Goal: Task Accomplishment & Management: Manage account settings

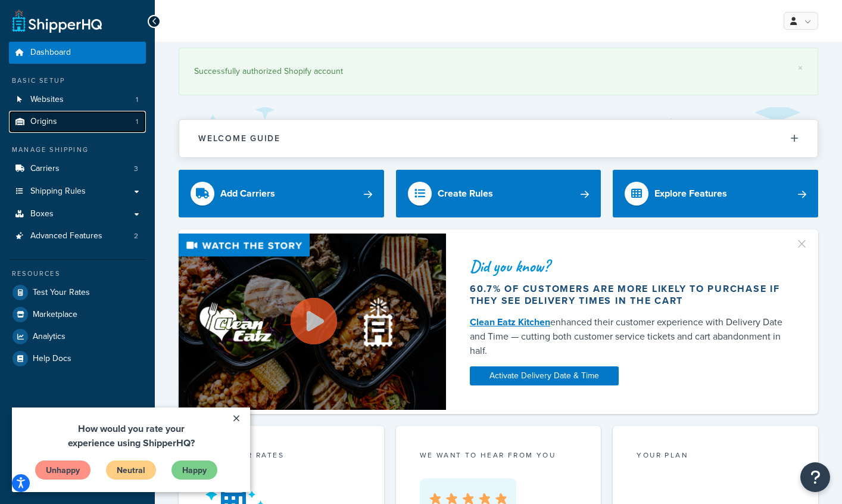
click at [105, 121] on link "Origins 1" at bounding box center [77, 122] width 137 height 22
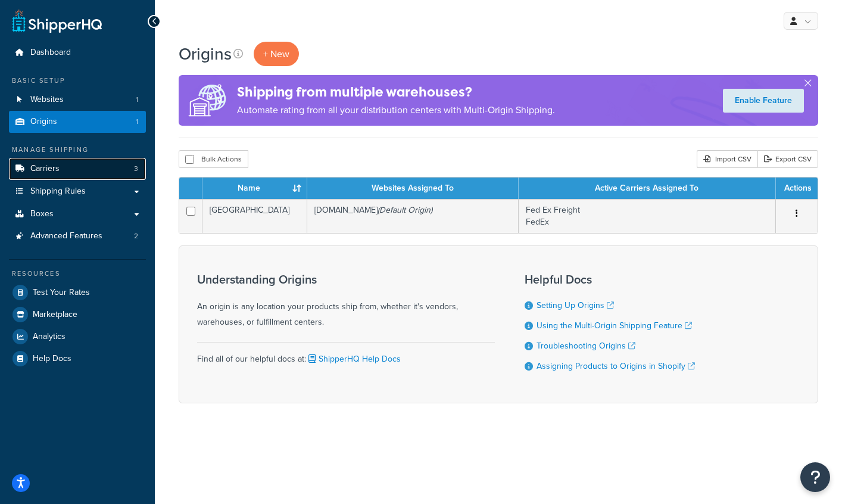
click at [87, 170] on link "Carriers 3" at bounding box center [77, 169] width 137 height 22
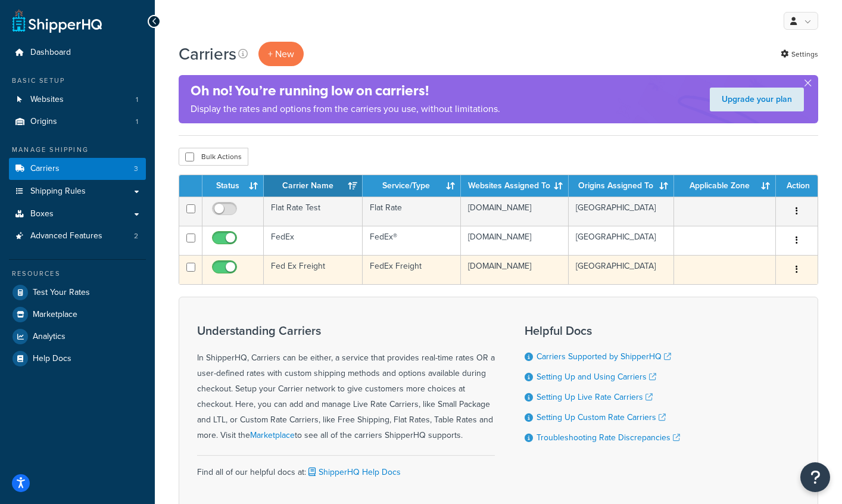
click at [304, 276] on td "Fed Ex Freight" at bounding box center [313, 269] width 99 height 29
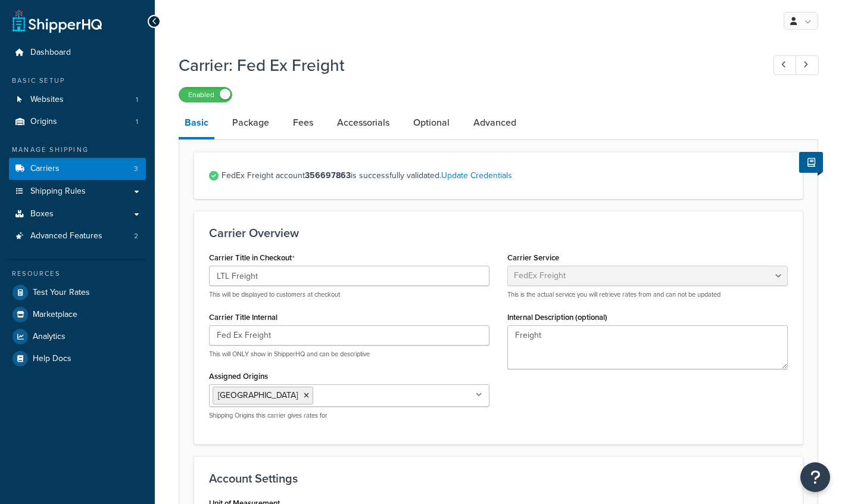
select select "fedExFreight"
click at [369, 126] on link "Accessorials" at bounding box center [363, 122] width 64 height 29
select select "residential"
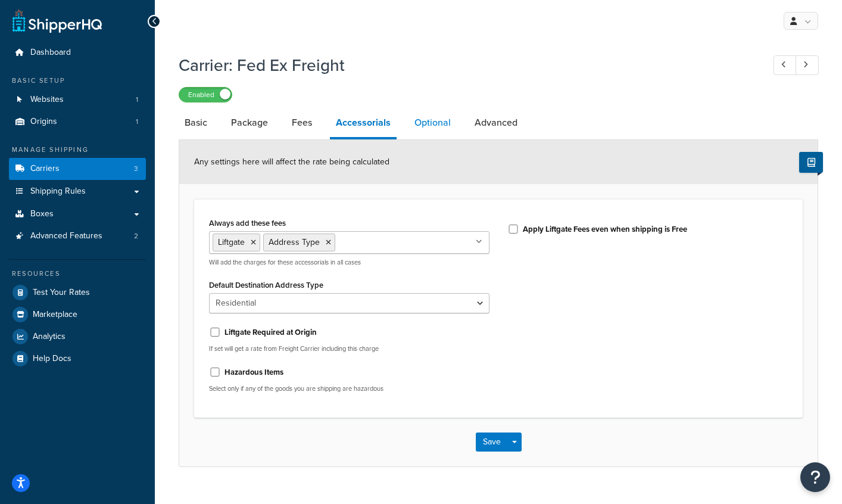
click at [429, 125] on link "Optional" at bounding box center [432, 122] width 48 height 29
select select "175"
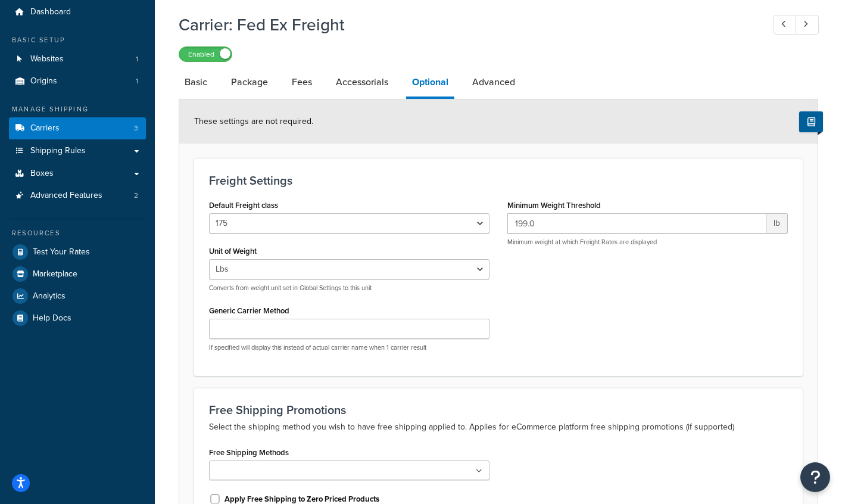
scroll to position [43, 0]
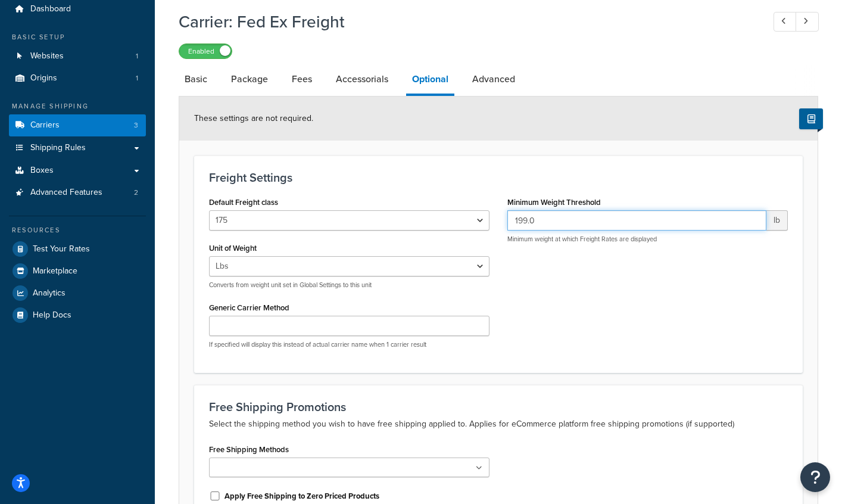
click at [535, 222] on input "199.0" at bounding box center [636, 220] width 259 height 20
click at [535, 221] on input "199.0" at bounding box center [636, 220] width 259 height 20
type input "1"
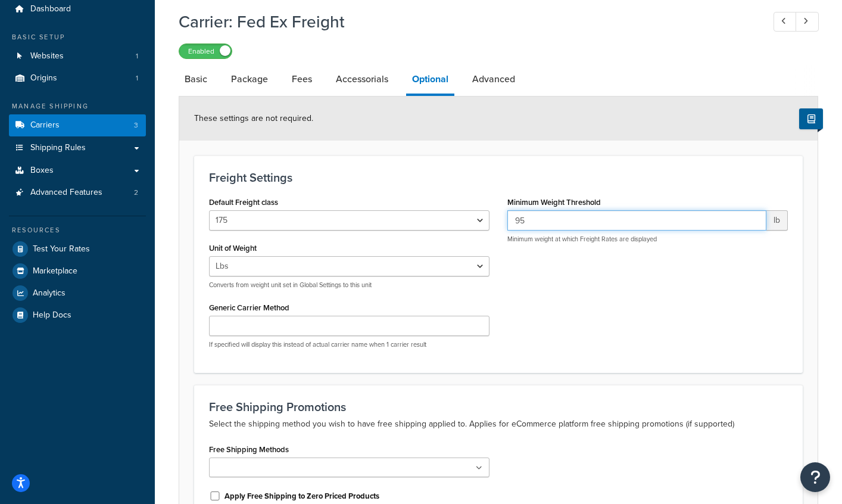
type input "95"
click at [648, 344] on div "Default Freight class 50 55 60 65 70 77.5 85 92.5 100 110 125 150 175 200 250 3…" at bounding box center [498, 275] width 596 height 164
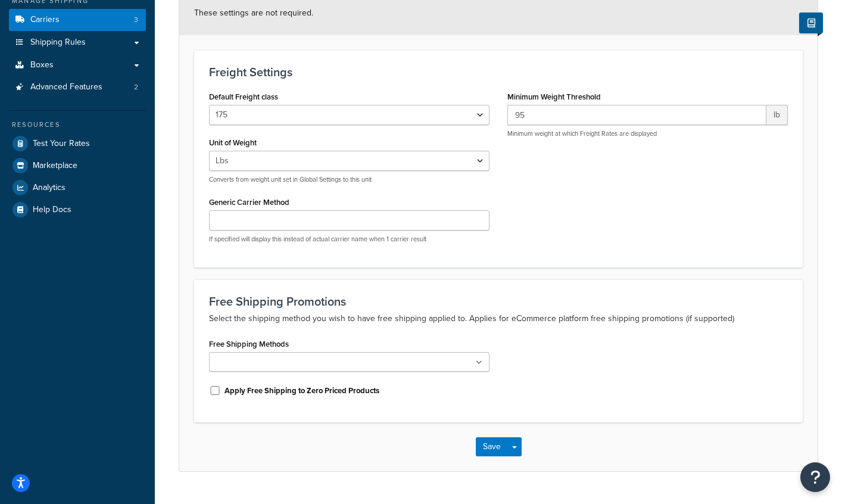
scroll to position [177, 0]
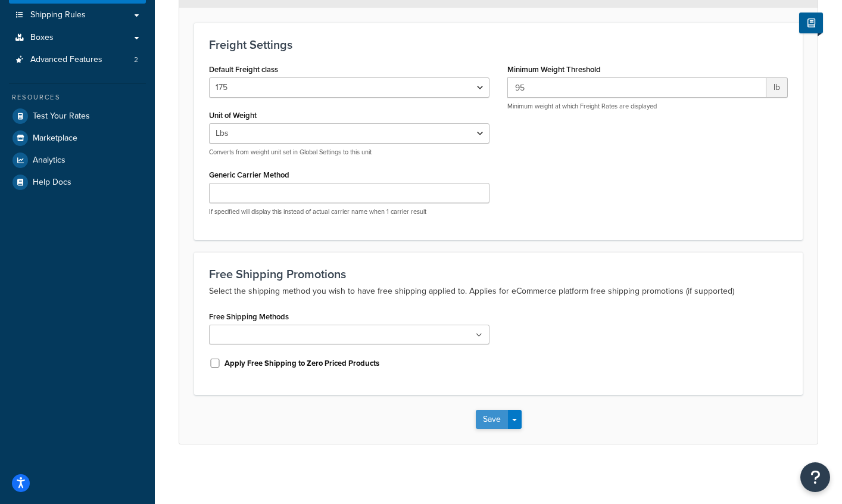
click at [484, 423] on button "Save" at bounding box center [492, 419] width 32 height 19
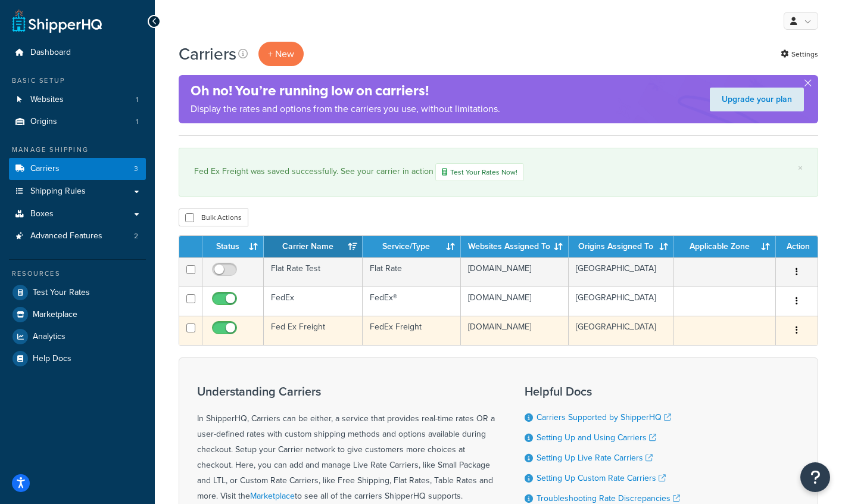
click at [307, 337] on td "Fed Ex Freight" at bounding box center [313, 329] width 99 height 29
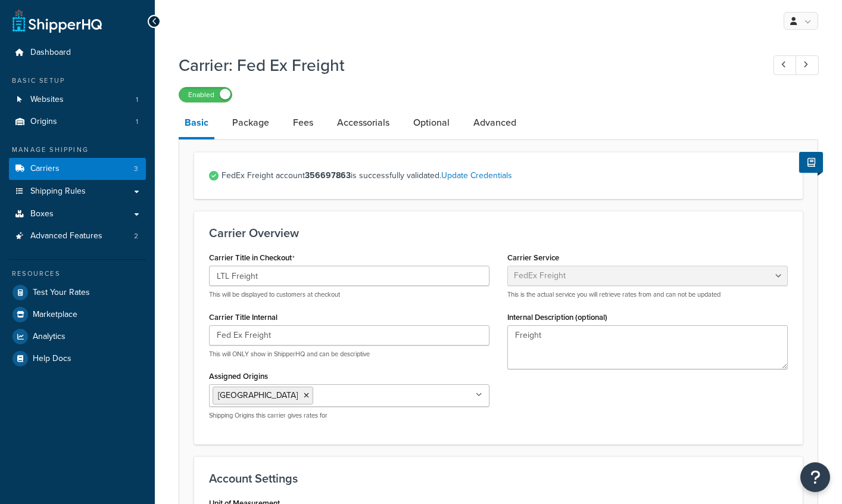
select select "fedExFreight"
click at [257, 124] on link "Package" at bounding box center [250, 122] width 49 height 29
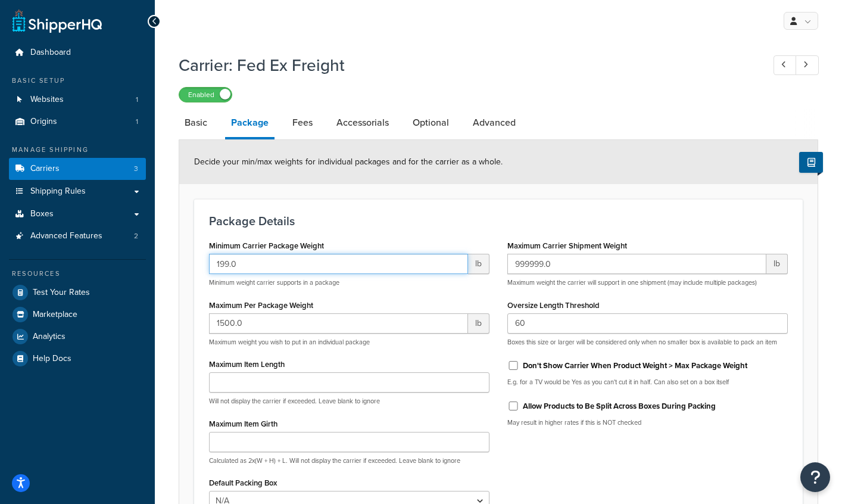
click at [237, 267] on input "199.0" at bounding box center [338, 264] width 259 height 20
drag, startPoint x: 229, startPoint y: 263, endPoint x: 192, endPoint y: 261, distance: 37.6
click at [192, 261] on form "Decide your min/max weights for individual packages and for the carrier as a wh…" at bounding box center [498, 368] width 638 height 457
type input "95"
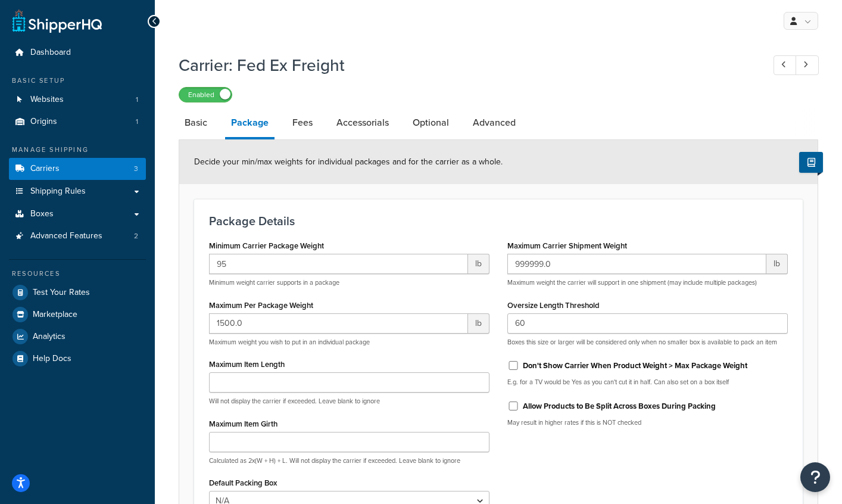
click at [563, 217] on h3 "Package Details" at bounding box center [498, 220] width 579 height 13
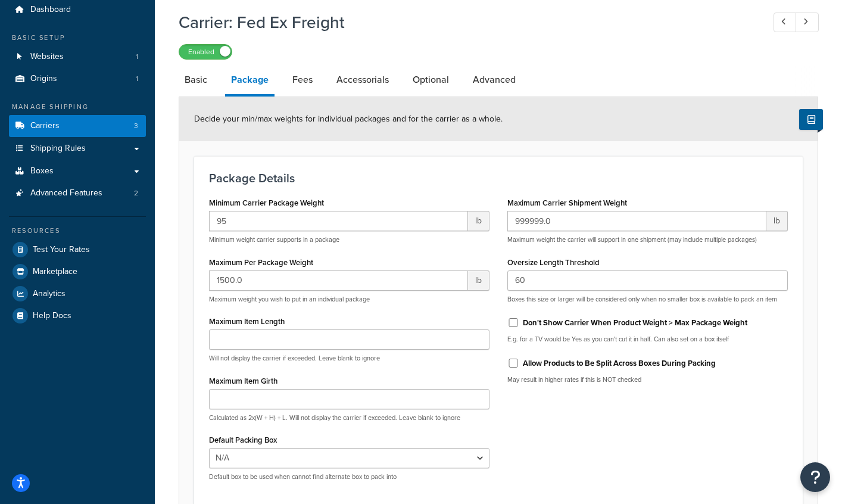
scroll to position [44, 0]
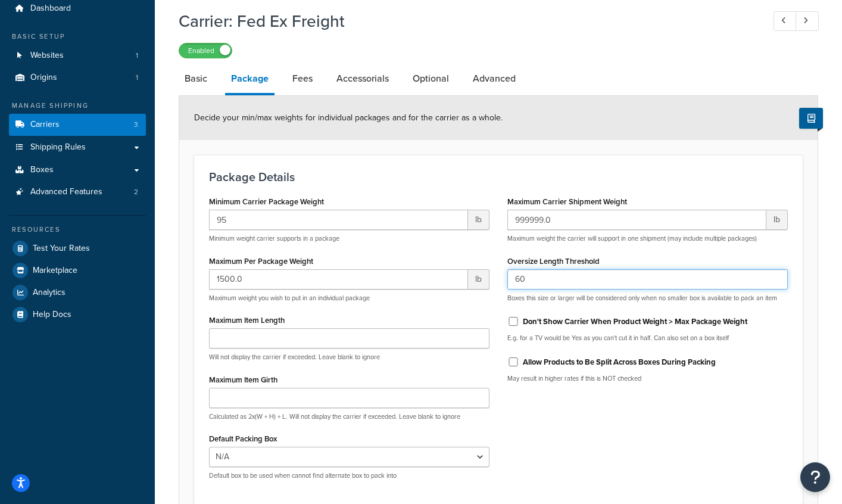
drag, startPoint x: 512, startPoint y: 277, endPoint x: 493, endPoint y: 276, distance: 19.1
click at [493, 276] on div "Minimum Carrier Package Weight 95 lb Minimum weight carrier supports in a packa…" at bounding box center [498, 341] width 596 height 296
type input "97"
click at [674, 443] on div "Minimum Carrier Package Weight 95 lb Minimum weight carrier supports in a packa…" at bounding box center [498, 341] width 596 height 296
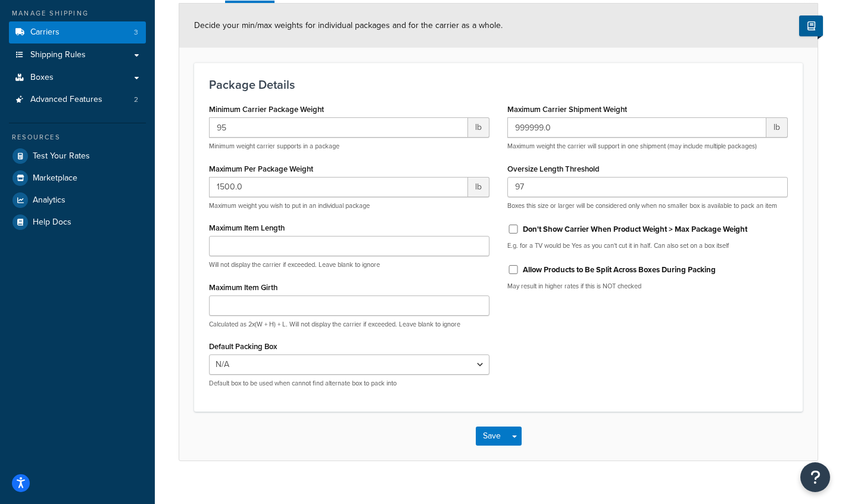
scroll to position [154, 0]
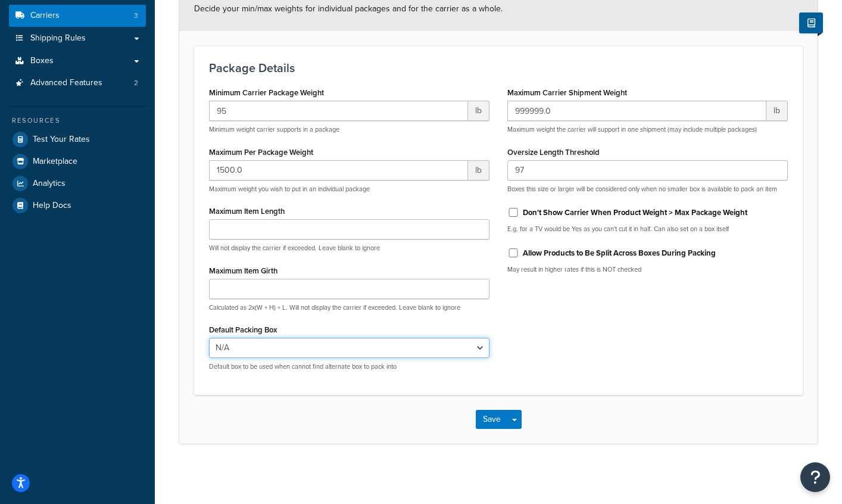
click at [469, 344] on select "N/A 55 65 accessory1 accessory2 accessory3 accessory4 accessory5 32 40-45 50 75…" at bounding box center [349, 347] width 280 height 20
click at [485, 426] on button "Save" at bounding box center [492, 419] width 32 height 19
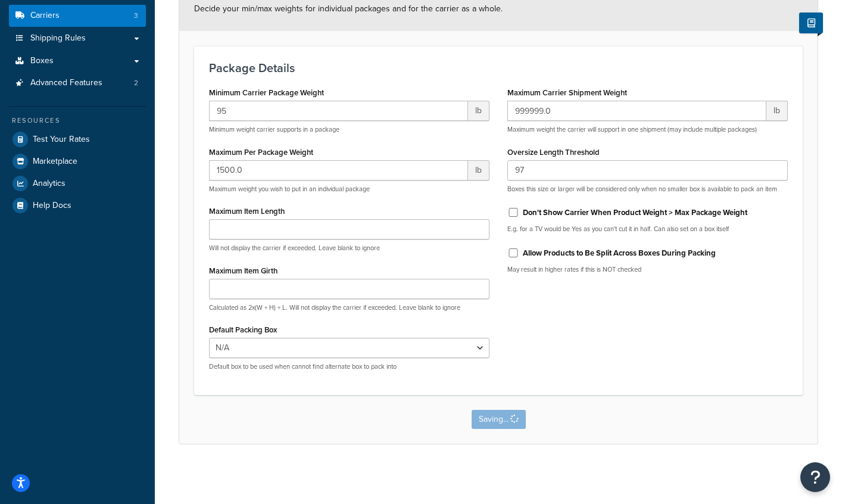
scroll to position [0, 0]
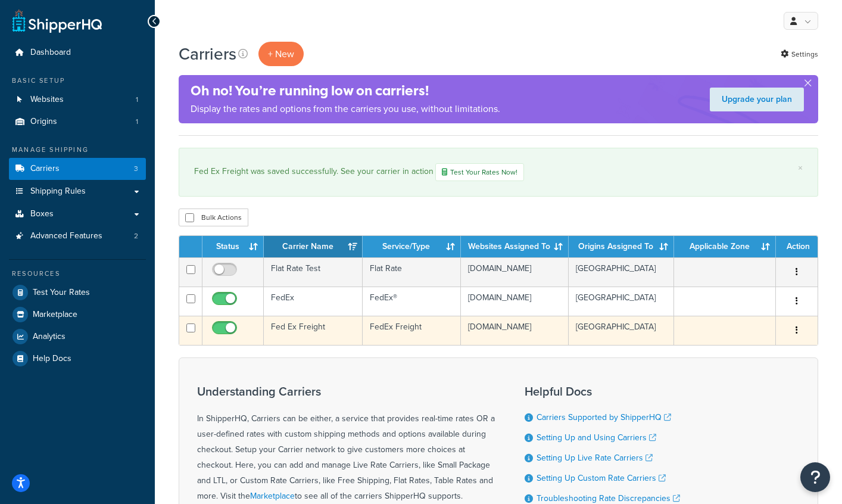
click at [304, 340] on td "Fed Ex Freight" at bounding box center [313, 329] width 99 height 29
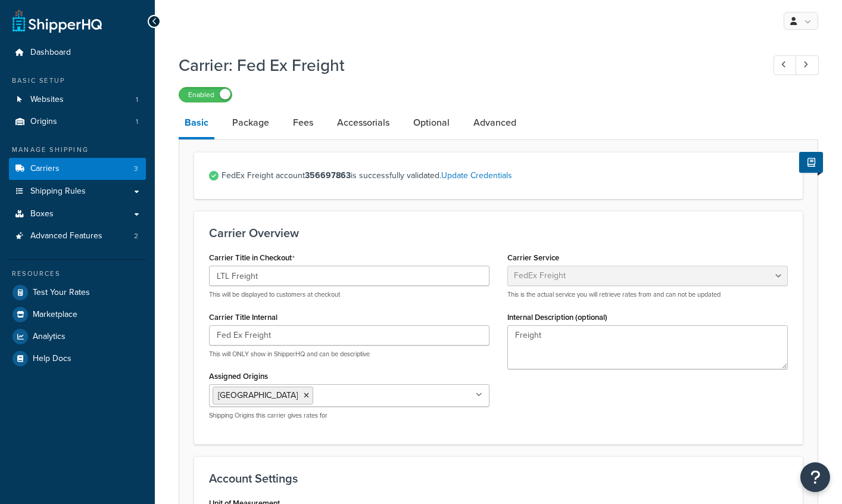
select select "fedExFreight"
click at [253, 124] on link "Package" at bounding box center [250, 122] width 49 height 29
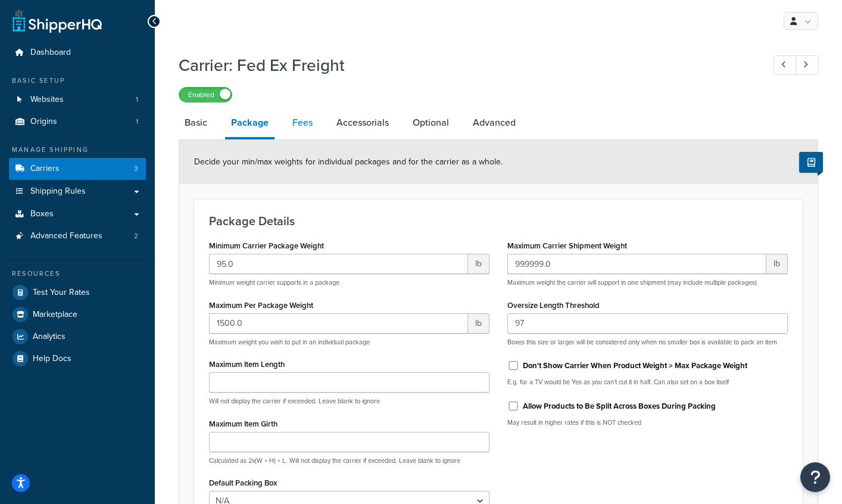
click at [299, 125] on link "Fees" at bounding box center [302, 122] width 32 height 29
select select "AFTER"
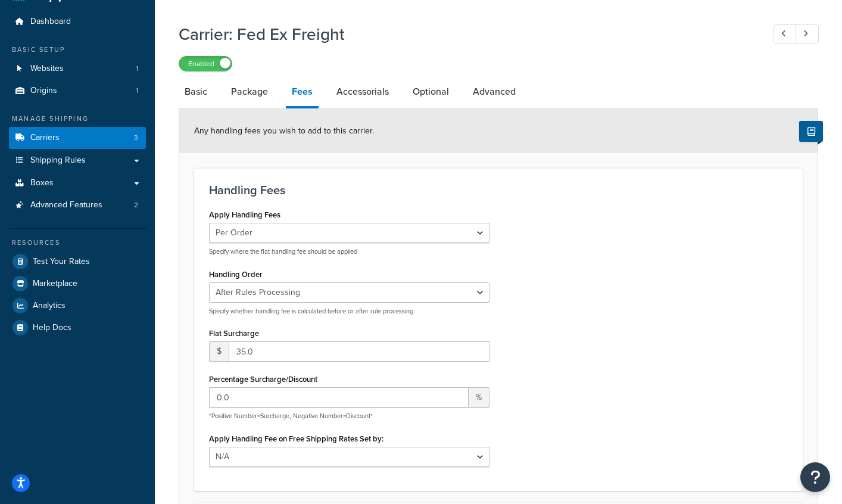
scroll to position [67, 0]
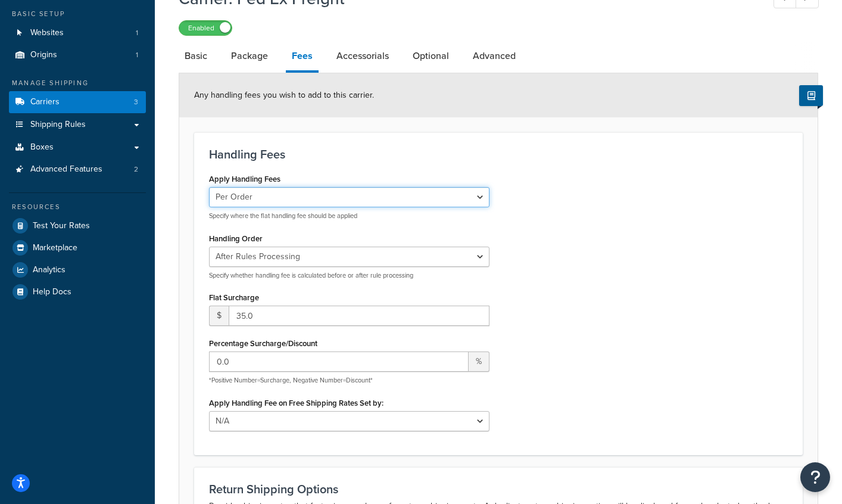
click at [479, 200] on select "Per Order Per Item Per Package" at bounding box center [349, 197] width 280 height 20
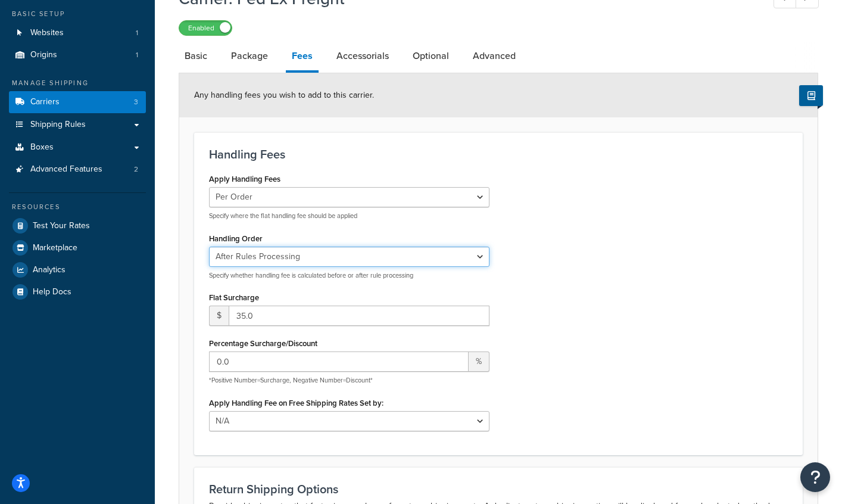
click at [462, 260] on select "Before Rules Processing After Rules Processing" at bounding box center [349, 256] width 280 height 20
drag, startPoint x: 418, startPoint y: 278, endPoint x: 477, endPoint y: 319, distance: 71.8
click at [374, 277] on p "Specify whether handling fee is calculated before or after rule processing" at bounding box center [349, 275] width 280 height 9
click at [595, 271] on div "Apply Handling Fees Per Order Per Item Per Package Specify where the flat handl…" at bounding box center [498, 304] width 596 height 269
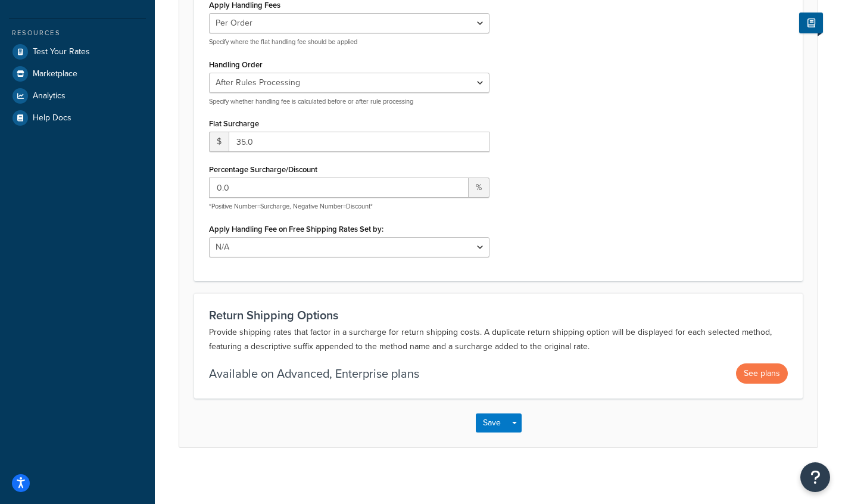
scroll to position [245, 0]
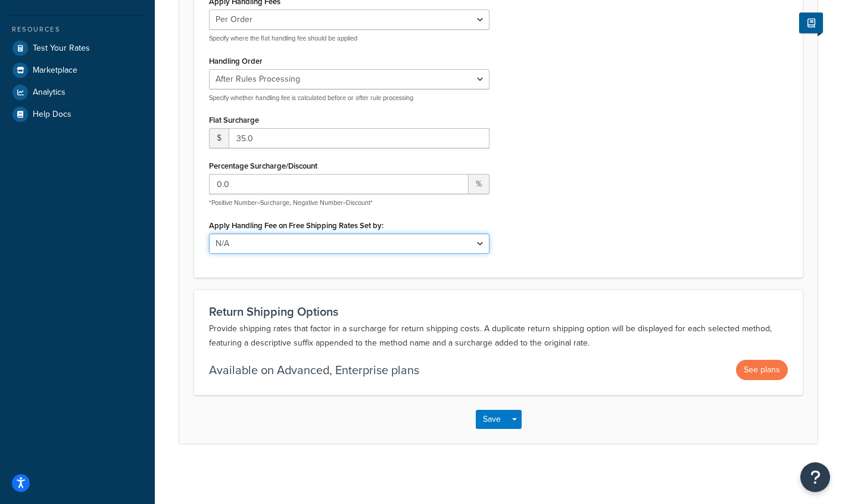
click at [467, 243] on select "N/A Fixed/Free Shipping Methods Free Promotion Rules All Free Shipping" at bounding box center [349, 243] width 280 height 20
click at [485, 414] on button "Save" at bounding box center [492, 419] width 32 height 19
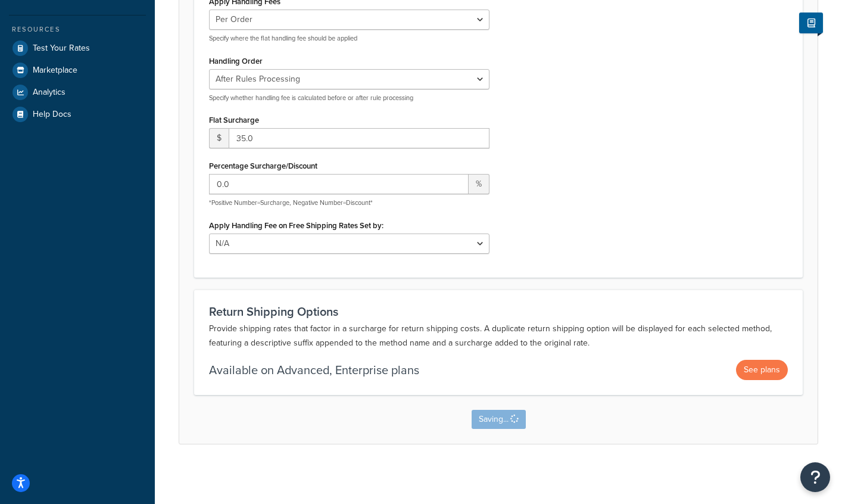
scroll to position [0, 0]
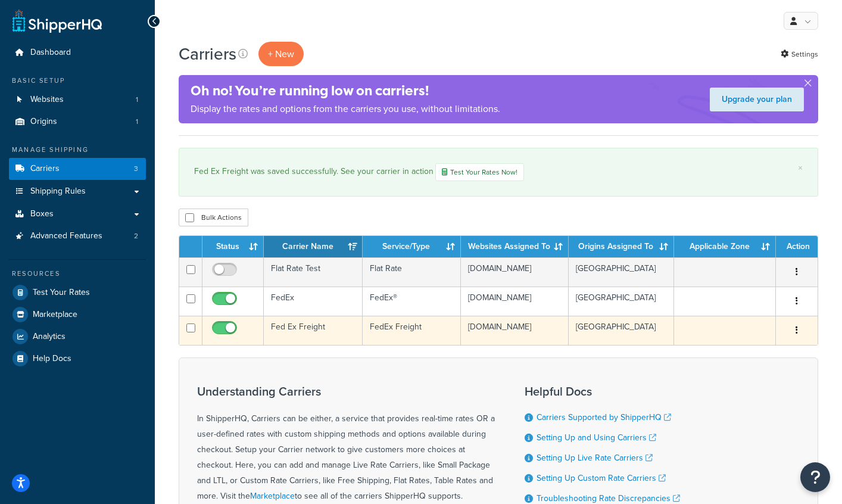
click at [310, 336] on td "Fed Ex Freight" at bounding box center [313, 329] width 99 height 29
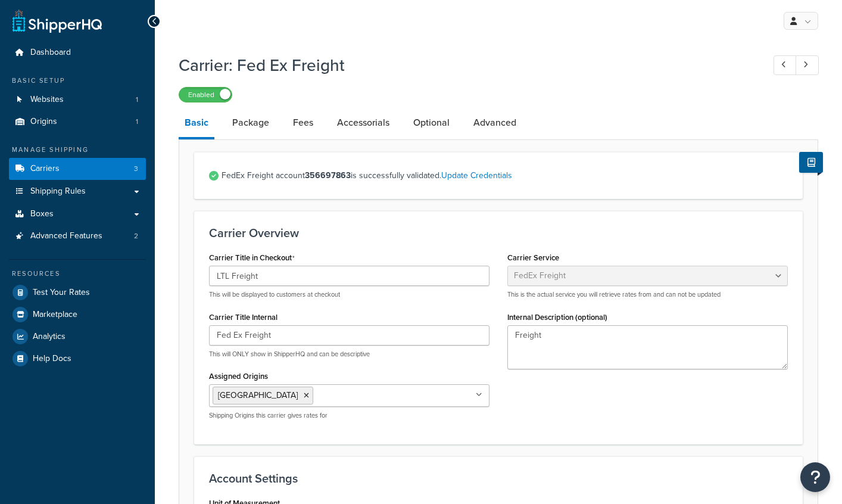
select select "fedExFreight"
click at [361, 123] on link "Accessorials" at bounding box center [363, 122] width 64 height 29
select select "residential"
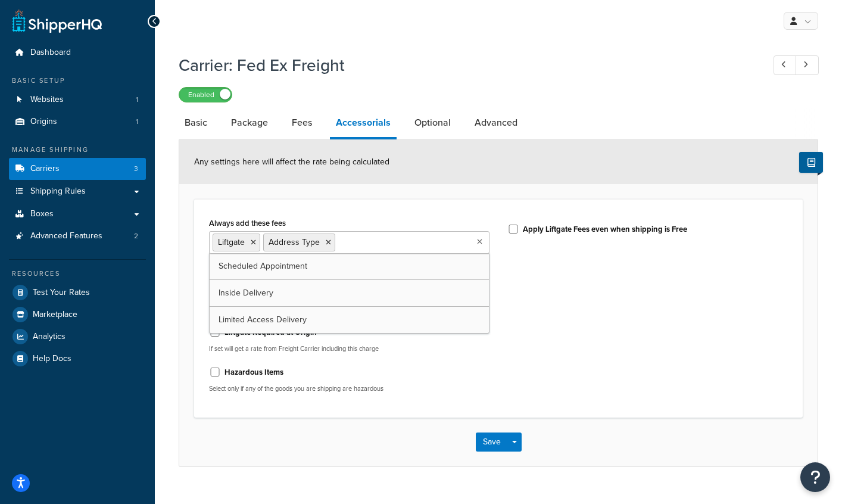
click at [474, 242] on ul "Liftgate Address Type" at bounding box center [349, 242] width 280 height 23
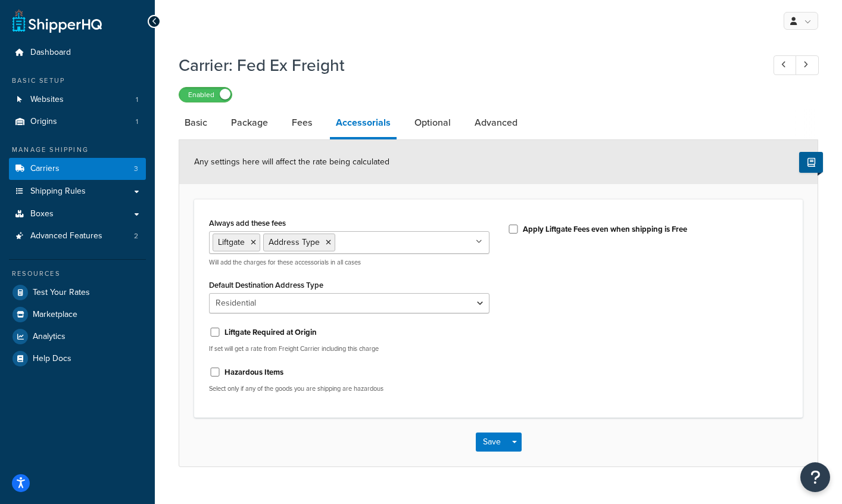
click at [652, 290] on div "Always add these fees Liftgate Address Type Scheduled Appointment Inside Delive…" at bounding box center [498, 307] width 596 height 187
click at [469, 302] on select "Business Residential" at bounding box center [349, 303] width 280 height 20
click at [437, 250] on ul "Liftgate Address Type" at bounding box center [349, 242] width 280 height 23
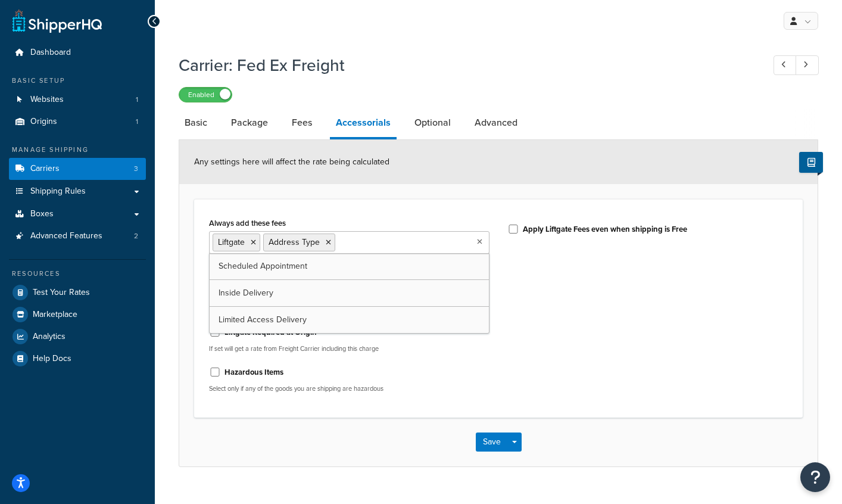
click at [602, 277] on div "Always add these fees Liftgate Address Type Scheduled Appointment Inside Delive…" at bounding box center [498, 307] width 596 height 187
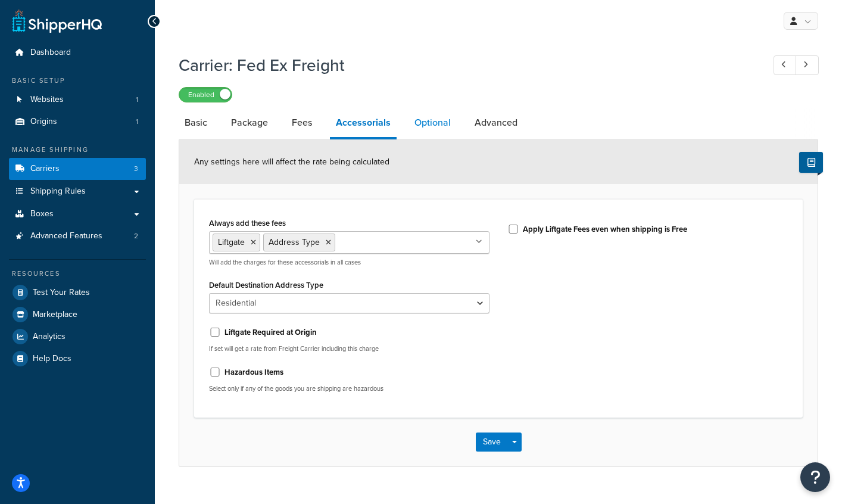
drag, startPoint x: 433, startPoint y: 125, endPoint x: 437, endPoint y: 135, distance: 10.4
click at [433, 124] on link "Optional" at bounding box center [432, 122] width 48 height 29
select select "175"
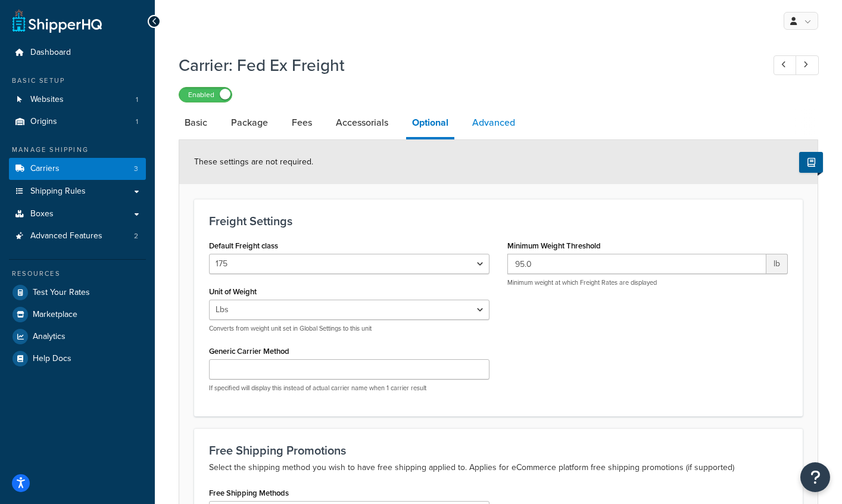
click at [507, 121] on link "Advanced" at bounding box center [493, 122] width 55 height 29
select select "false"
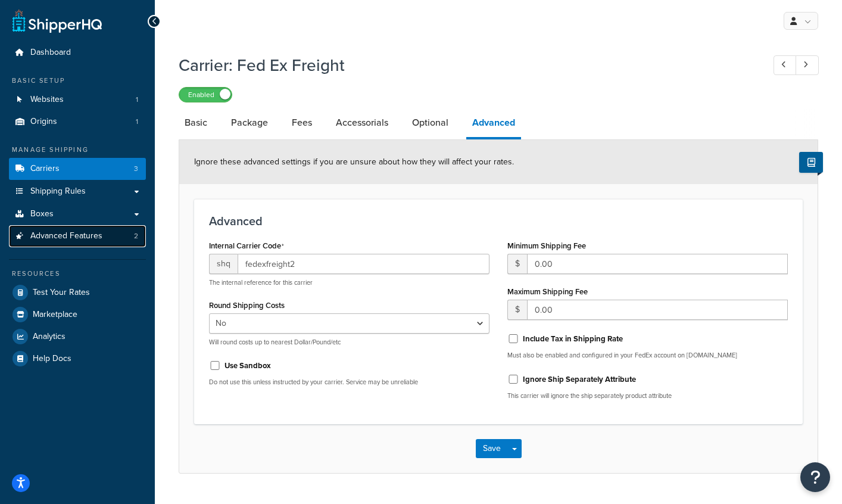
click at [67, 237] on span "Advanced Features" at bounding box center [66, 236] width 72 height 10
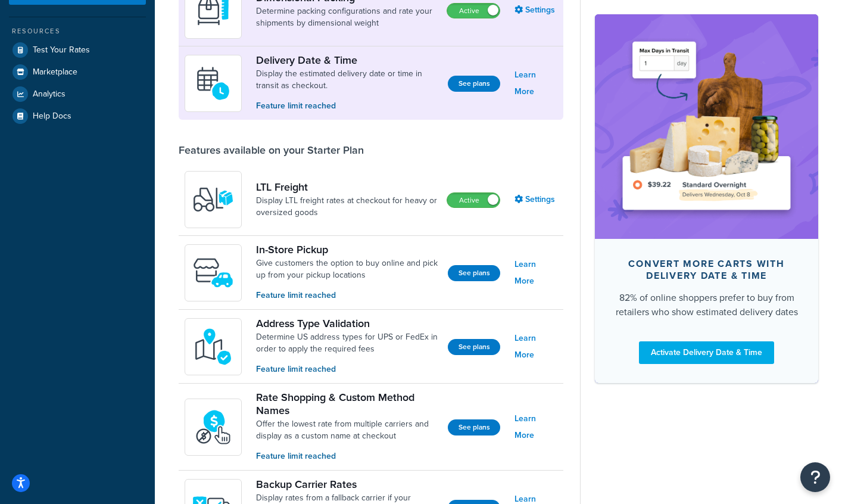
scroll to position [224, 0]
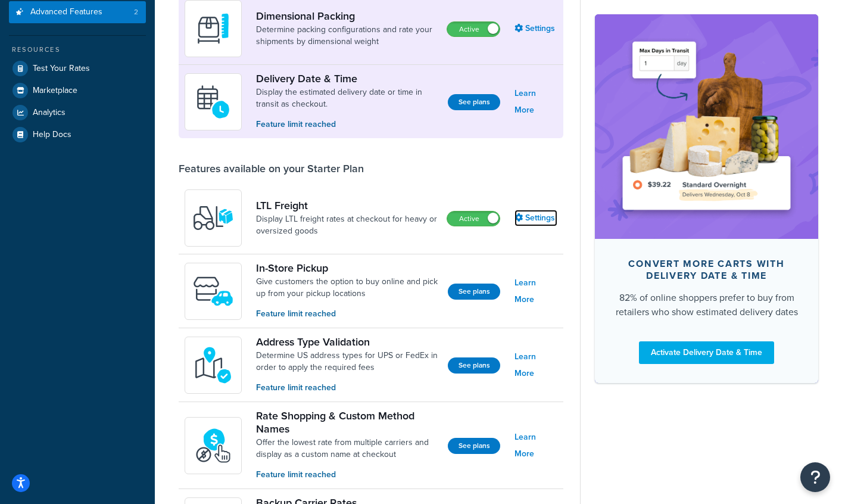
click at [540, 218] on link "Settings" at bounding box center [535, 218] width 43 height 17
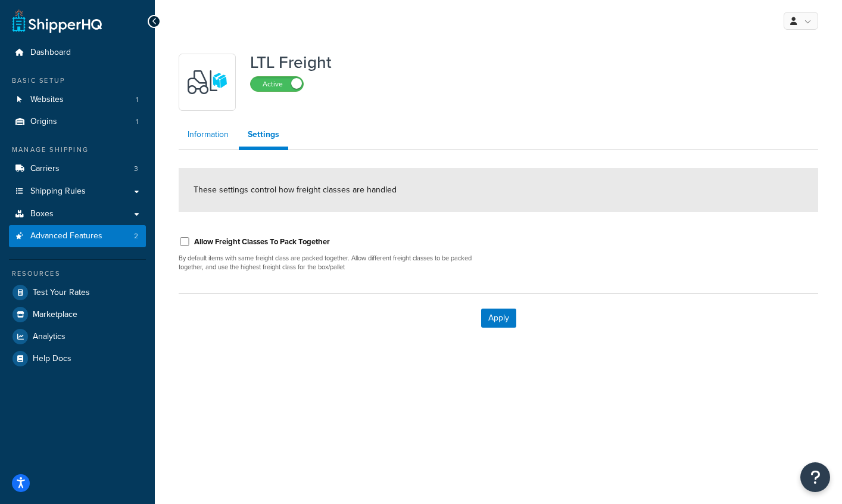
click at [208, 130] on link "Information" at bounding box center [208, 135] width 59 height 24
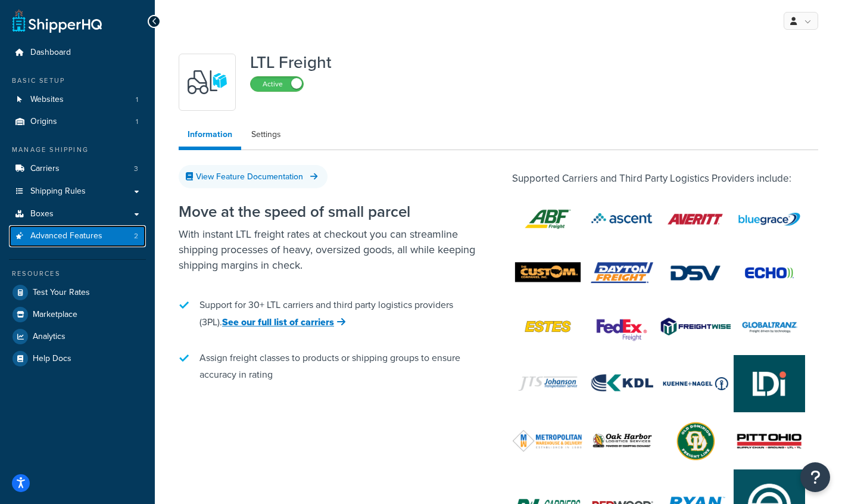
click at [58, 236] on span "Advanced Features" at bounding box center [66, 236] width 72 height 10
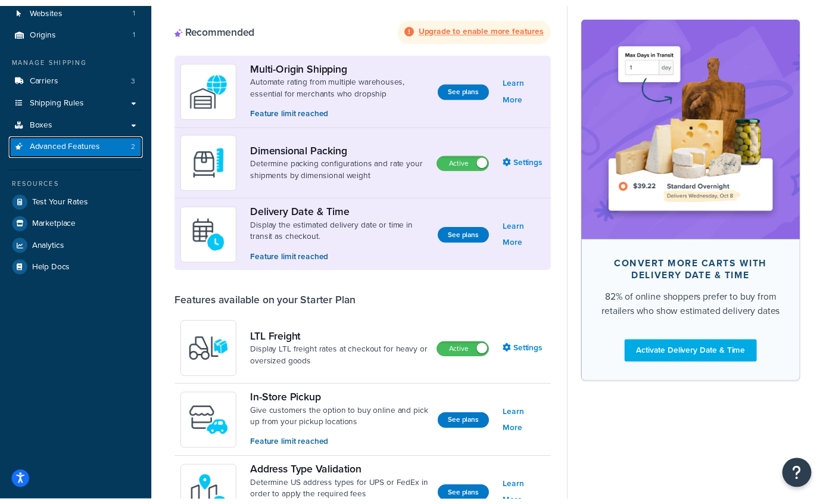
scroll to position [92, 0]
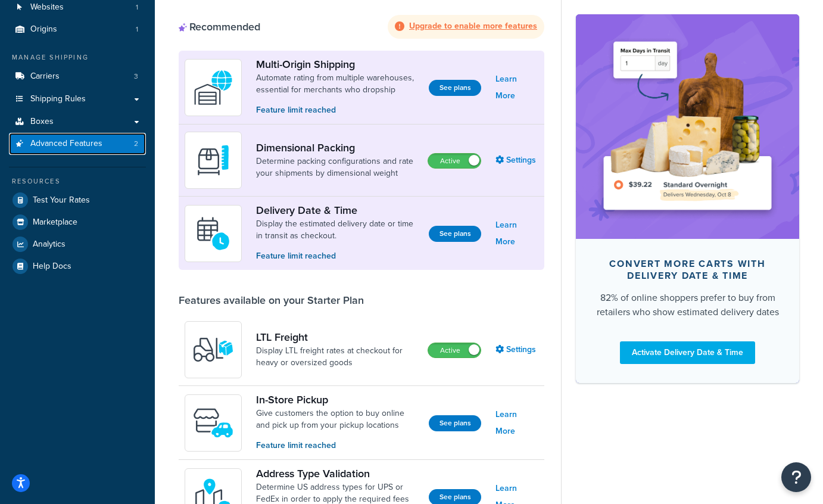
click at [90, 146] on span "Advanced Features" at bounding box center [66, 144] width 72 height 10
click at [92, 143] on span "Advanced Features" at bounding box center [66, 144] width 72 height 10
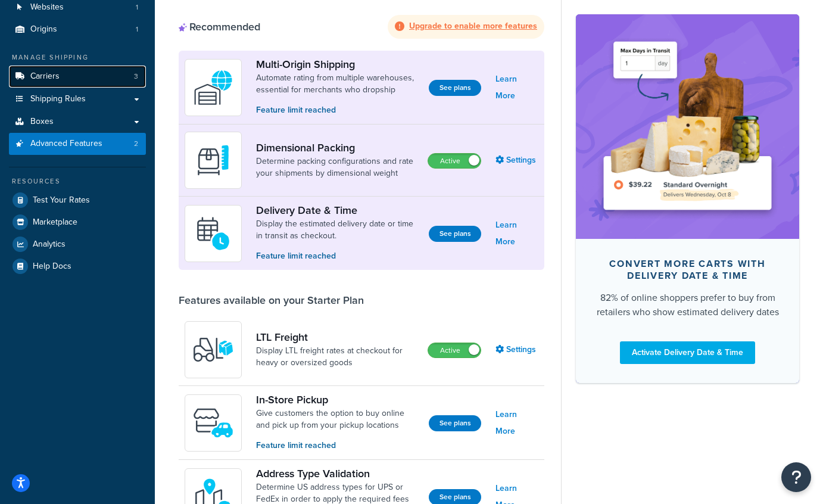
click at [107, 76] on link "Carriers 3" at bounding box center [77, 76] width 137 height 22
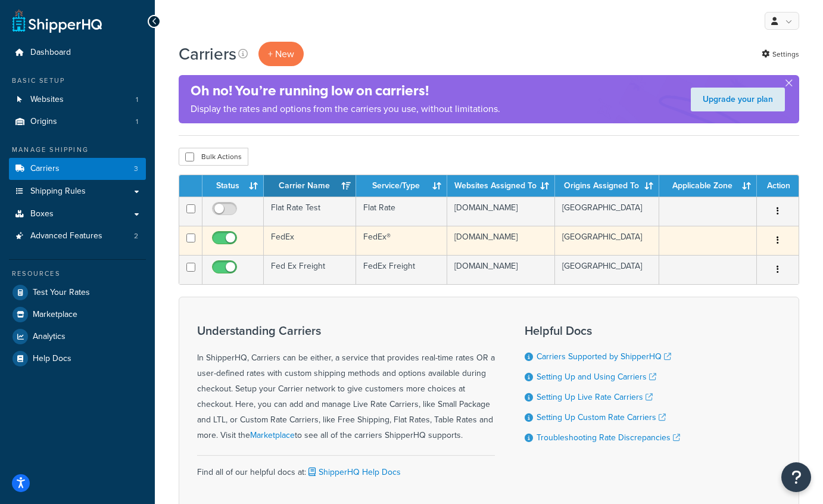
click at [289, 241] on td "FedEx" at bounding box center [310, 240] width 92 height 29
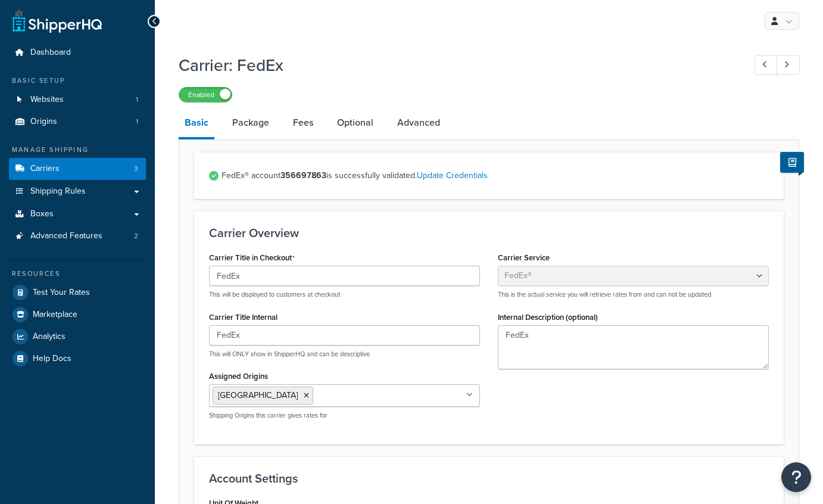
select select "fedEx"
select select "REGULAR_PICKUP"
select select "YOUR_PACKAGING"
click at [245, 124] on link "Package" at bounding box center [250, 122] width 49 height 29
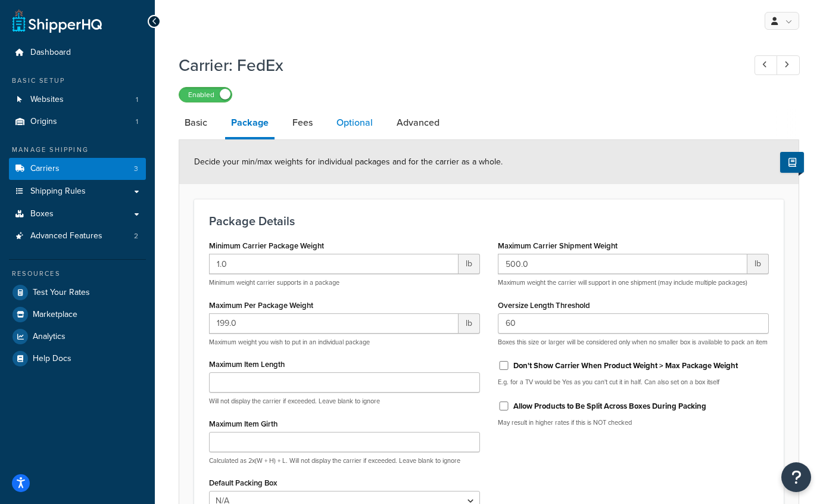
click at [368, 123] on link "Optional" at bounding box center [354, 122] width 48 height 29
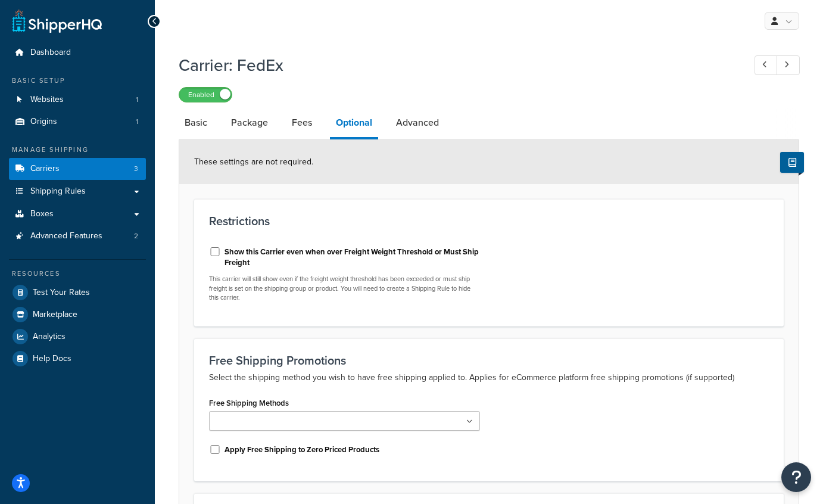
click at [321, 129] on li "Fees" at bounding box center [308, 122] width 44 height 29
click at [292, 120] on link "Fees" at bounding box center [302, 122] width 32 height 29
select select "item"
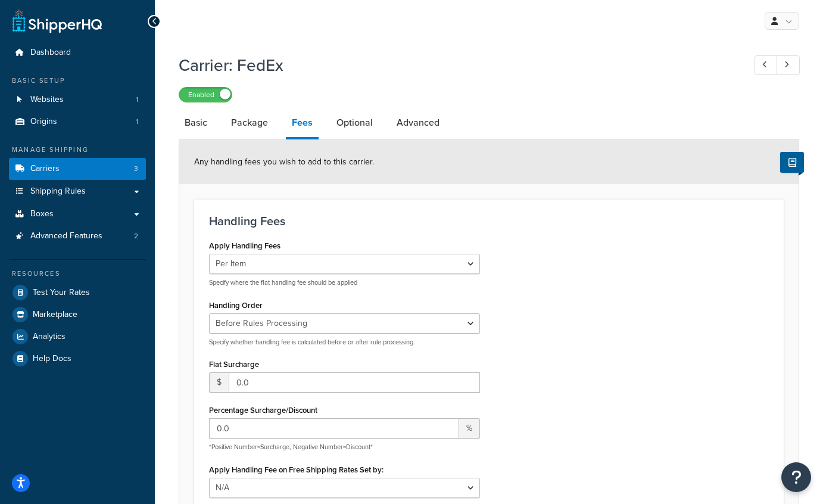
click at [557, 227] on h3 "Handling Fees" at bounding box center [489, 220] width 560 height 13
click at [242, 135] on link "Package" at bounding box center [249, 122] width 49 height 29
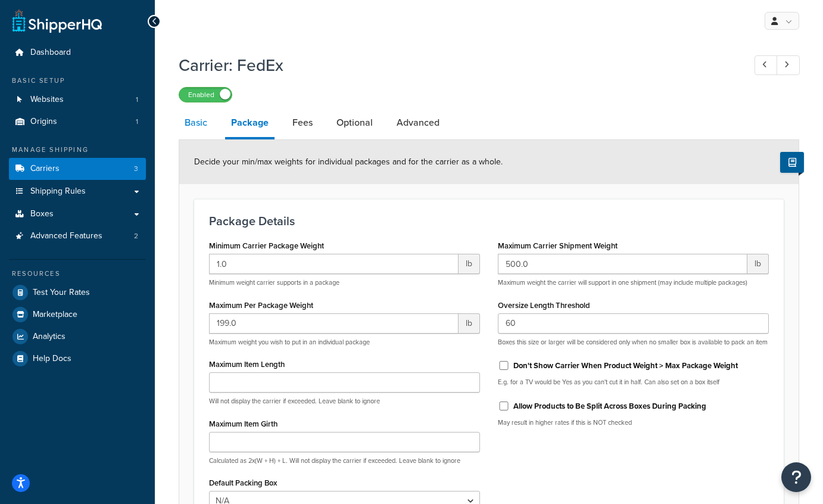
click at [207, 128] on link "Basic" at bounding box center [196, 122] width 35 height 29
select select "fedEx"
select select "REGULAR_PICKUP"
select select "YOUR_PACKAGING"
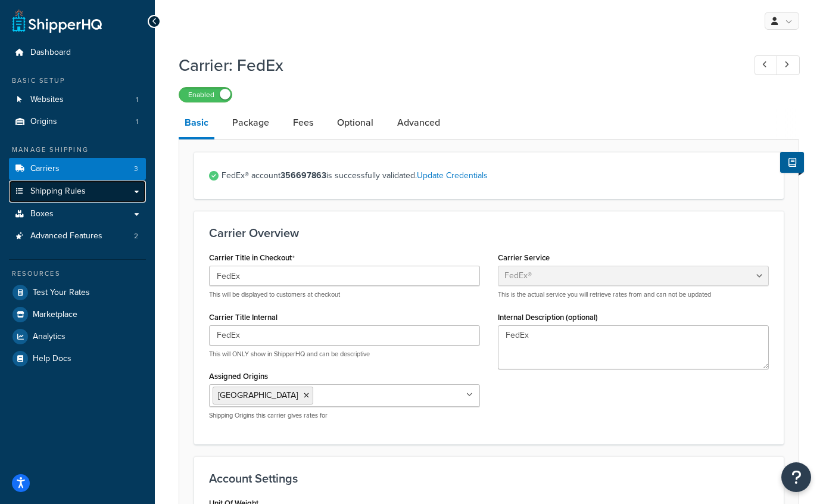
click at [79, 196] on span "Shipping Rules" at bounding box center [57, 191] width 55 height 10
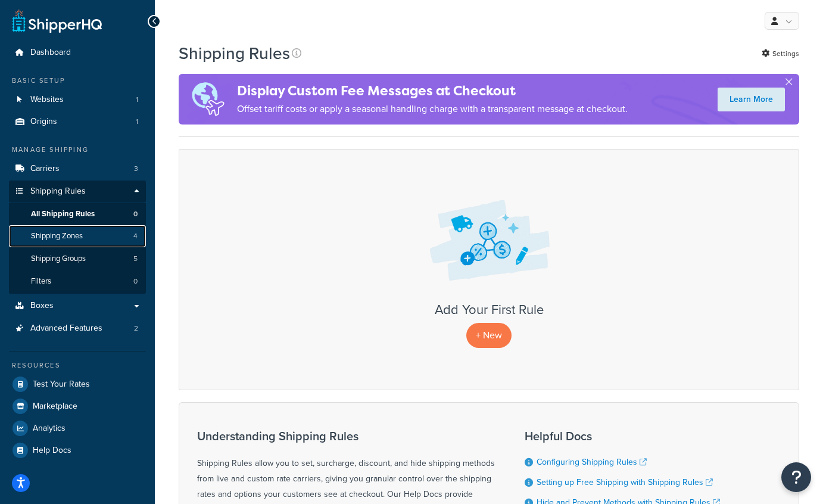
click at [86, 236] on link "Shipping Zones 4" at bounding box center [77, 236] width 137 height 22
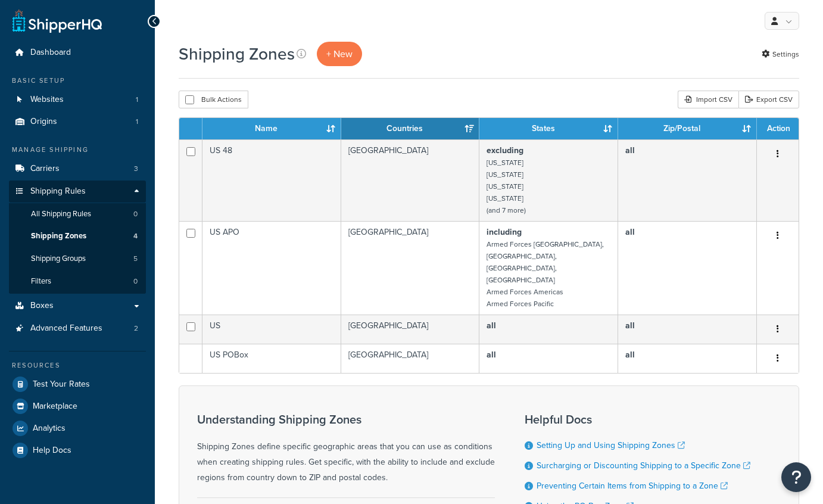
click at [80, 257] on span "Shipping Groups" at bounding box center [58, 259] width 55 height 10
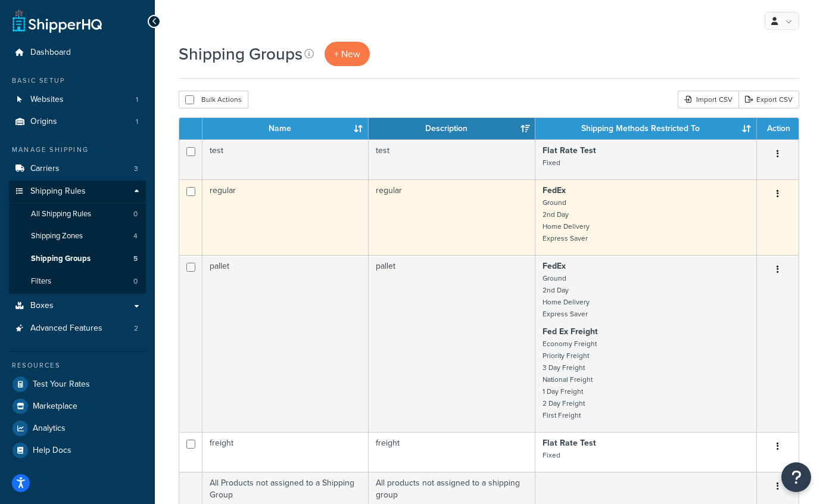
click at [229, 190] on td "regular" at bounding box center [285, 217] width 166 height 76
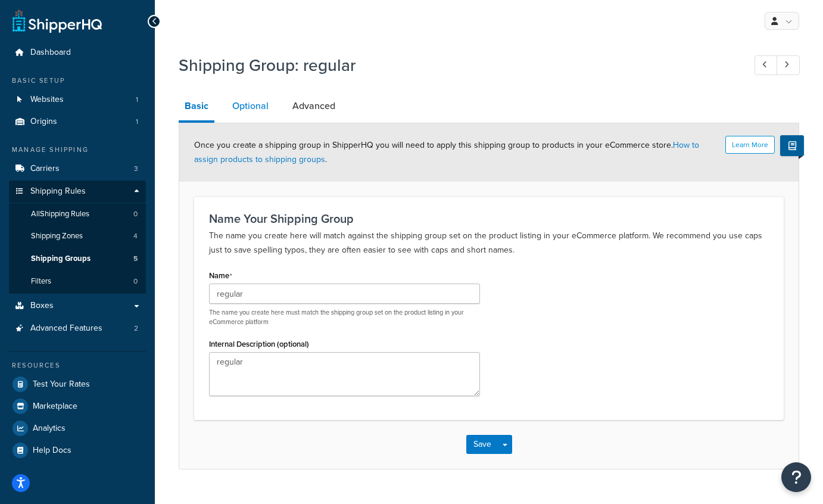
click at [250, 105] on link "Optional" at bounding box center [250, 106] width 48 height 29
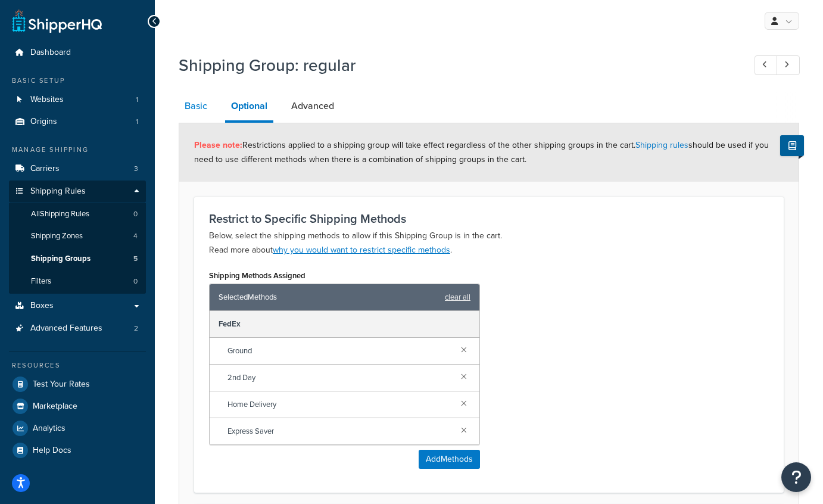
click at [207, 105] on link "Basic" at bounding box center [196, 106] width 35 height 29
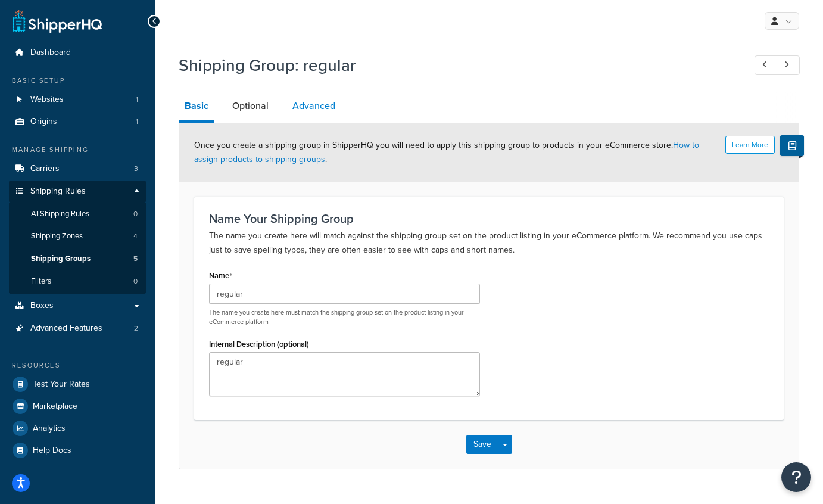
click at [307, 110] on link "Advanced" at bounding box center [313, 106] width 55 height 29
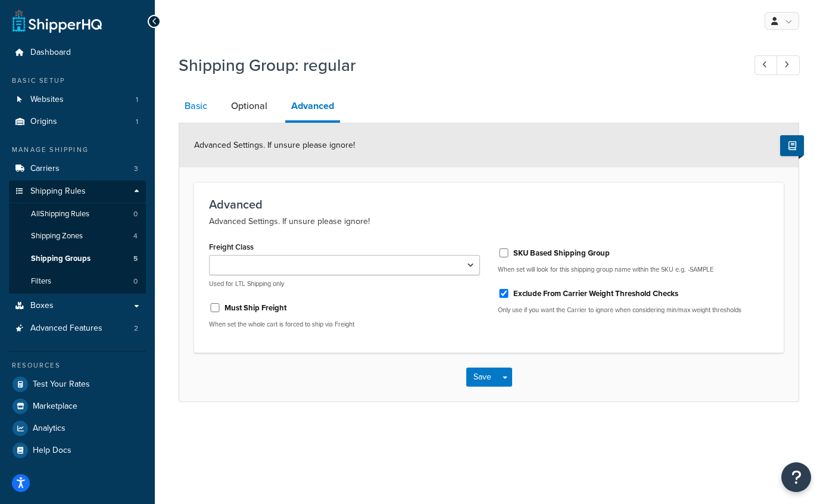
click at [191, 109] on link "Basic" at bounding box center [196, 106] width 35 height 29
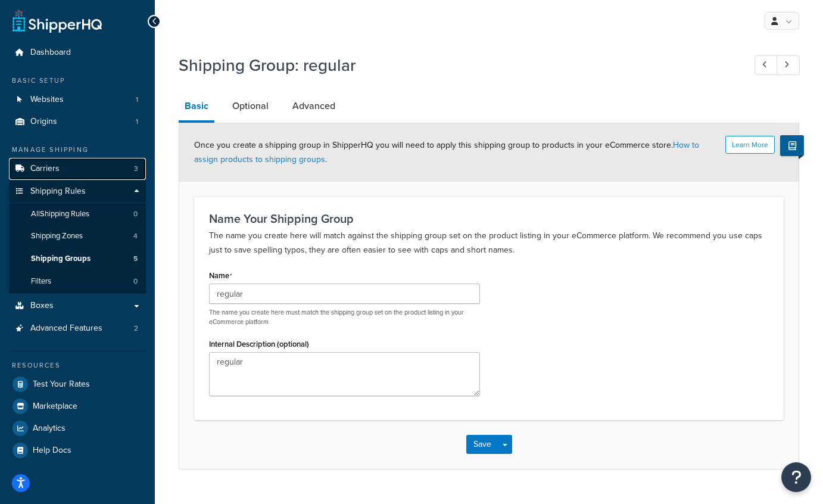
click at [71, 171] on link "Carriers 3" at bounding box center [77, 169] width 137 height 22
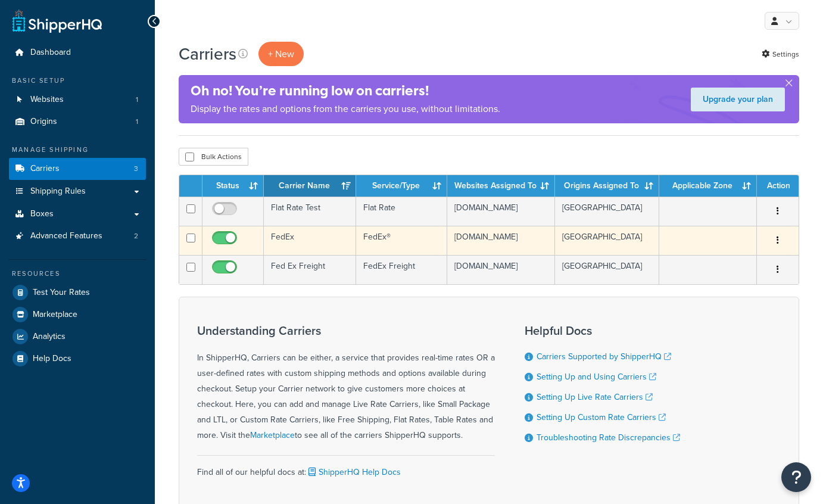
click at [278, 240] on td "FedEx" at bounding box center [310, 240] width 92 height 29
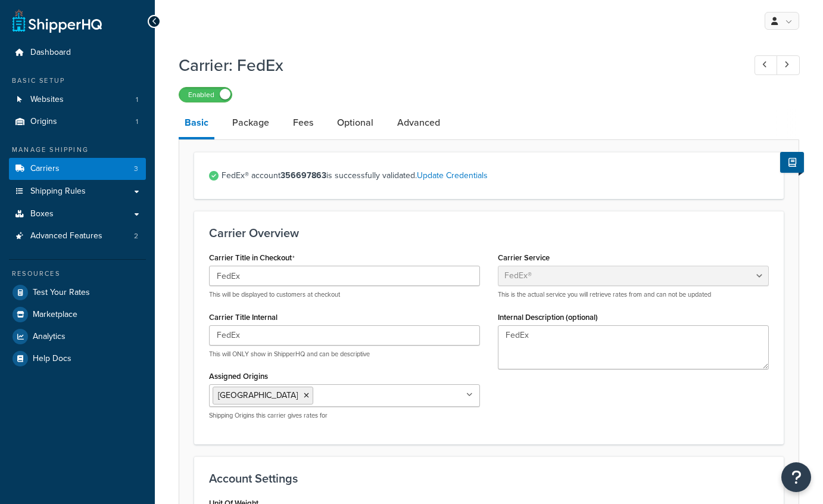
select select "fedEx"
select select "REGULAR_PICKUP"
select select "YOUR_PACKAGING"
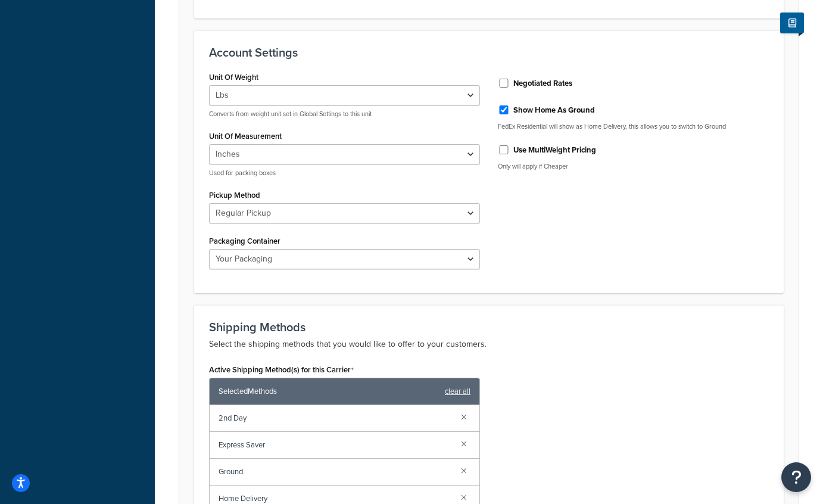
scroll to position [424, 0]
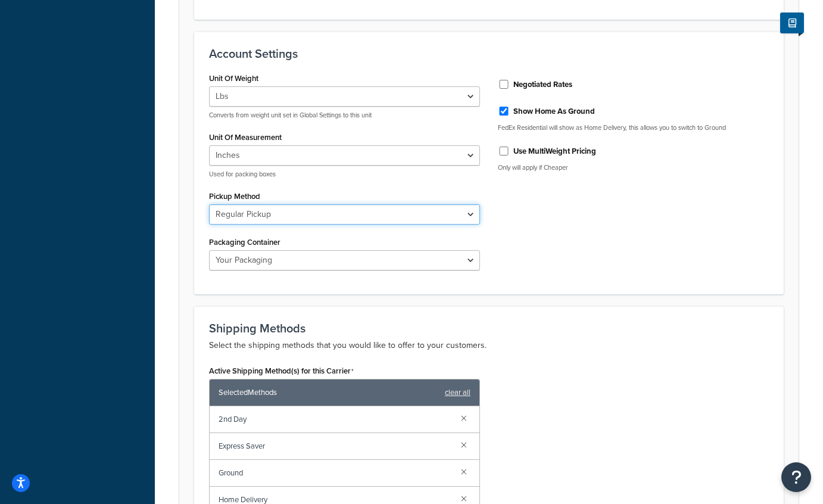
click at [416, 211] on select "Business Service Center Drop Box Regular Pickup Request Courier Station" at bounding box center [344, 214] width 271 height 20
click at [398, 213] on select "Business Service Center Drop Box Regular Pickup Request Courier Station" at bounding box center [344, 214] width 271 height 20
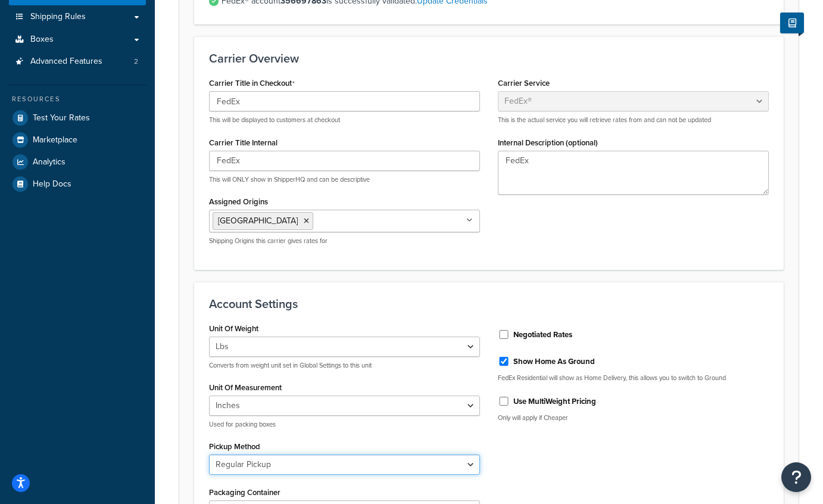
scroll to position [0, 0]
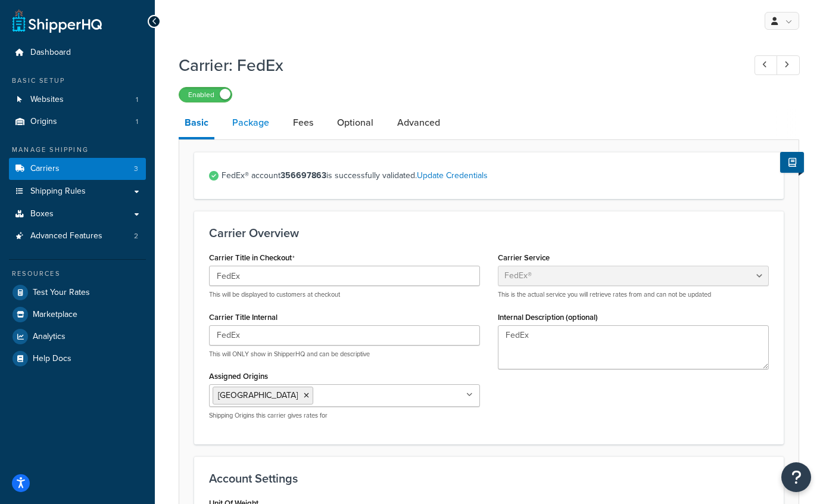
click at [249, 126] on link "Package" at bounding box center [250, 122] width 49 height 29
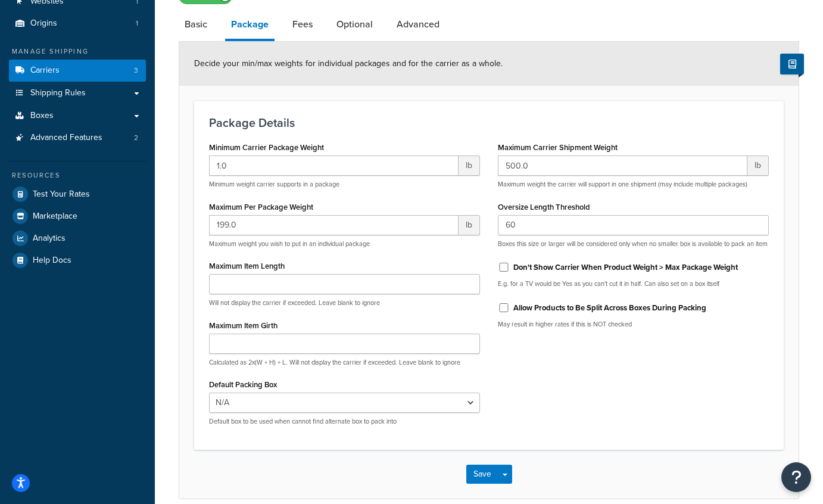
scroll to position [101, 0]
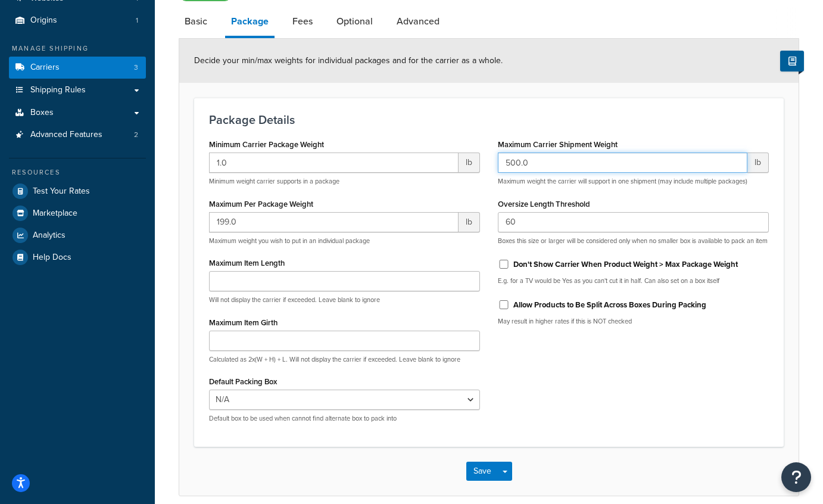
click at [549, 162] on input "500.0" at bounding box center [622, 162] width 249 height 20
drag, startPoint x: 548, startPoint y: 162, endPoint x: 487, endPoint y: 158, distance: 61.5
click at [487, 161] on div "Minimum Carrier Package Weight 1.0 lb Minimum weight carrier supports in a pack…" at bounding box center [488, 284] width 577 height 296
type input "150"
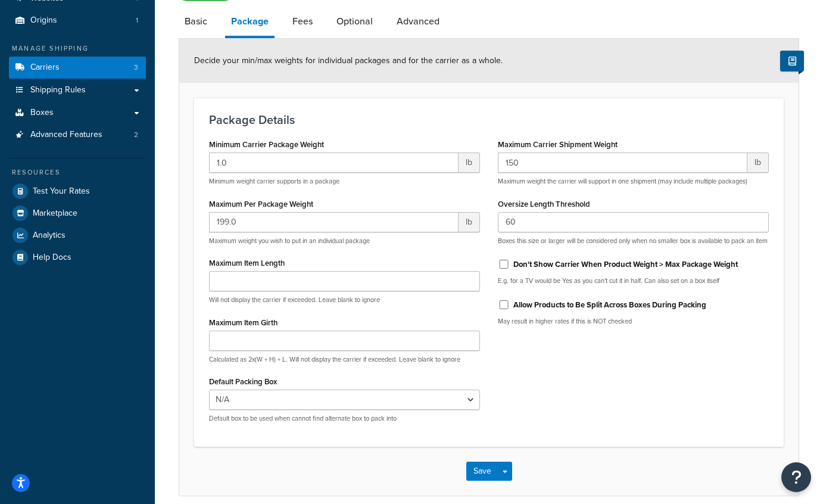
click at [698, 416] on div "Minimum Carrier Package Weight 1.0 lb Minimum weight carrier supports in a pack…" at bounding box center [488, 284] width 577 height 296
drag, startPoint x: 253, startPoint y: 225, endPoint x: 193, endPoint y: 218, distance: 60.0
click at [194, 218] on div "Package Details Minimum Carrier Package Weight 1.0 lb Minimum weight carrier su…" at bounding box center [488, 272] width 589 height 349
type input "150"
click at [708, 407] on div "Minimum Carrier Package Weight 1.0 lb Minimum weight carrier supports in a pack…" at bounding box center [488, 284] width 577 height 296
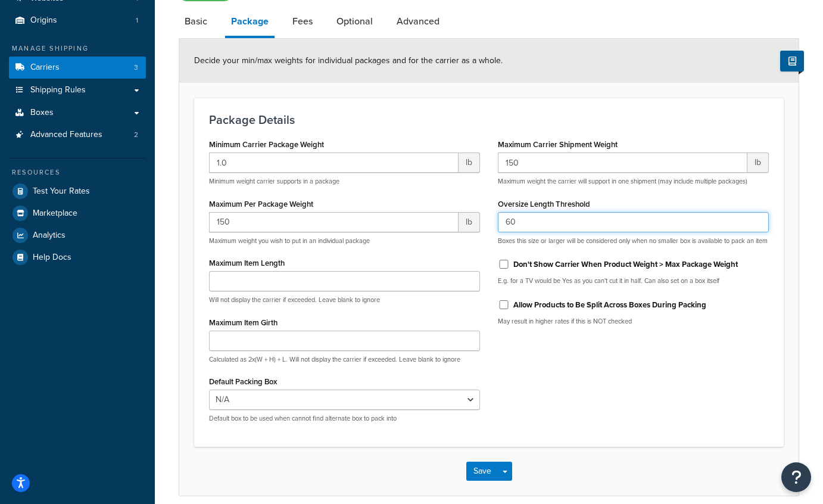
drag, startPoint x: 530, startPoint y: 226, endPoint x: 485, endPoint y: 217, distance: 46.0
click at [485, 218] on div "Minimum Carrier Package Weight 1.0 lb Minimum weight carrier supports in a pack…" at bounding box center [488, 284] width 577 height 296
type input "95"
click at [593, 399] on div "Minimum Carrier Package Weight 1.0 lb Minimum weight carrier supports in a pack…" at bounding box center [488, 284] width 577 height 296
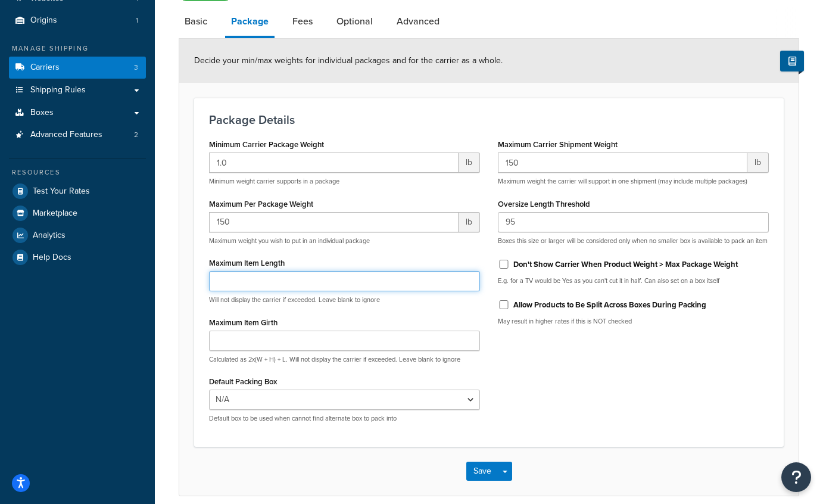
click at [352, 283] on input "Maximum Item Length" at bounding box center [344, 281] width 271 height 20
type input "95"
click at [687, 410] on div "Minimum Carrier Package Weight 1.0 lb Minimum weight carrier supports in a pack…" at bounding box center [488, 284] width 577 height 296
click at [510, 475] on button "Save Dropdown" at bounding box center [505, 470] width 14 height 19
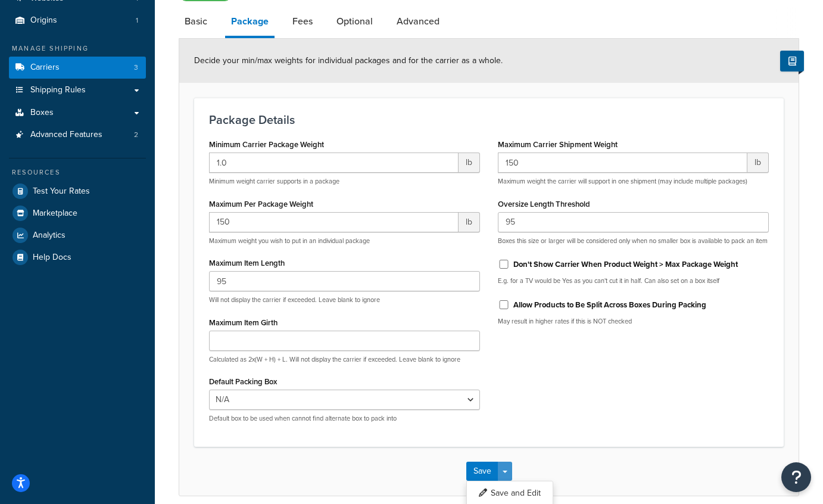
scroll to position [154, 0]
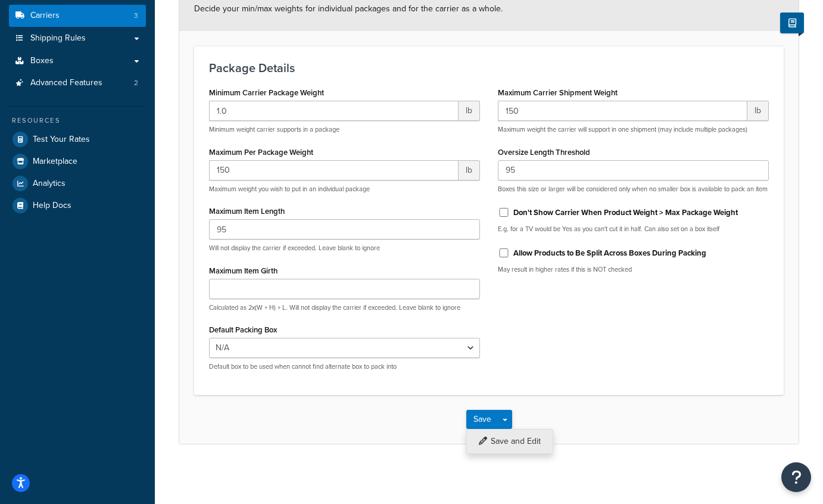
click at [530, 442] on button "Save and Edit" at bounding box center [509, 441] width 87 height 25
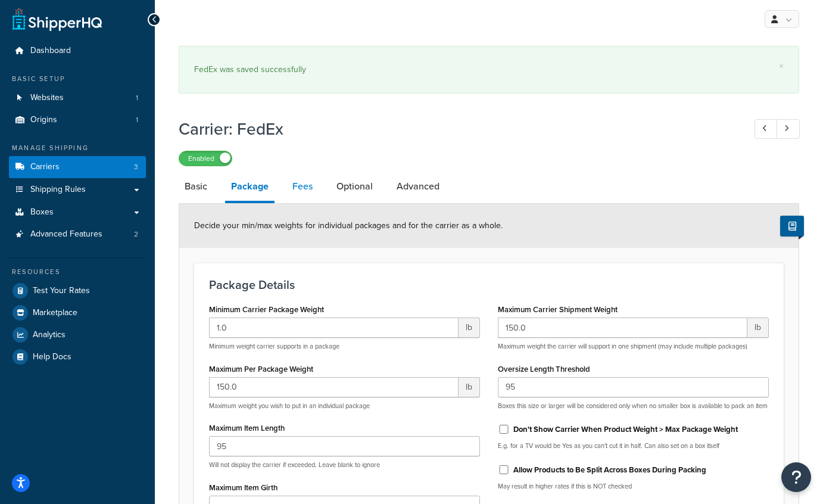
scroll to position [2, 0]
click at [295, 182] on link "Fees" at bounding box center [302, 185] width 32 height 29
select select "item"
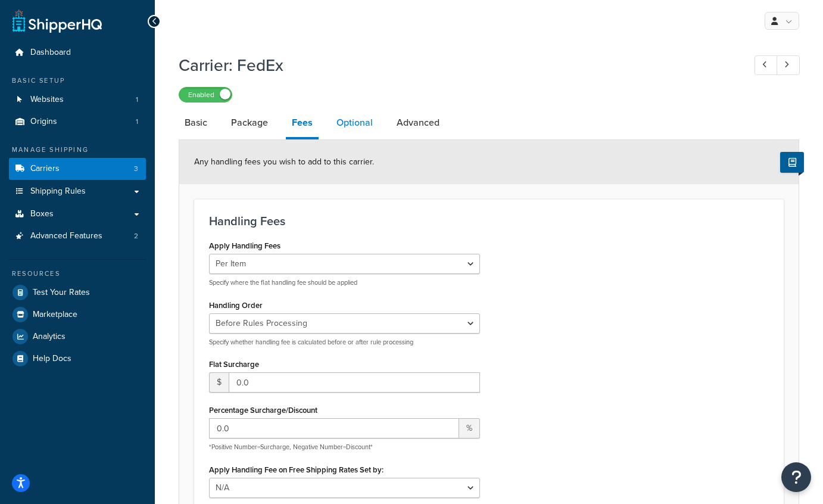
click at [354, 125] on link "Optional" at bounding box center [354, 122] width 48 height 29
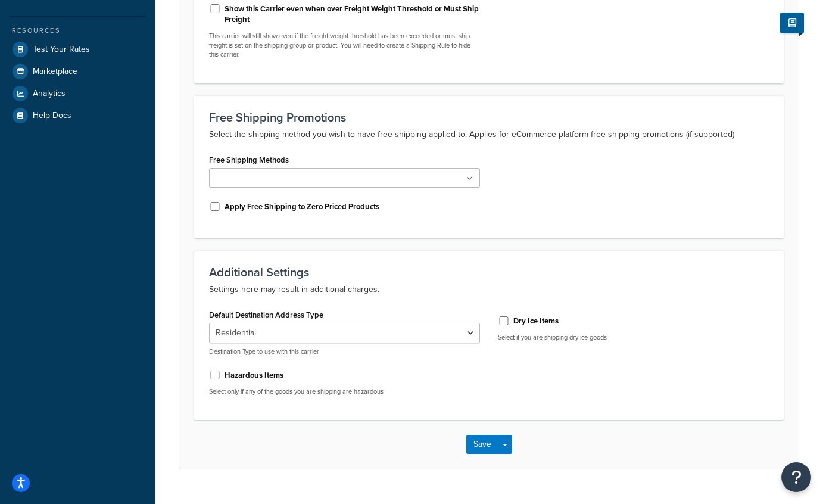
scroll to position [244, 0]
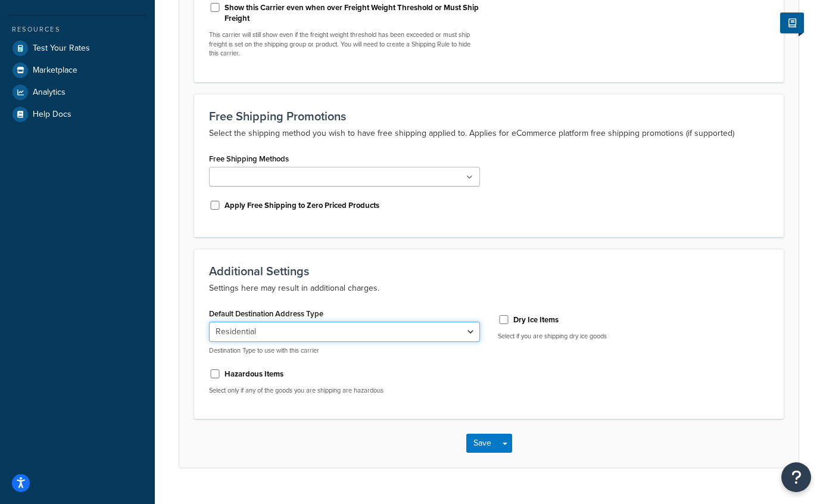
click at [460, 327] on select "Residential Business" at bounding box center [344, 331] width 271 height 20
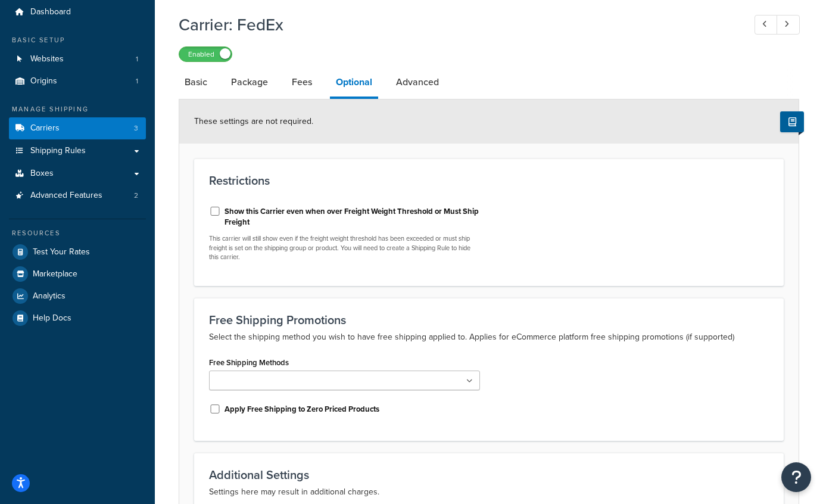
scroll to position [29, 0]
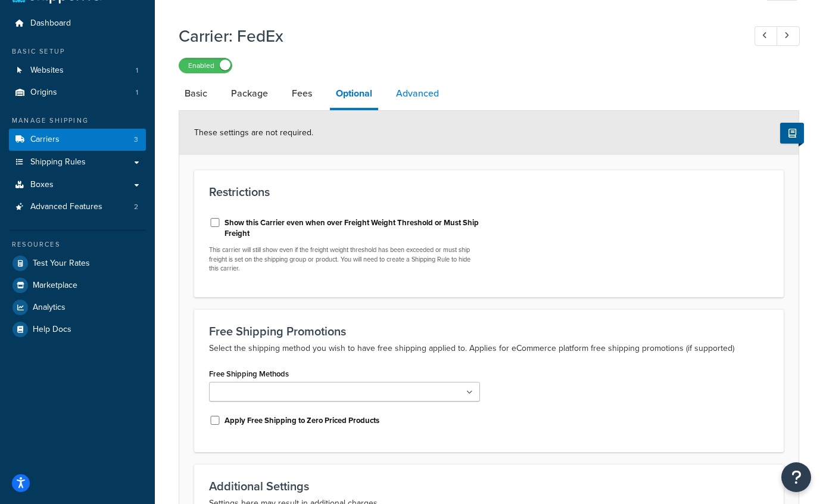
click at [412, 102] on link "Advanced" at bounding box center [417, 93] width 55 height 29
select select "false"
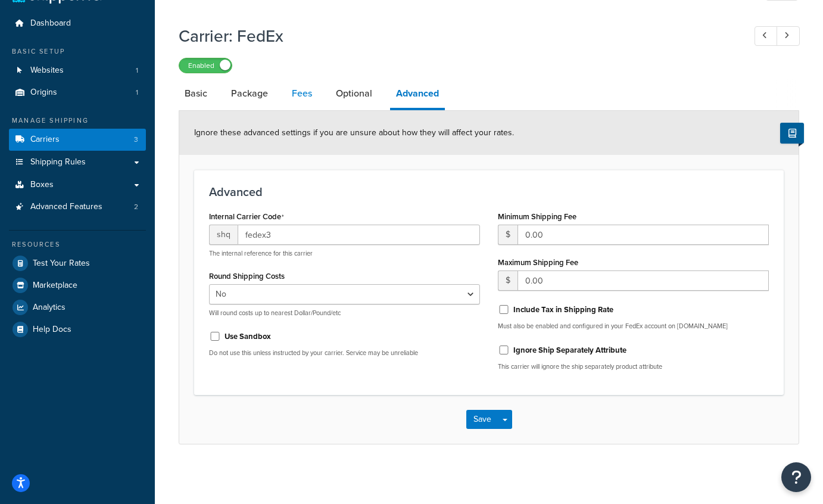
click at [294, 90] on link "Fees" at bounding box center [302, 93] width 32 height 29
select select "item"
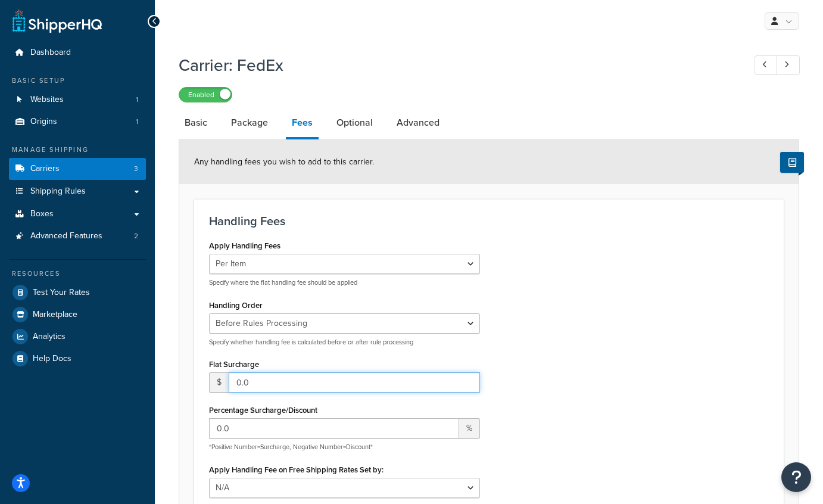
click at [267, 382] on input "0.0" at bounding box center [354, 382] width 251 height 20
drag, startPoint x: 267, startPoint y: 382, endPoint x: 223, endPoint y: 379, distance: 44.7
click at [223, 379] on div "$ 0.0" at bounding box center [344, 382] width 271 height 20
type input "7"
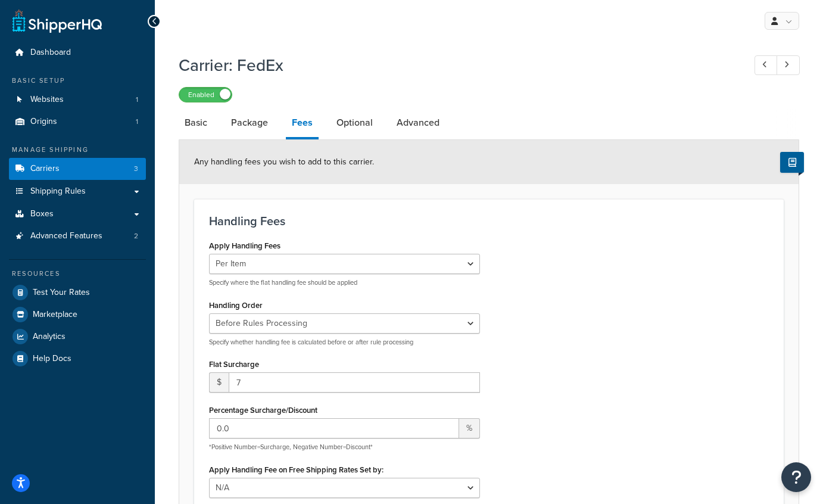
click at [707, 405] on div "Apply Handling Fees Per Order Per Item Per Package Specify where the flat handl…" at bounding box center [488, 396] width 577 height 318
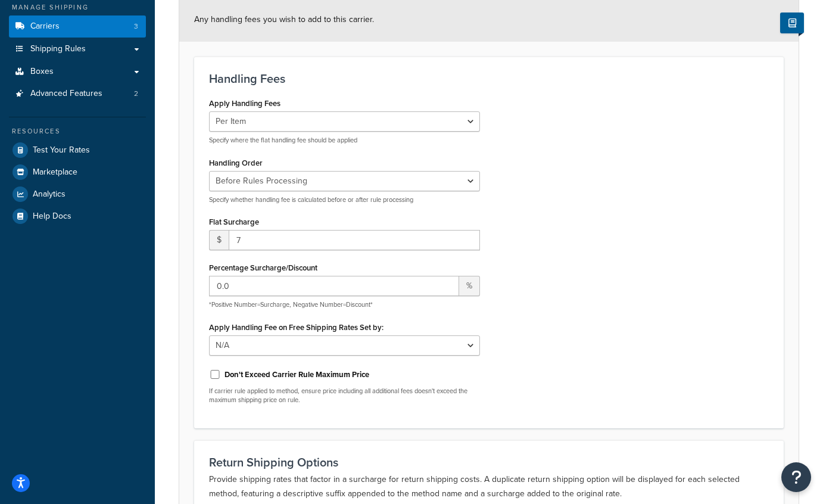
scroll to position [102, 0]
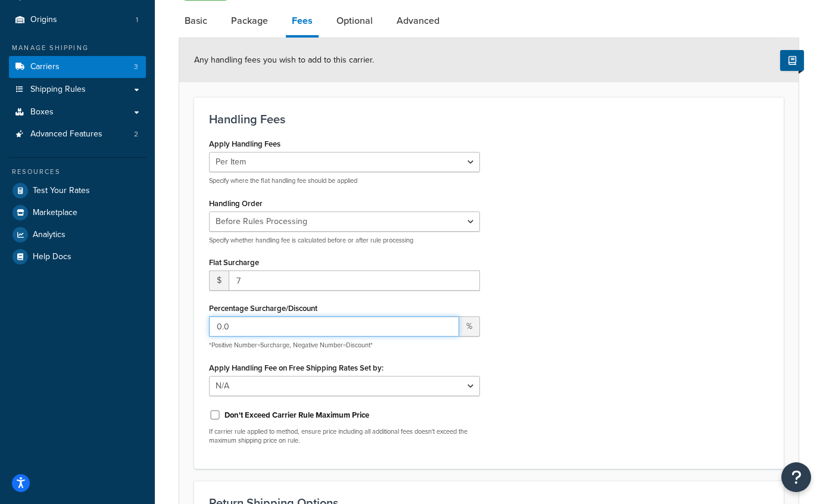
click at [262, 330] on input "0.0" at bounding box center [334, 326] width 250 height 20
drag, startPoint x: 262, startPoint y: 330, endPoint x: 214, endPoint y: 326, distance: 49.0
click at [214, 326] on input "0.0" at bounding box center [334, 326] width 250 height 20
type input "13"
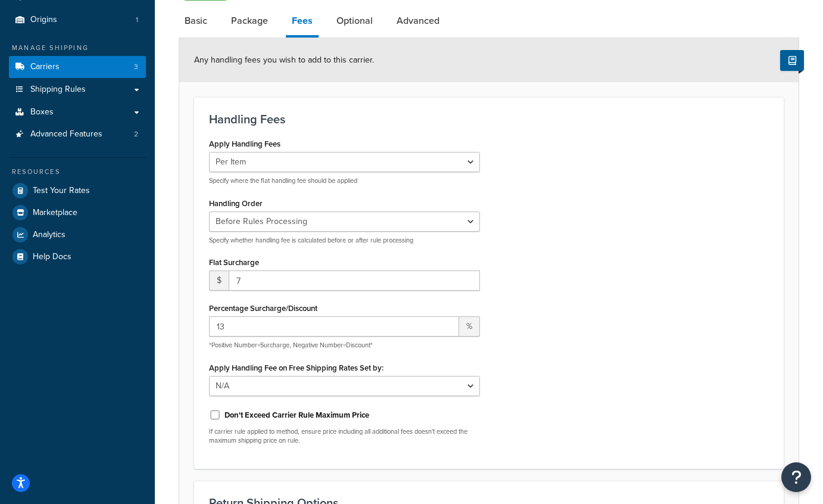
click at [618, 377] on div "Apply Handling Fees Per Order Per Item Per Package Specify where the flat handl…" at bounding box center [488, 294] width 577 height 318
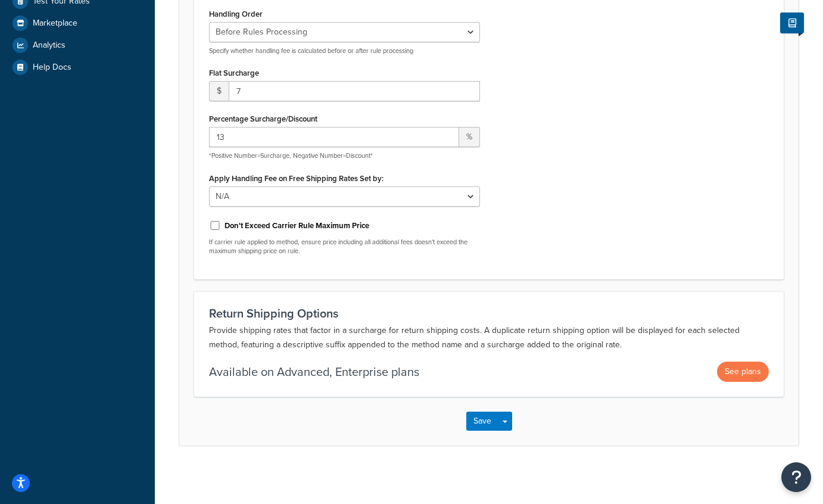
scroll to position [293, 0]
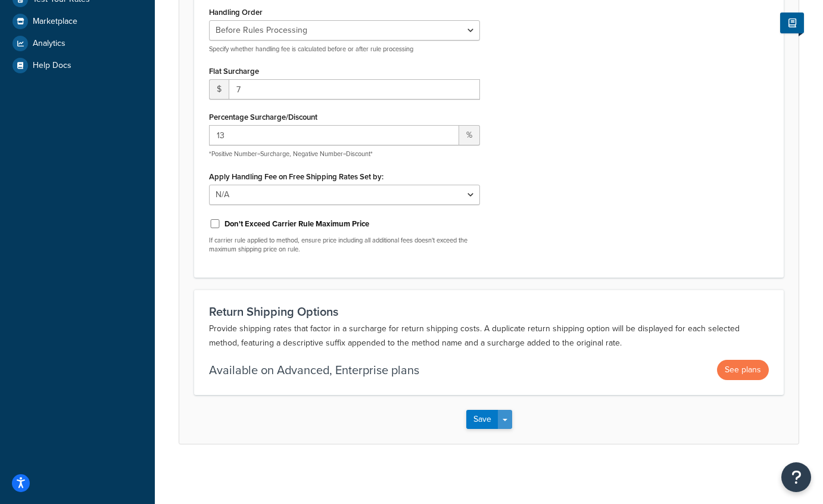
click at [504, 422] on button "Save Dropdown" at bounding box center [505, 419] width 14 height 19
click at [507, 439] on button "Save and Edit" at bounding box center [509, 441] width 87 height 25
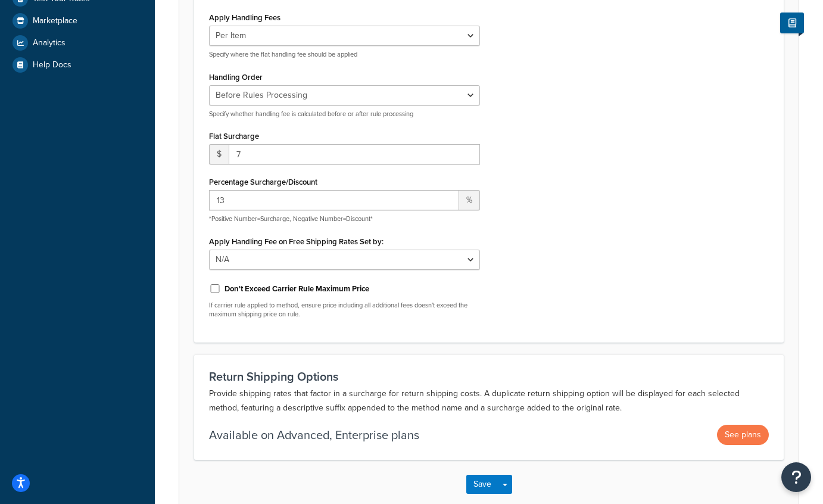
scroll to position [0, 0]
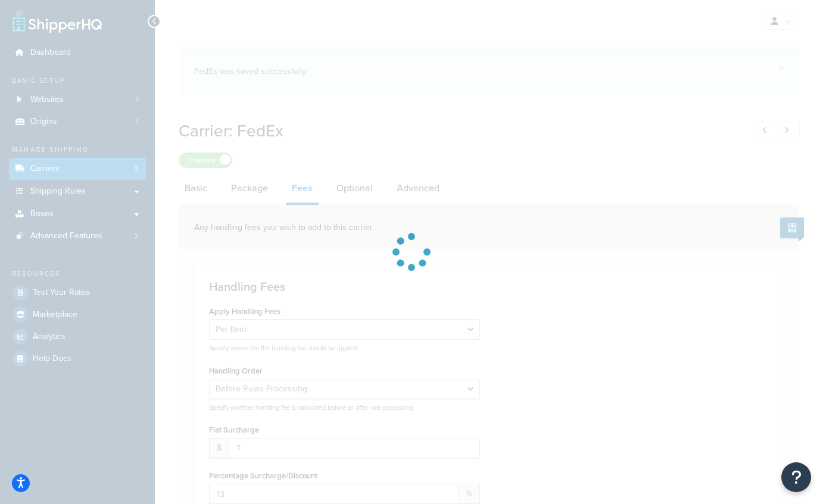
select select "item"
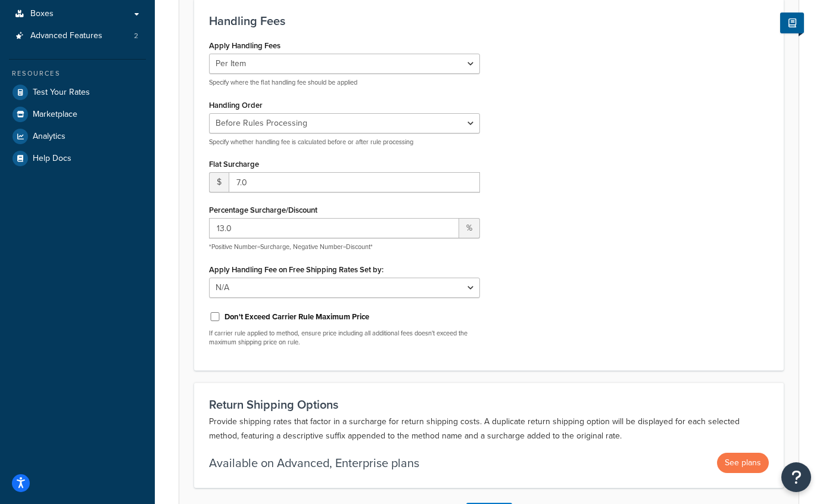
scroll to position [89, 0]
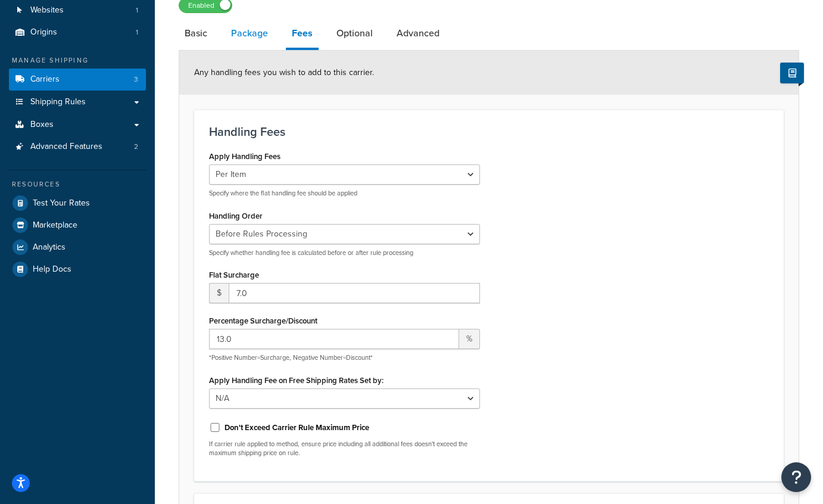
click at [260, 39] on link "Package" at bounding box center [249, 33] width 49 height 29
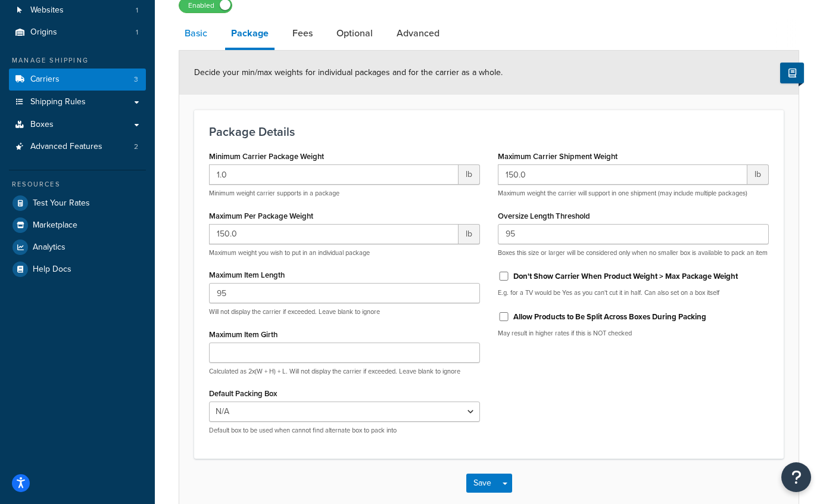
click at [204, 39] on link "Basic" at bounding box center [196, 33] width 35 height 29
select select "fedEx"
select select "REGULAR_PICKUP"
select select "YOUR_PACKAGING"
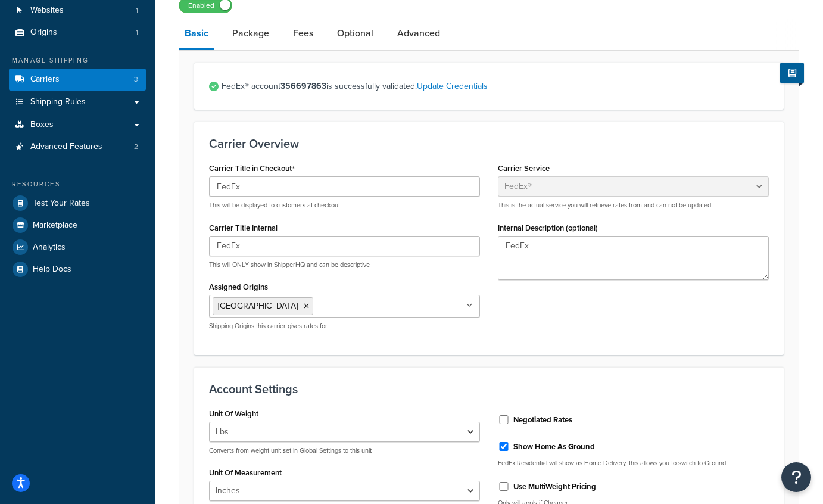
click at [670, 102] on div "FedEx® account 356697863 is successfully validated. Update Credentials" at bounding box center [488, 85] width 589 height 47
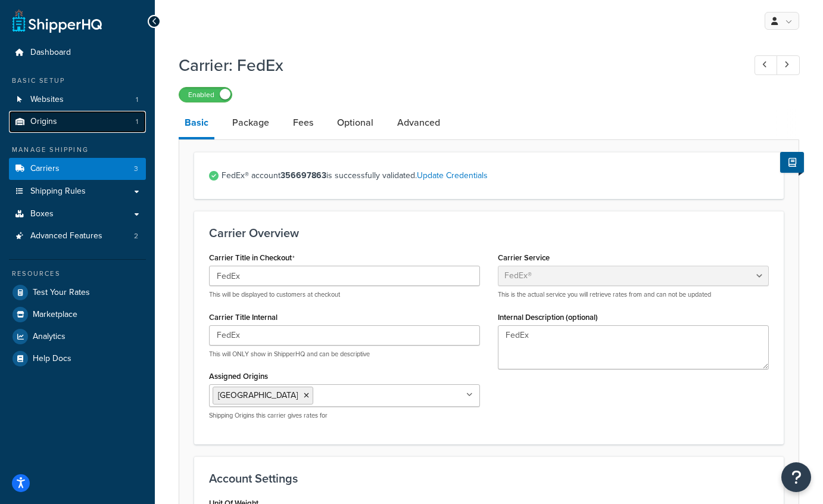
click at [76, 120] on link "Origins 1" at bounding box center [77, 122] width 137 height 22
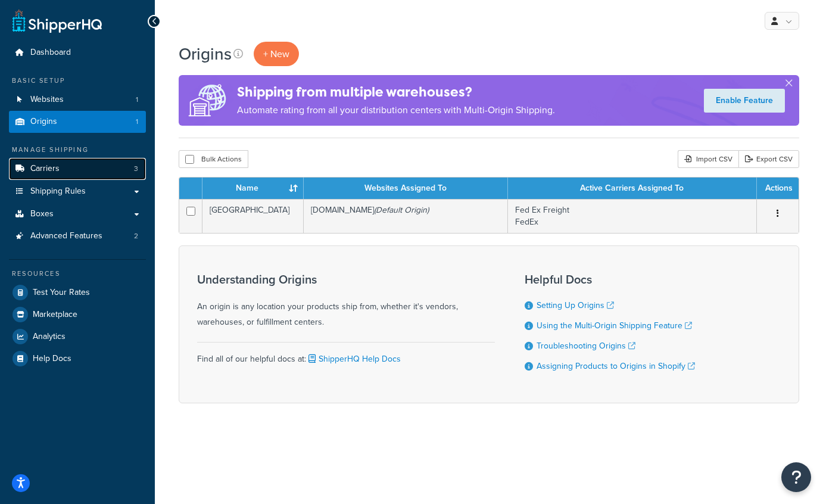
click at [74, 172] on link "Carriers 3" at bounding box center [77, 169] width 137 height 22
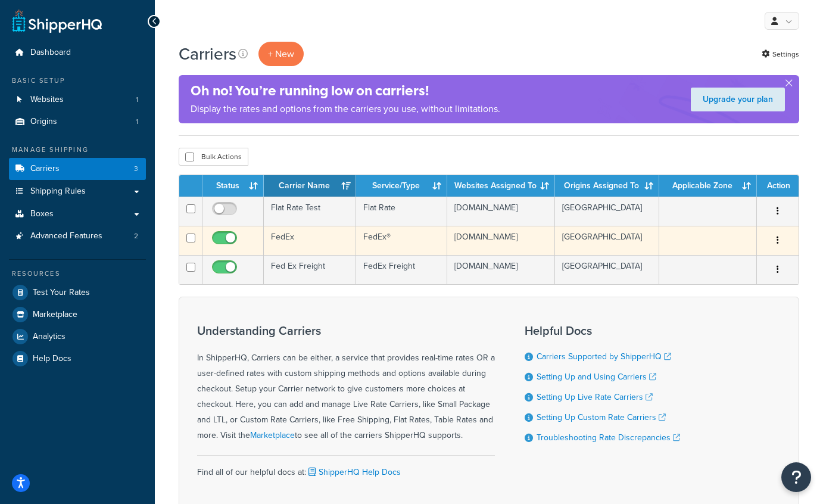
click at [287, 240] on td "FedEx" at bounding box center [310, 240] width 92 height 29
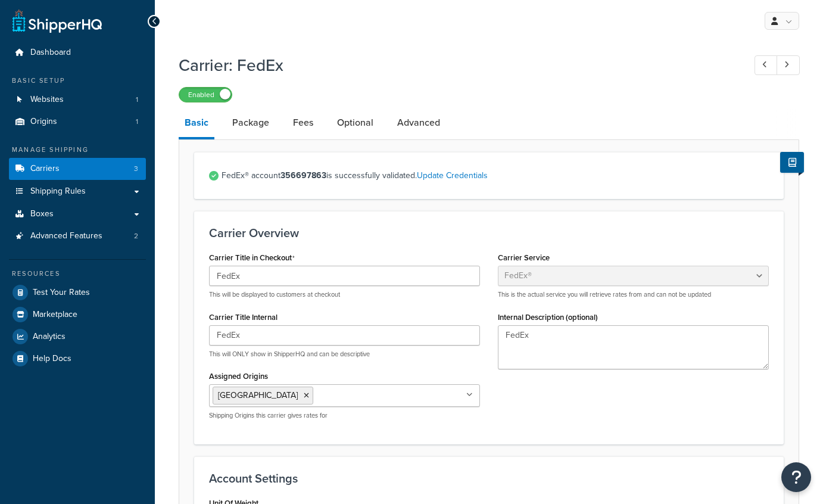
select select "fedEx"
select select "REGULAR_PICKUP"
select select "YOUR_PACKAGING"
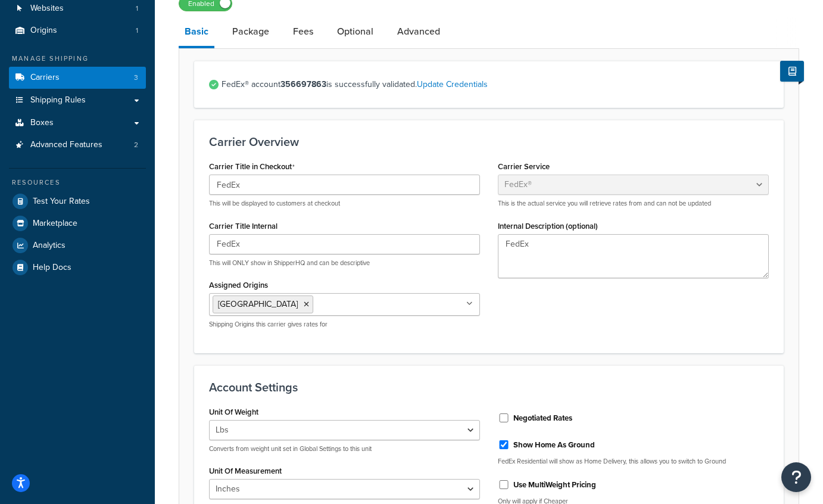
scroll to position [87, 0]
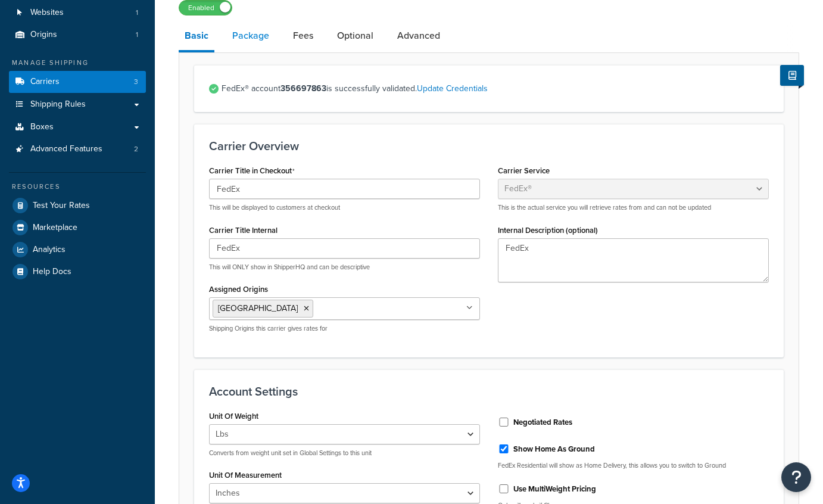
click at [245, 33] on link "Package" at bounding box center [250, 35] width 49 height 29
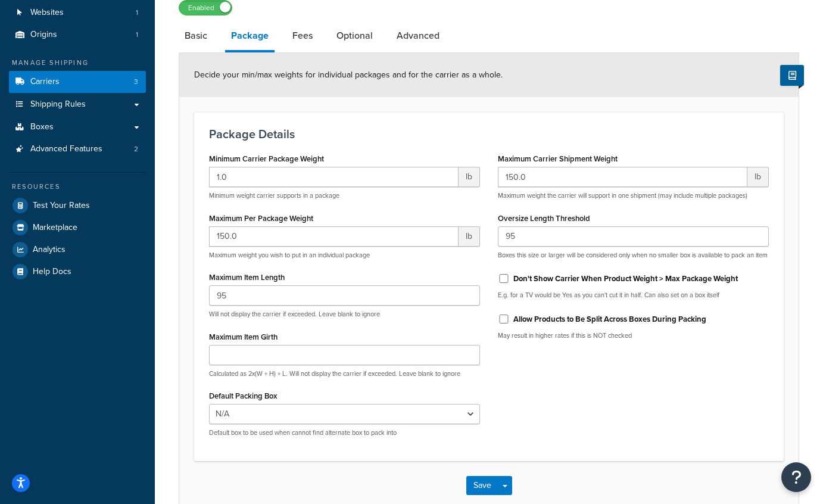
click at [660, 398] on div "Minimum Carrier Package Weight 1.0 lb Minimum weight carrier supports in a pack…" at bounding box center [488, 298] width 577 height 296
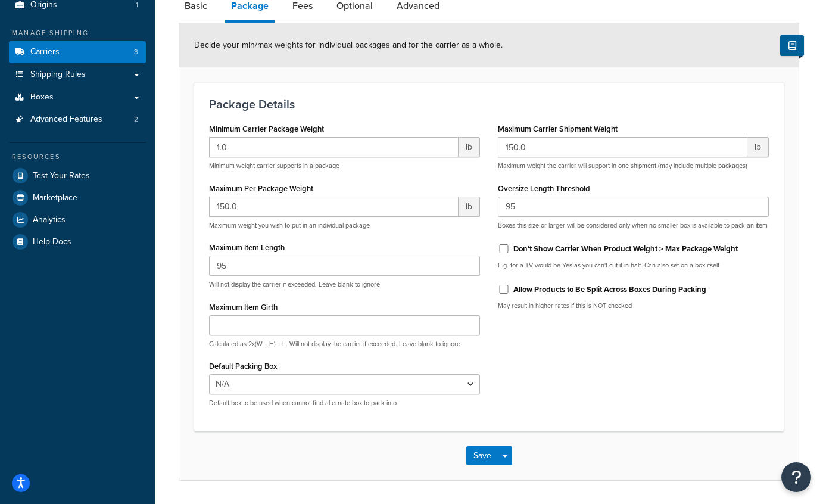
scroll to position [118, 0]
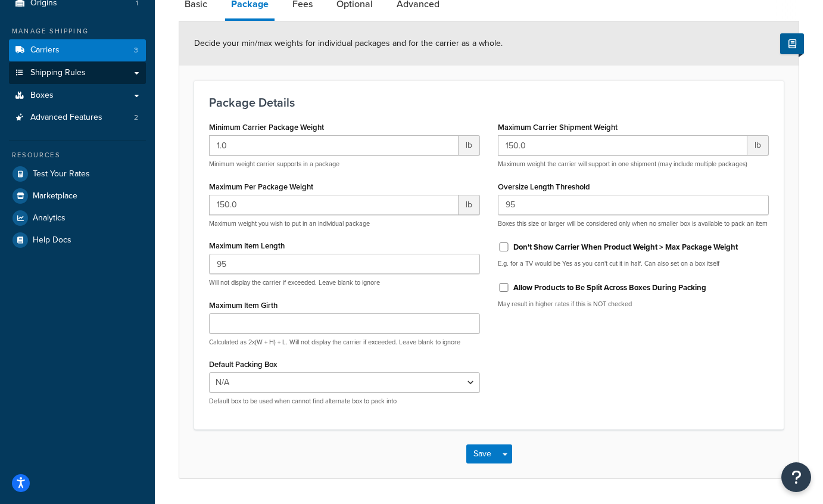
drag, startPoint x: 352, startPoint y: 85, endPoint x: 38, endPoint y: 63, distance: 314.4
click at [352, 85] on div "Package Details Minimum Carrier Package Weight 1.0 lb Minimum weight carrier su…" at bounding box center [488, 254] width 589 height 349
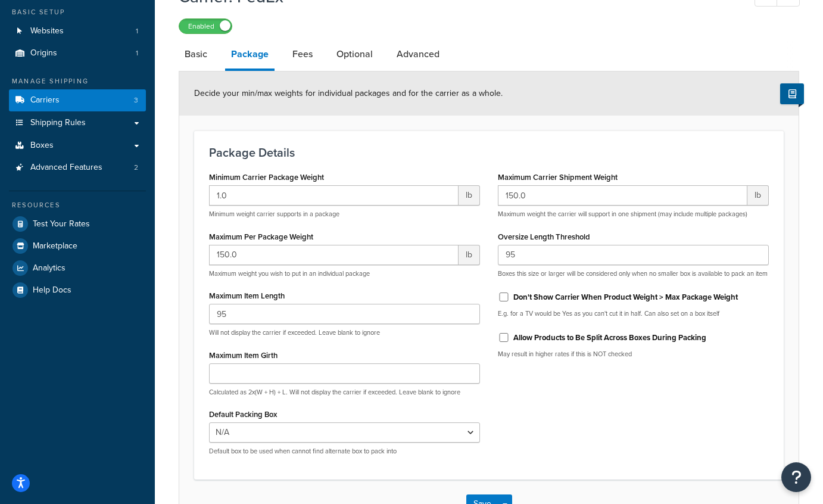
scroll to position [50, 0]
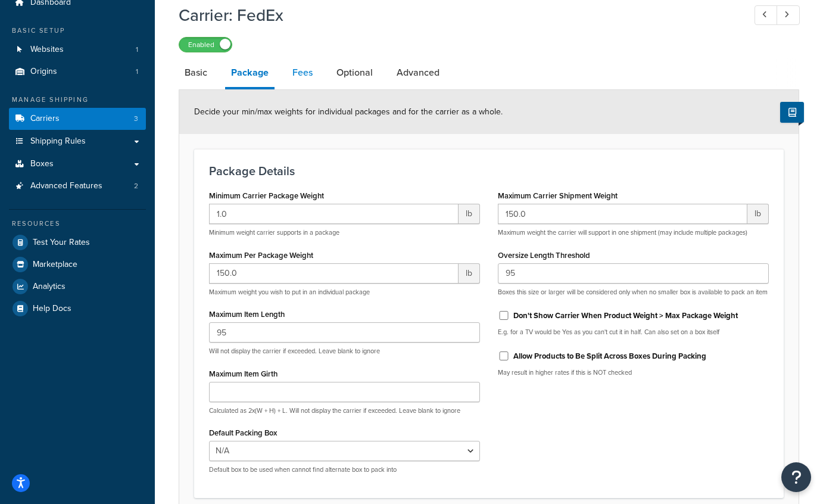
click at [312, 74] on link "Fees" at bounding box center [302, 72] width 32 height 29
select select "item"
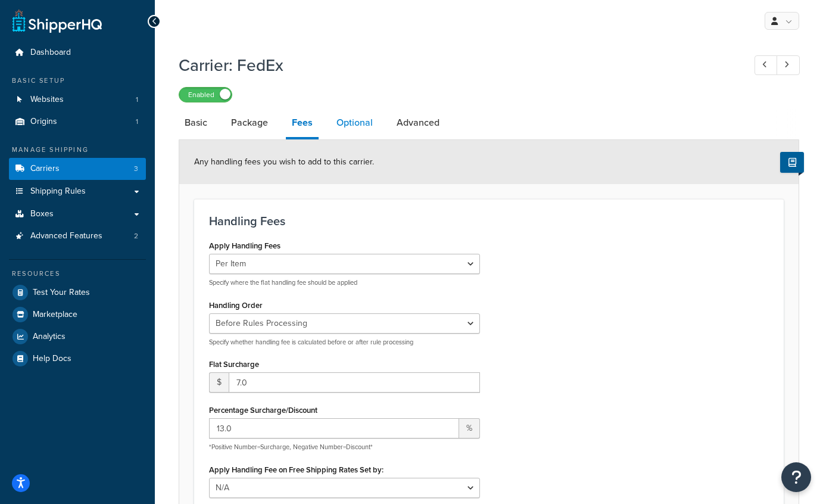
click at [339, 111] on link "Optional" at bounding box center [354, 122] width 48 height 29
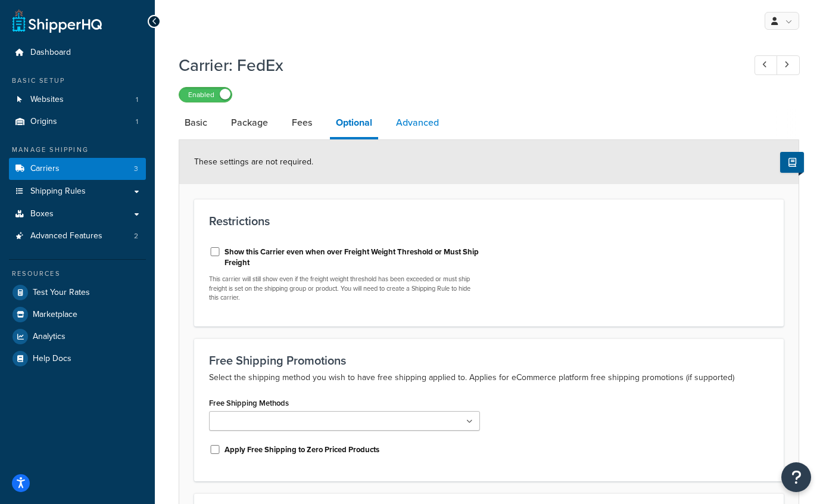
click at [423, 123] on link "Advanced" at bounding box center [417, 122] width 55 height 29
select select "false"
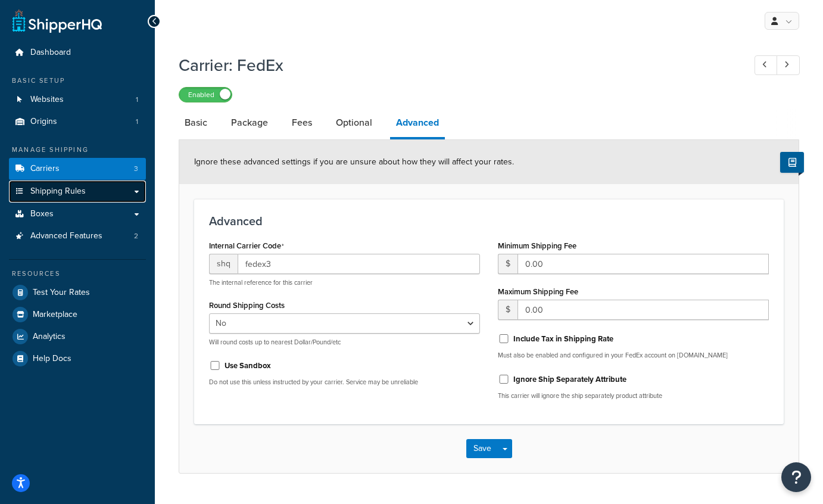
click at [79, 193] on span "Shipping Rules" at bounding box center [57, 191] width 55 height 10
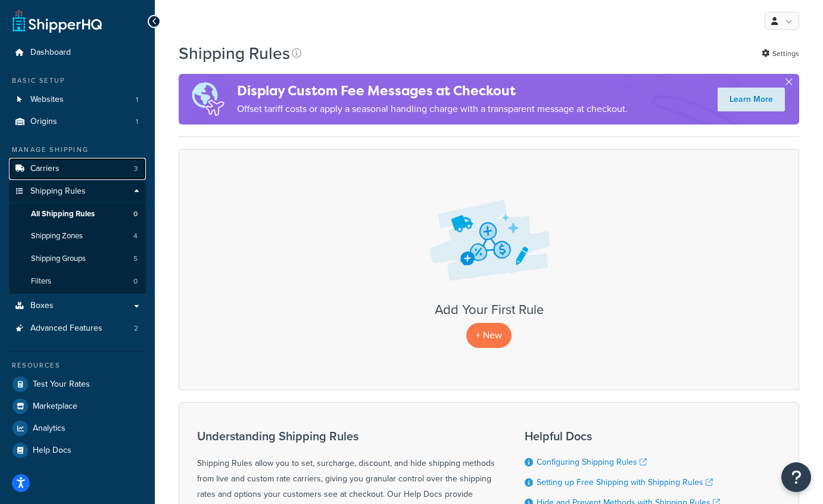
click at [70, 170] on link "Carriers 3" at bounding box center [77, 169] width 137 height 22
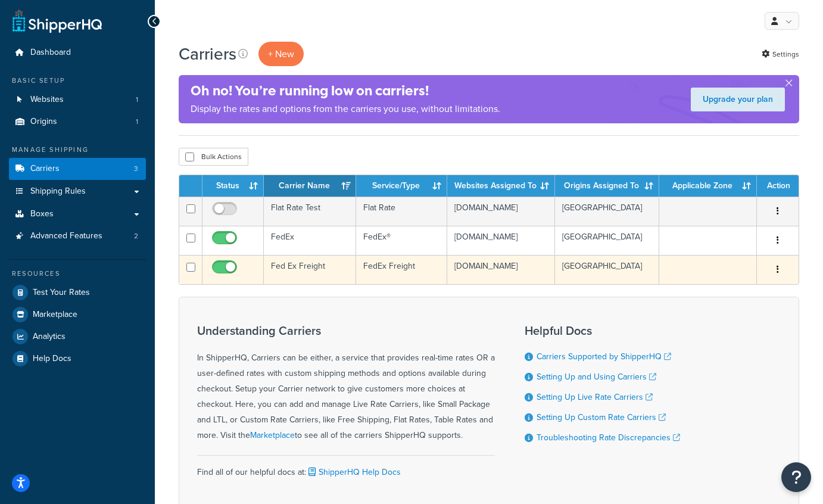
click at [295, 273] on td "Fed Ex Freight" at bounding box center [310, 269] width 92 height 29
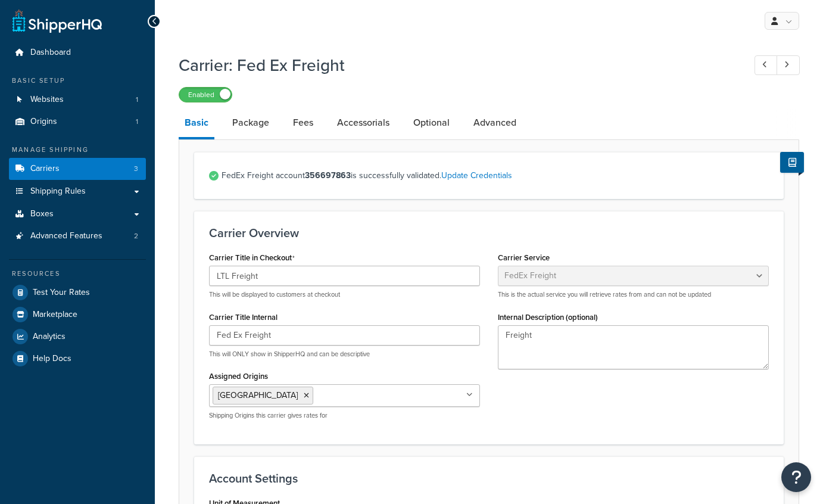
select select "fedExFreight"
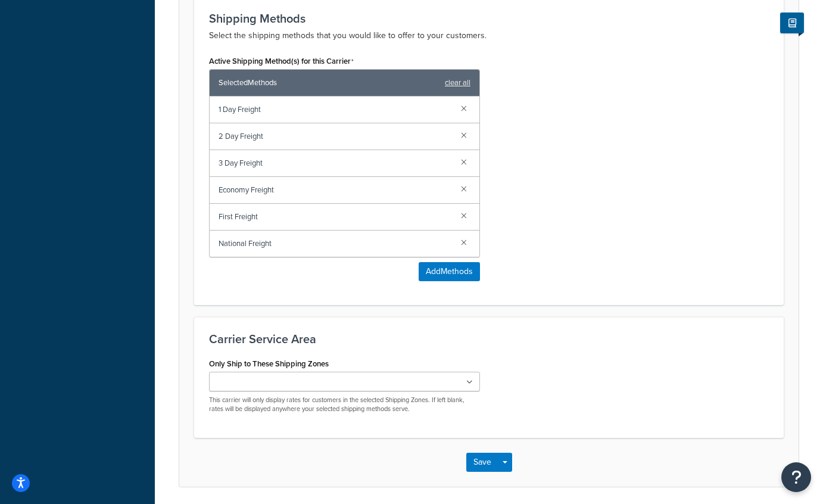
scroll to position [623, 0]
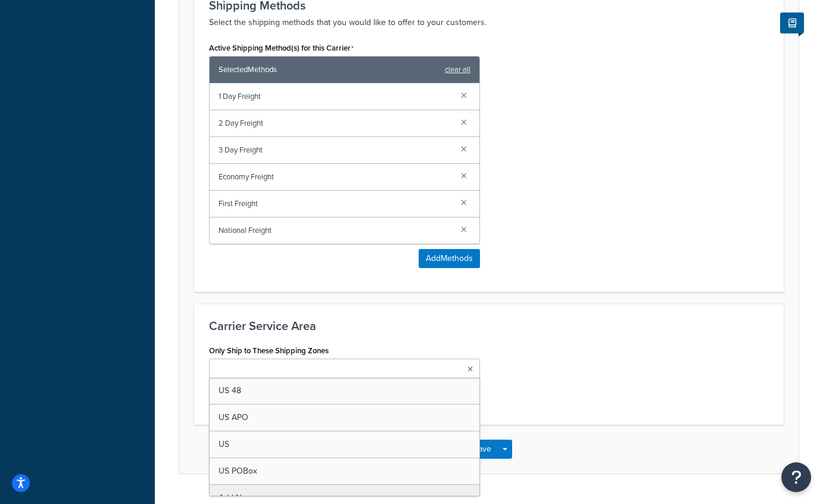
click at [468, 368] on icon at bounding box center [469, 368] width 5 height 7
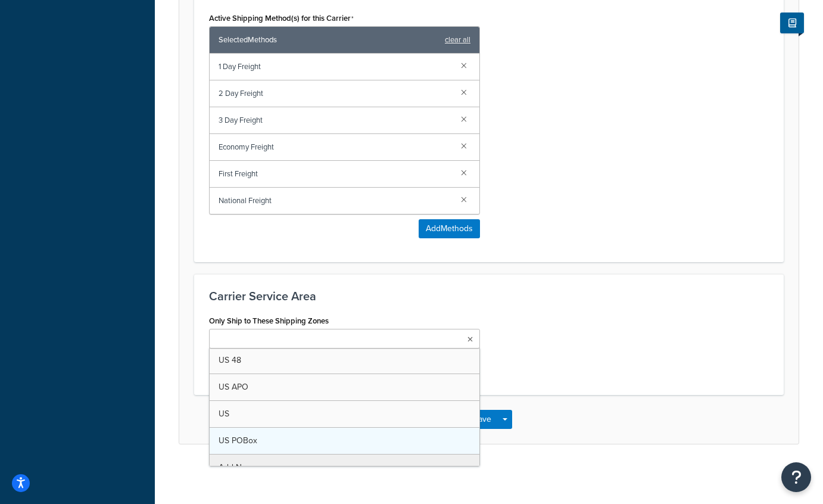
scroll to position [0, 0]
click at [562, 361] on div "Only Ship to These Shipping Zones US 48 US APO US US POBox Add New This carrier…" at bounding box center [488, 346] width 577 height 68
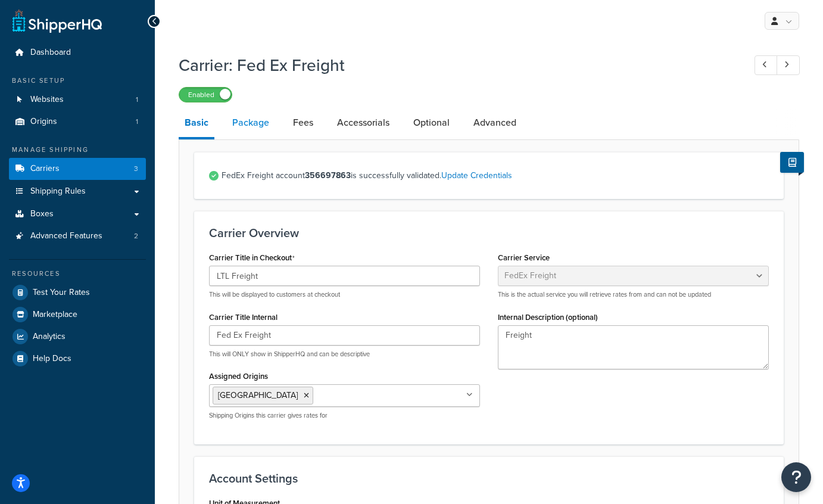
click at [238, 123] on link "Package" at bounding box center [250, 122] width 49 height 29
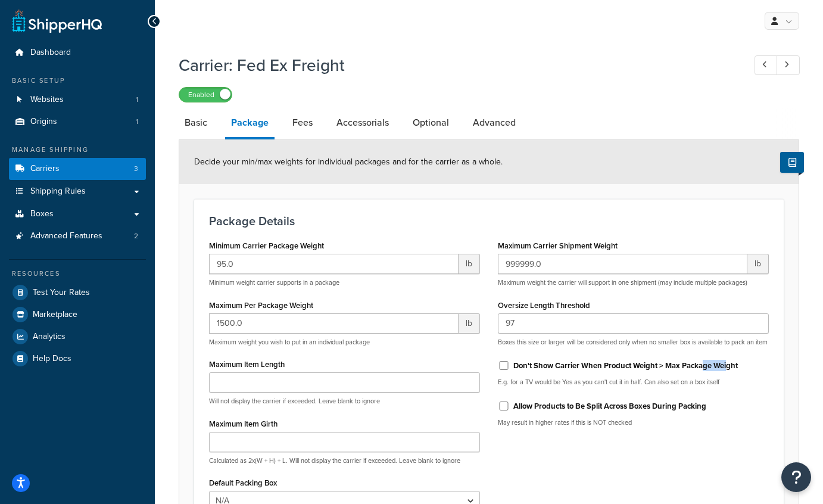
drag, startPoint x: 729, startPoint y: 377, endPoint x: 702, endPoint y: 377, distance: 27.4
click at [702, 371] on label "Don't Show Carrier When Product Weight > Max Package Weight" at bounding box center [625, 365] width 224 height 11
click at [730, 478] on div "Minimum Carrier Package Weight 95.0 lb Minimum weight carrier supports in a pac…" at bounding box center [488, 385] width 577 height 296
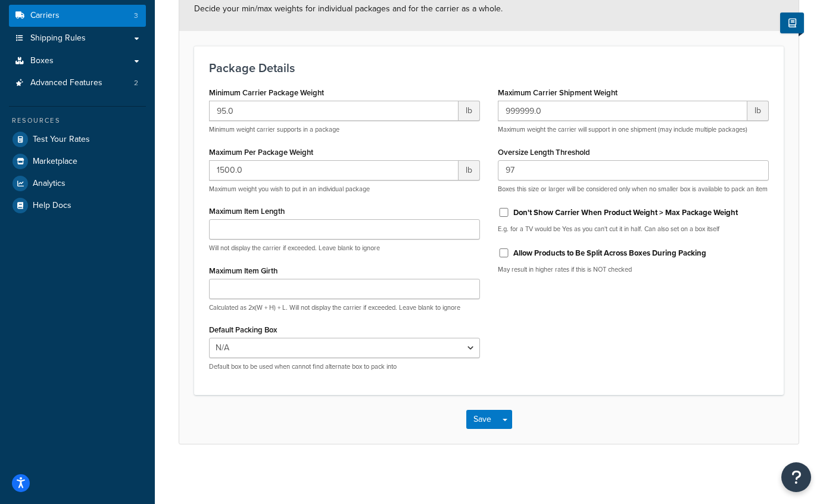
scroll to position [65, 0]
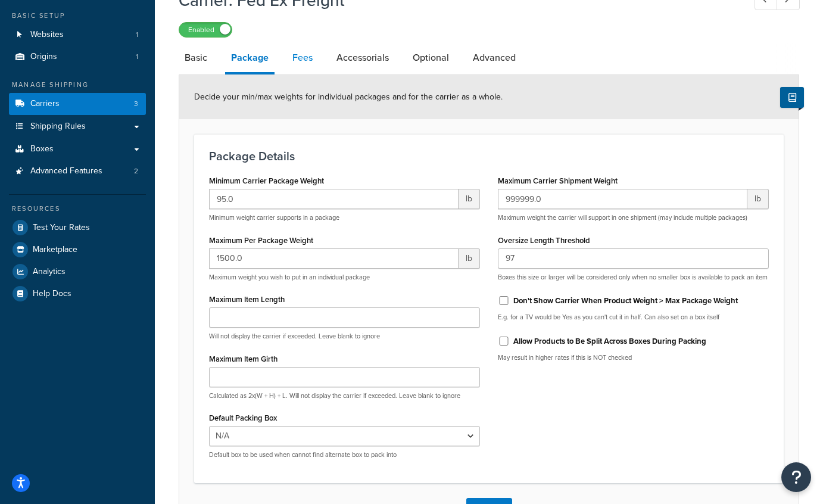
click at [313, 58] on link "Fees" at bounding box center [302, 57] width 32 height 29
select select "AFTER"
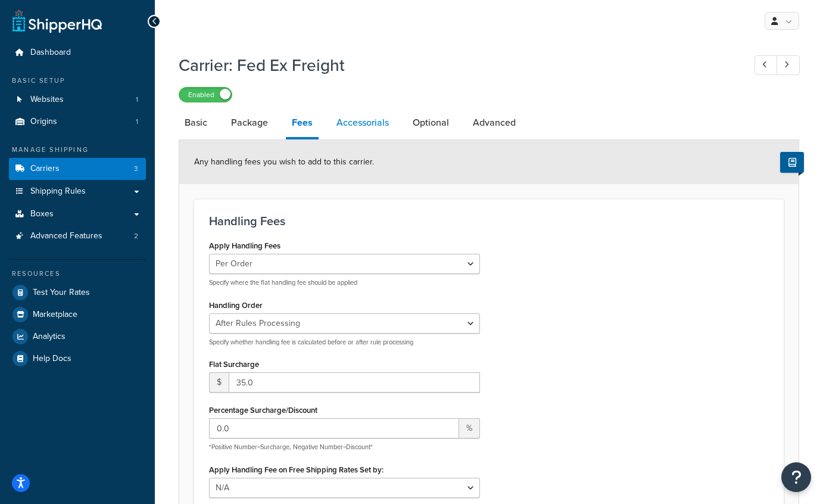
click at [380, 126] on link "Accessorials" at bounding box center [362, 122] width 64 height 29
select select "residential"
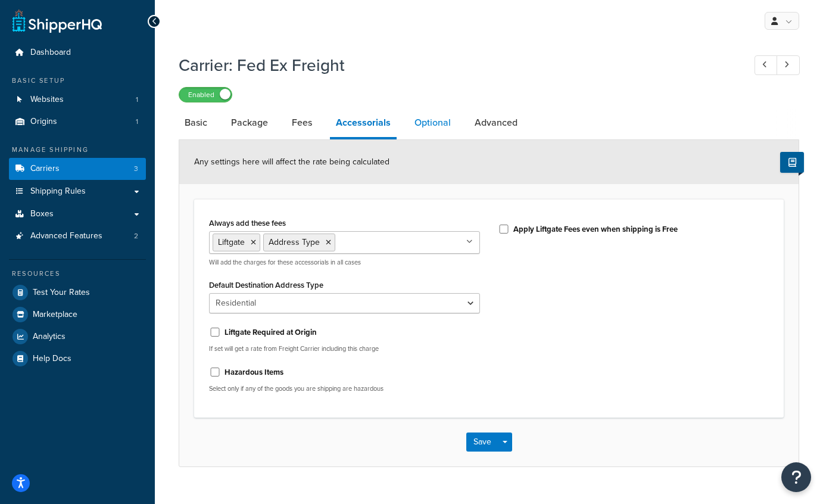
click at [427, 121] on link "Optional" at bounding box center [432, 122] width 48 height 29
select select "175"
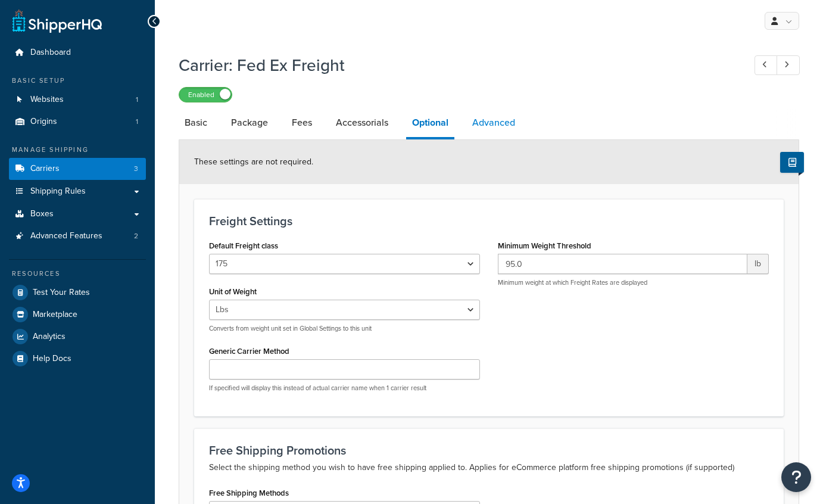
click at [505, 123] on link "Advanced" at bounding box center [493, 122] width 55 height 29
select select "false"
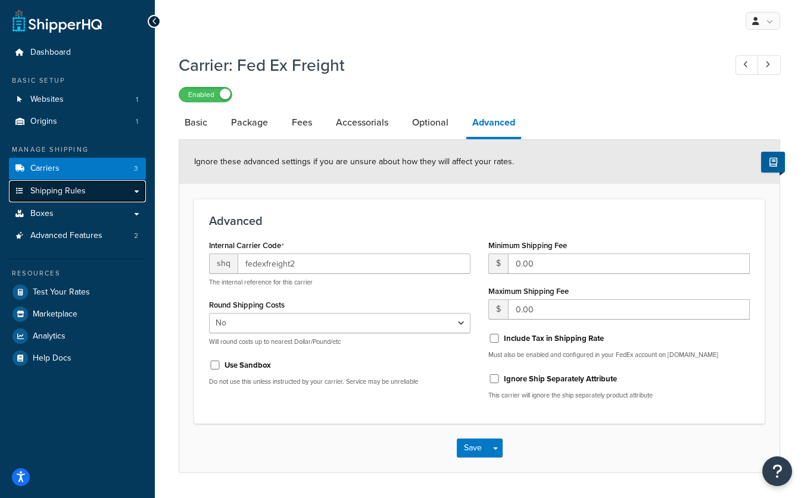
click at [70, 191] on span "Shipping Rules" at bounding box center [57, 191] width 55 height 10
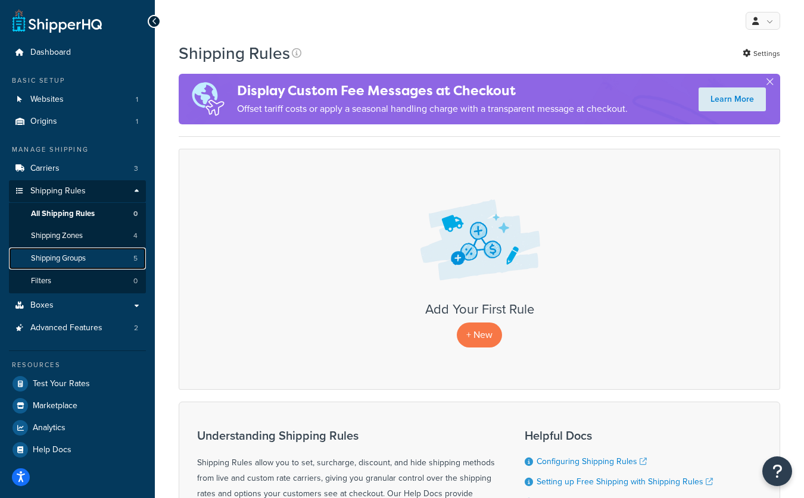
click at [82, 254] on span "Shipping Groups" at bounding box center [58, 259] width 55 height 10
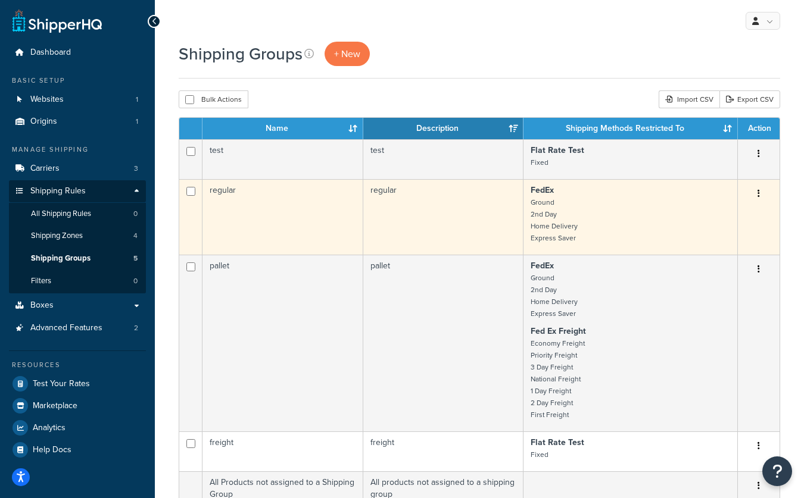
click at [226, 196] on td "regular" at bounding box center [282, 217] width 161 height 76
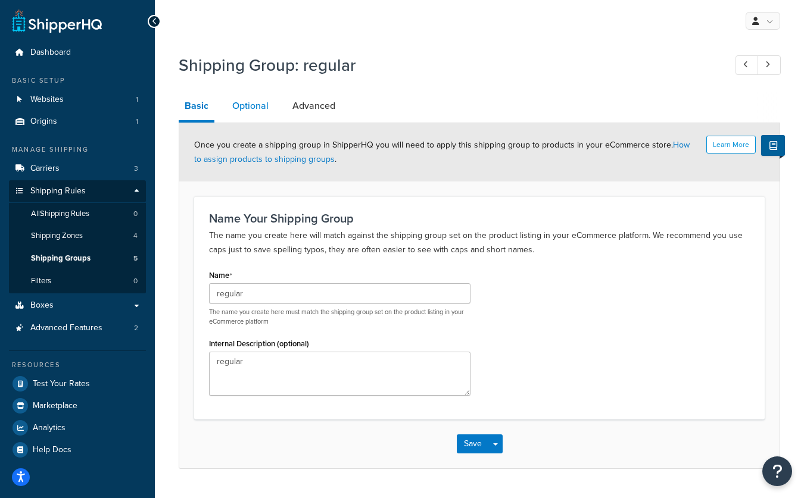
click at [245, 103] on link "Optional" at bounding box center [250, 106] width 48 height 29
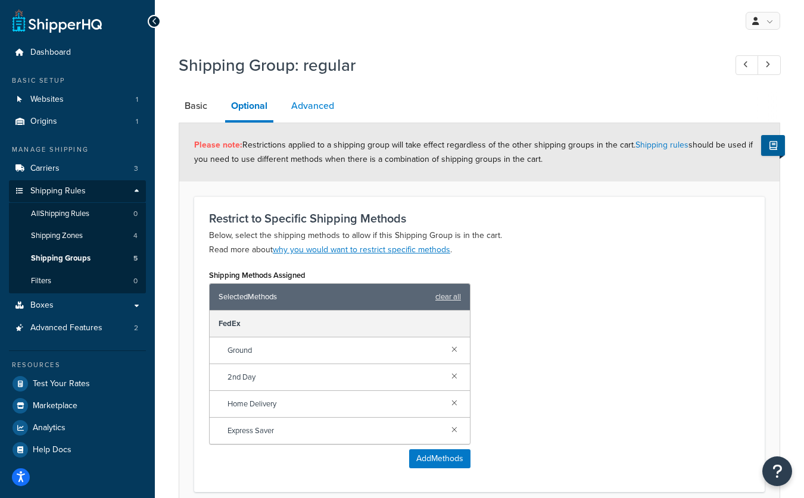
click at [321, 111] on link "Advanced" at bounding box center [312, 106] width 55 height 29
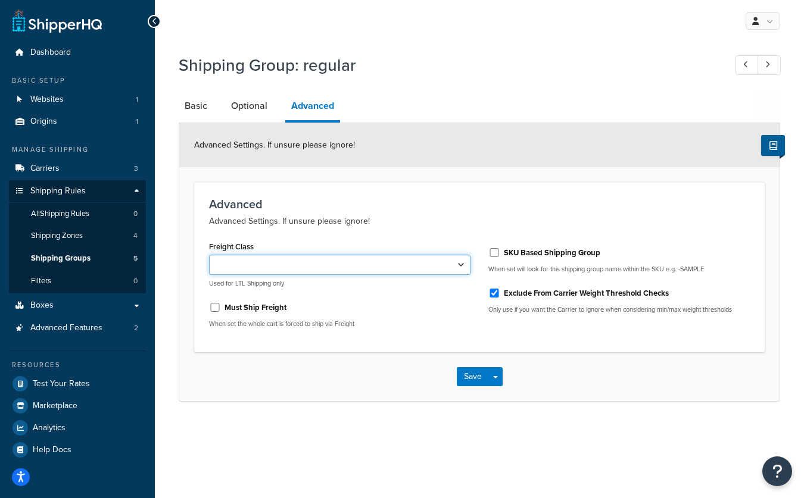
click at [416, 256] on select "50 55 60 65 70 77.5 85 92.5 100 110 125 150 175 200 250 300 400 500" at bounding box center [339, 265] width 261 height 20
click at [246, 107] on link "Optional" at bounding box center [249, 106] width 48 height 29
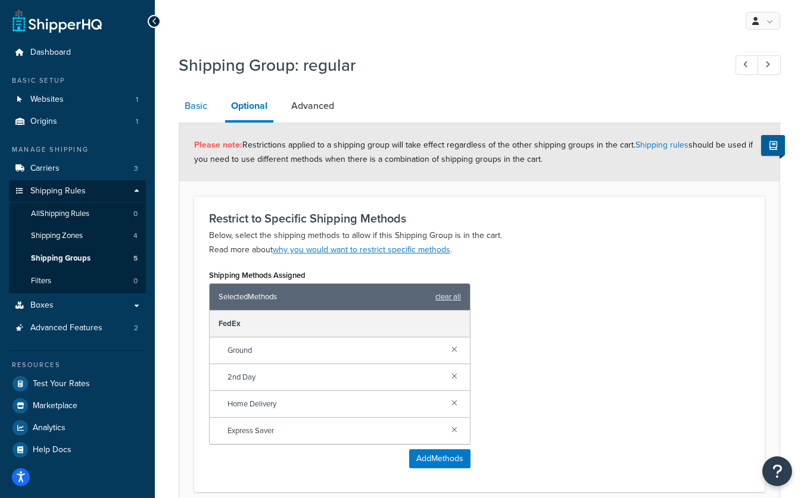
click at [189, 110] on link "Basic" at bounding box center [196, 106] width 35 height 29
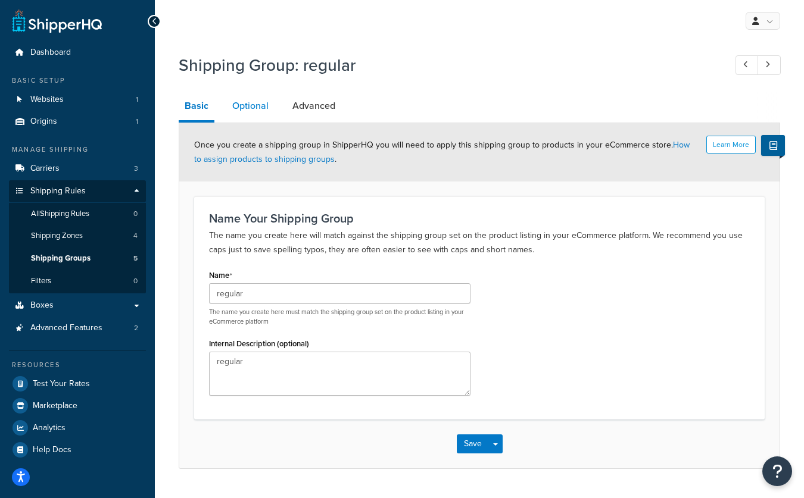
click at [250, 106] on link "Optional" at bounding box center [250, 106] width 48 height 29
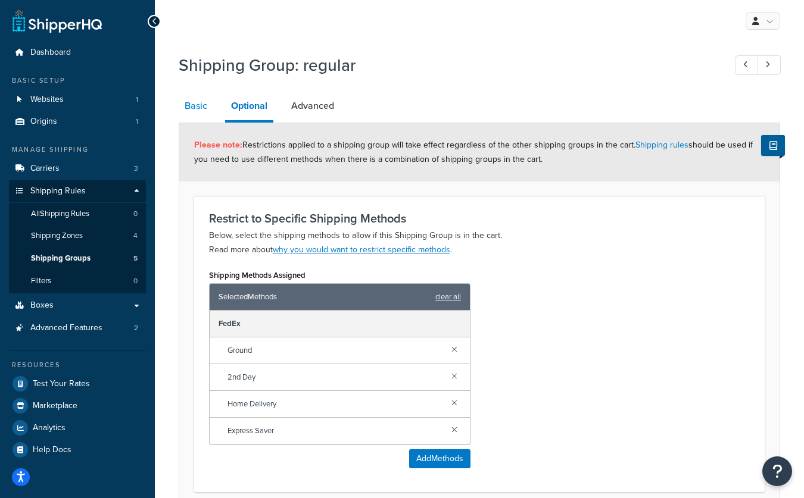
click at [186, 102] on link "Basic" at bounding box center [196, 106] width 35 height 29
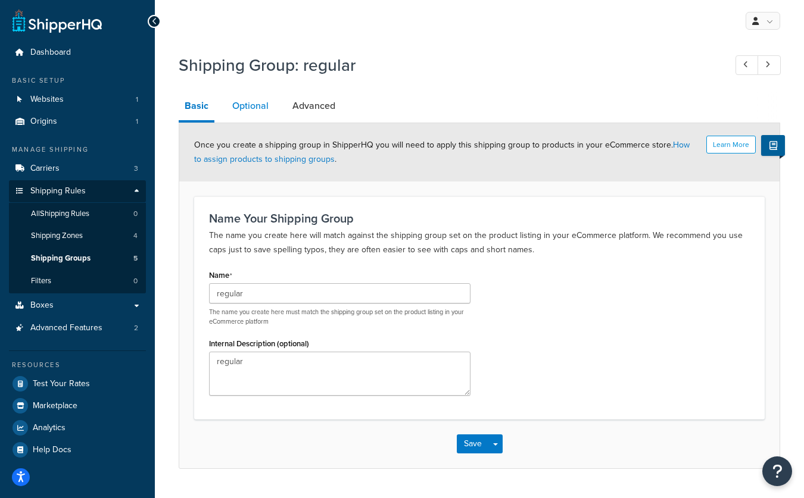
click at [244, 106] on link "Optional" at bounding box center [250, 106] width 48 height 29
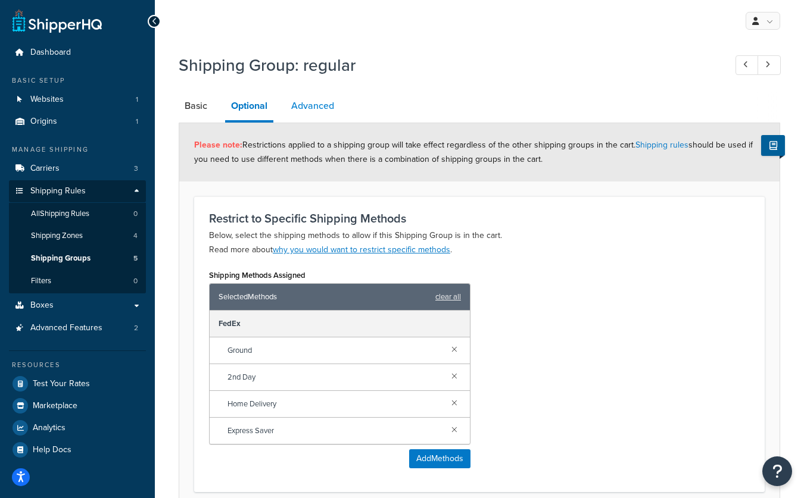
click at [307, 107] on link "Advanced" at bounding box center [312, 106] width 55 height 29
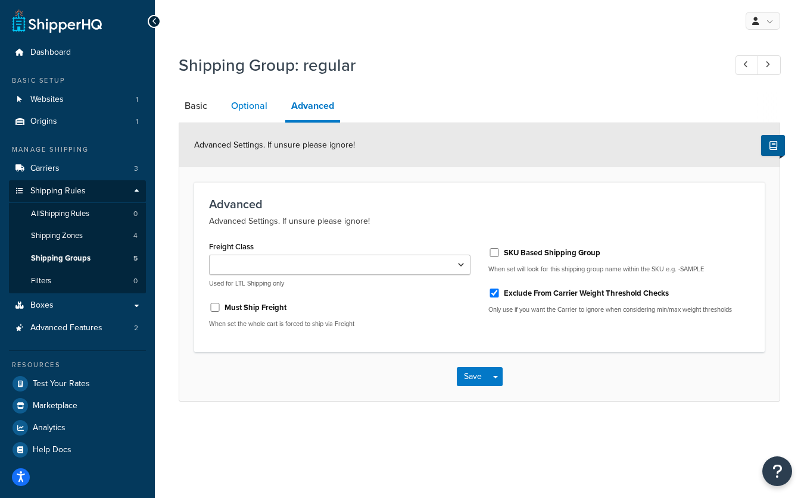
click at [261, 110] on link "Optional" at bounding box center [249, 106] width 48 height 29
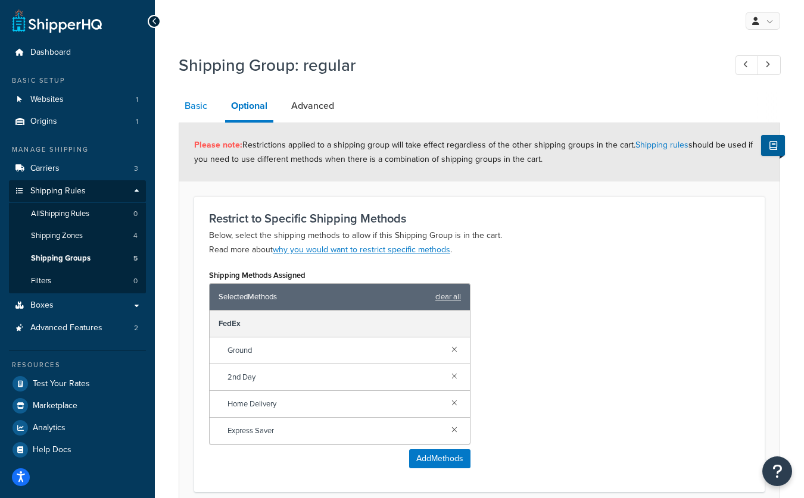
click at [210, 107] on link "Basic" at bounding box center [196, 106] width 35 height 29
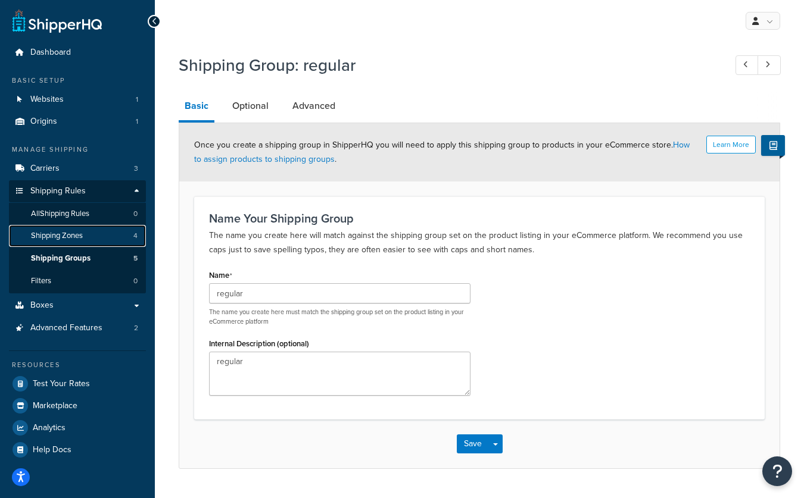
click at [77, 235] on span "Shipping Zones" at bounding box center [57, 236] width 52 height 10
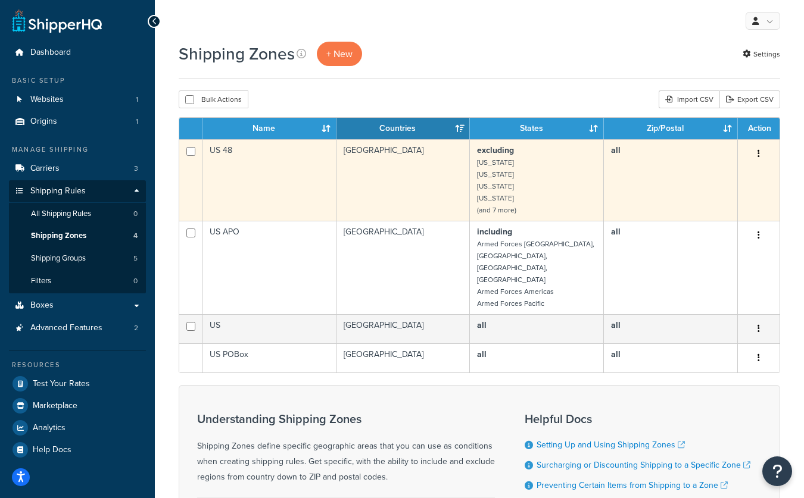
click at [261, 179] on td "US 48" at bounding box center [269, 180] width 134 height 82
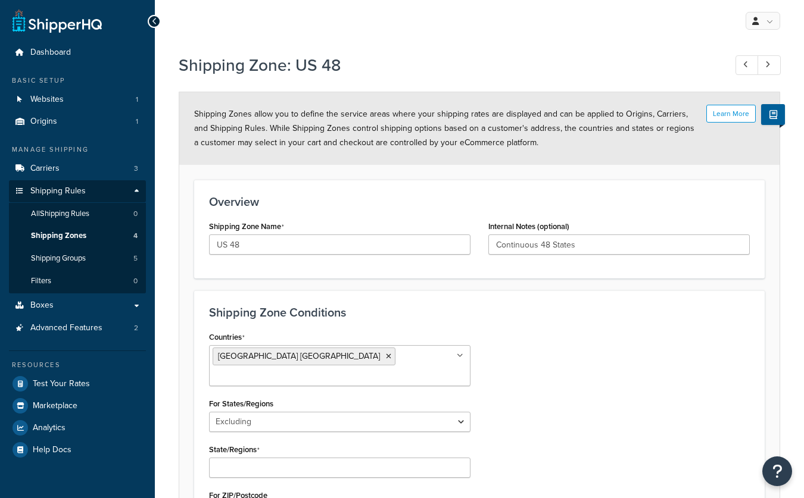
select select "excluding"
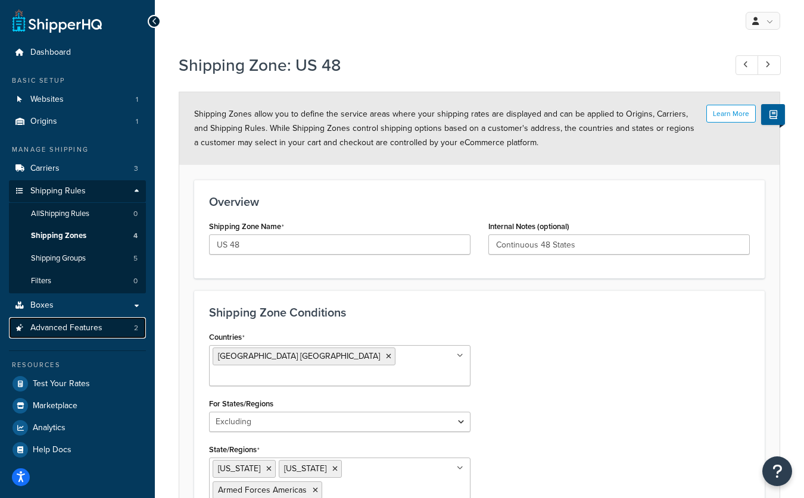
click at [108, 329] on link "Advanced Features 2" at bounding box center [77, 328] width 137 height 22
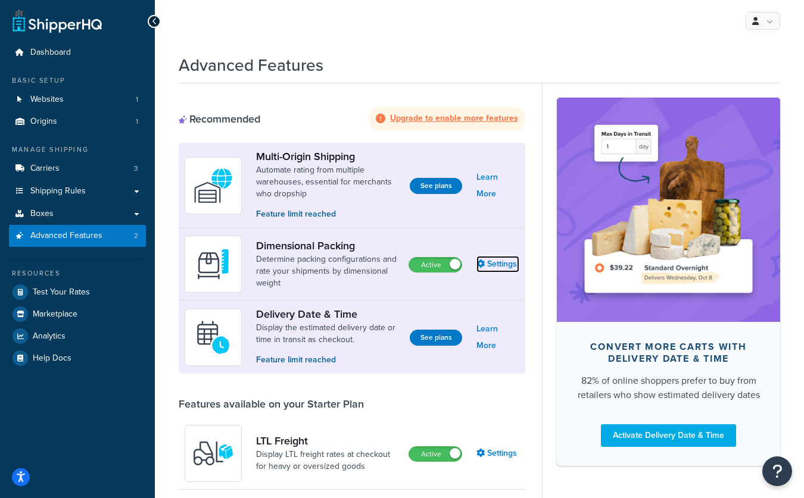
click at [503, 264] on link "Settings" at bounding box center [497, 264] width 43 height 17
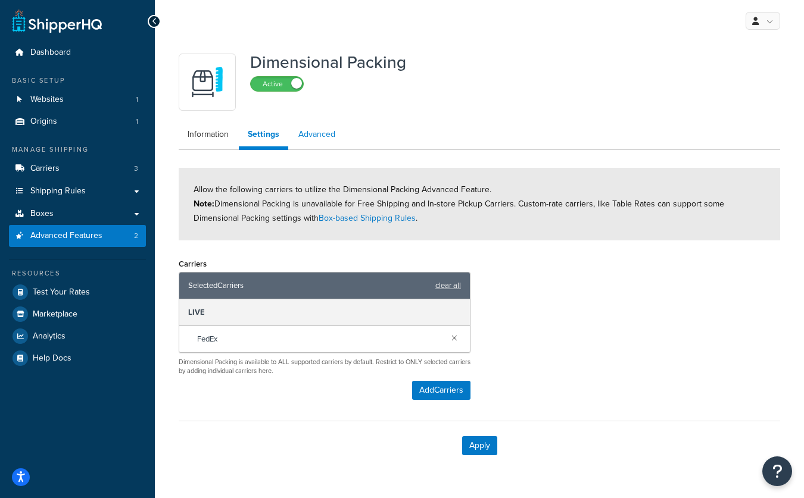
click at [317, 134] on link "Advanced" at bounding box center [316, 135] width 55 height 24
select select "false"
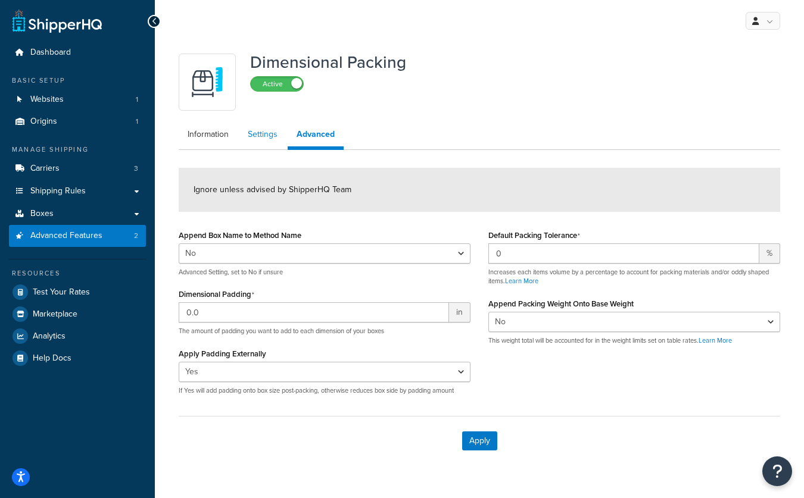
click at [242, 136] on link "Settings" at bounding box center [263, 135] width 48 height 24
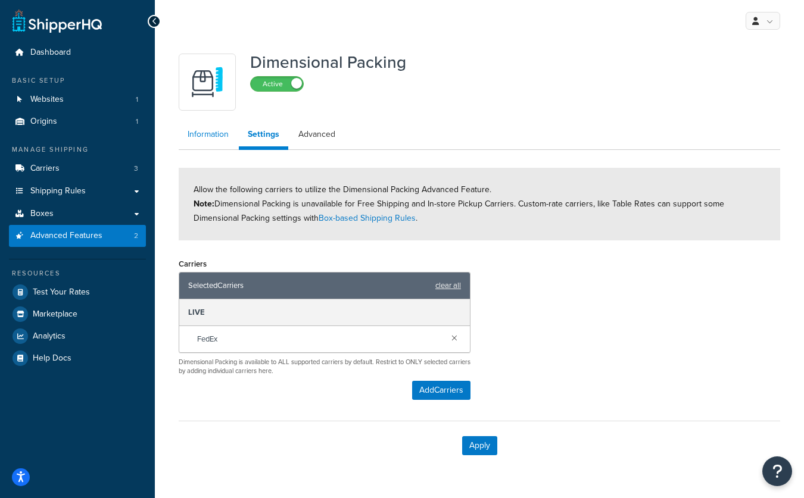
click at [220, 137] on link "Information" at bounding box center [208, 135] width 59 height 24
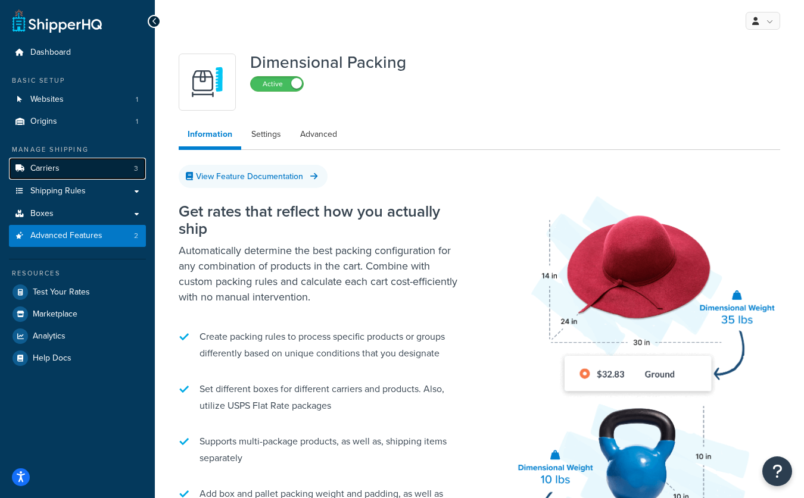
click at [54, 174] on span "Carriers" at bounding box center [44, 169] width 29 height 10
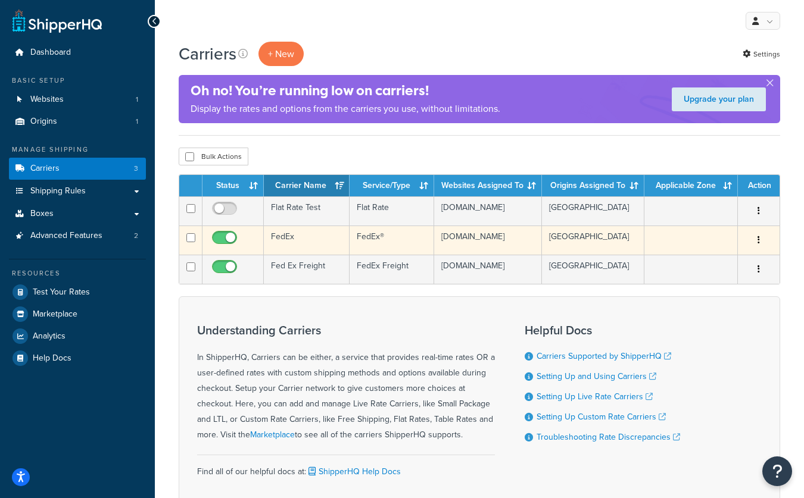
click at [293, 243] on td "FedEx" at bounding box center [307, 240] width 86 height 29
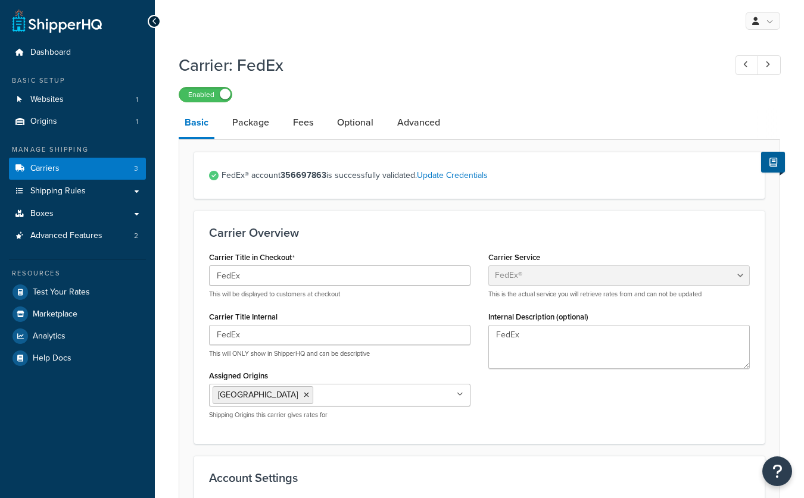
select select "fedEx"
select select "REGULAR_PICKUP"
select select "YOUR_PACKAGING"
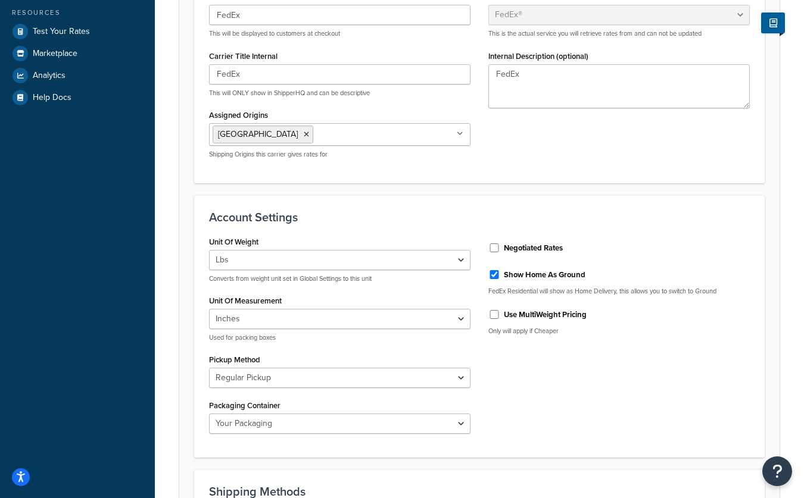
scroll to position [286, 0]
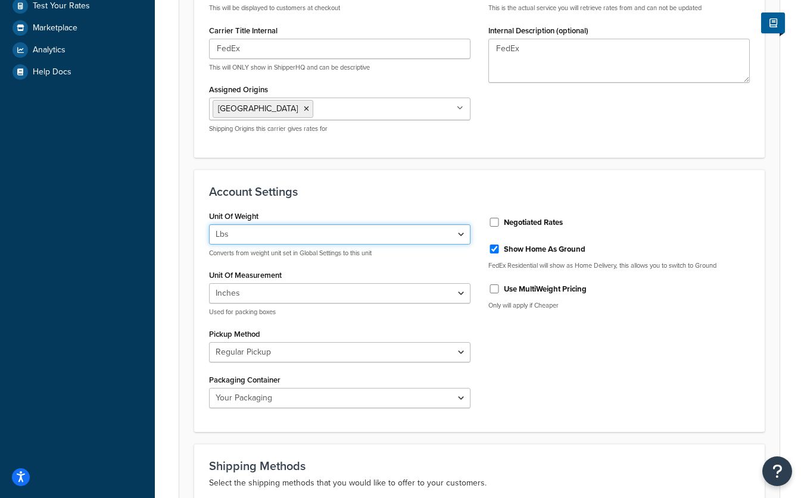
click at [367, 233] on select "Lbs Kgs Convert LBS to KG" at bounding box center [339, 234] width 261 height 20
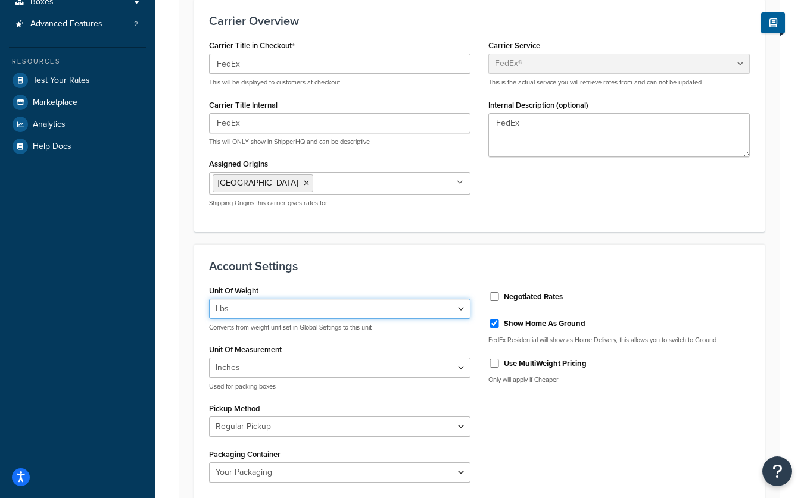
scroll to position [305, 0]
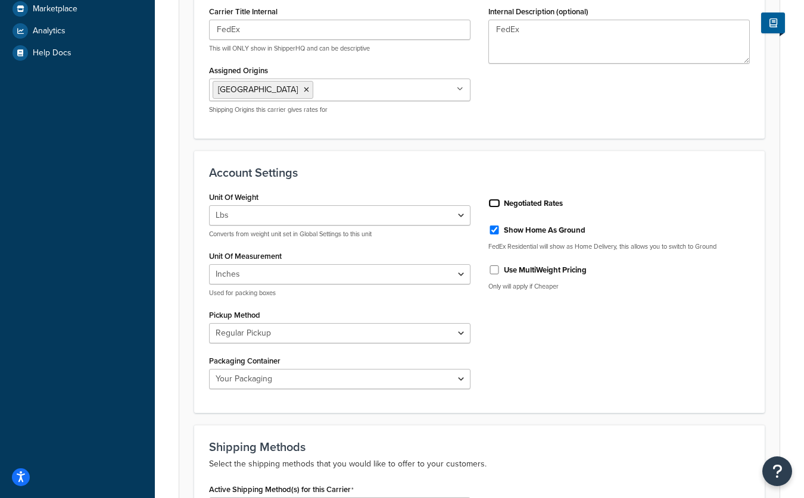
click at [496, 205] on input "Negotiated Rates" at bounding box center [494, 203] width 12 height 9
checkbox input "true"
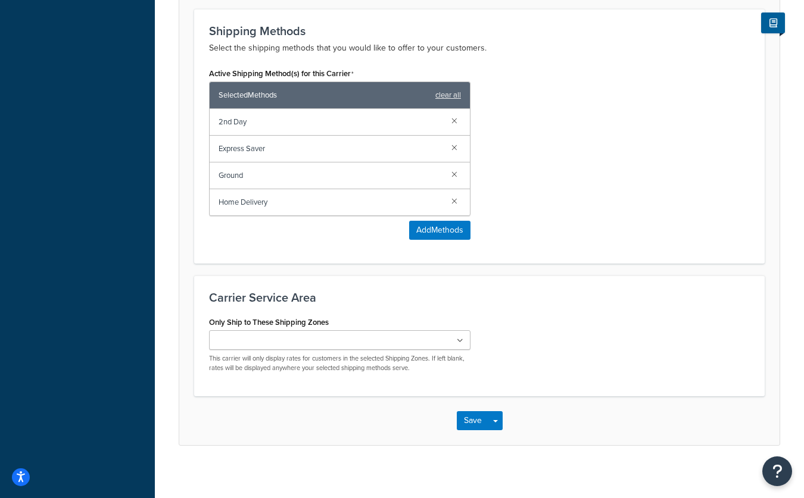
scroll to position [729, 0]
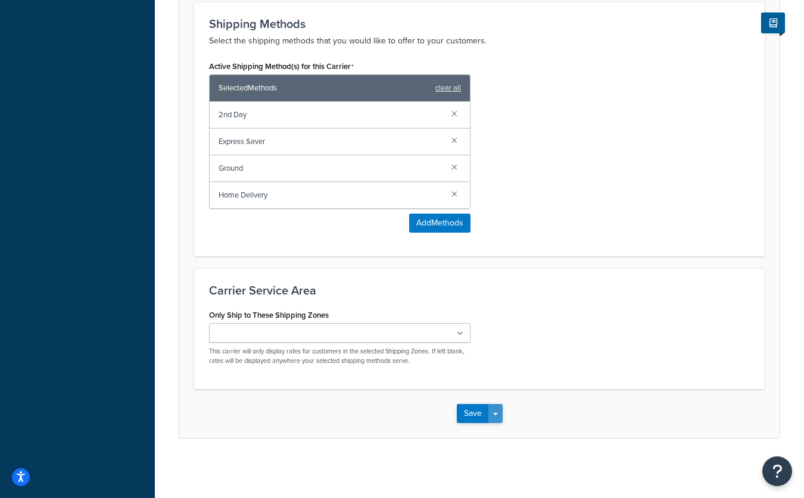
click at [497, 419] on button "Save Dropdown" at bounding box center [495, 413] width 14 height 19
drag, startPoint x: 511, startPoint y: 435, endPoint x: 520, endPoint y: 445, distance: 13.5
click at [511, 435] on button "Save and Edit" at bounding box center [500, 435] width 87 height 25
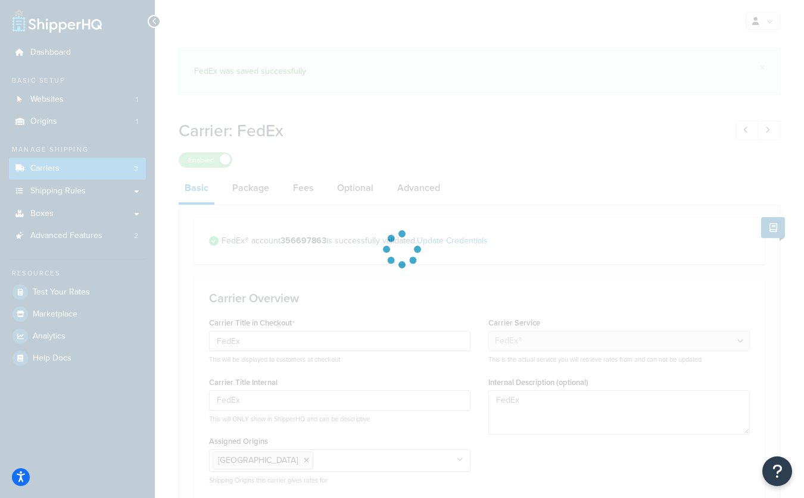
select select "fedEx"
select select "REGULAR_PICKUP"
select select "YOUR_PACKAGING"
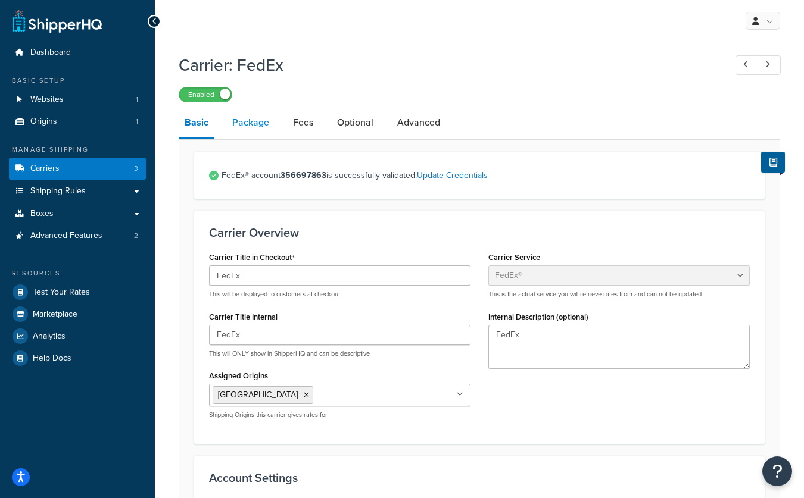
click at [261, 124] on link "Package" at bounding box center [250, 122] width 49 height 29
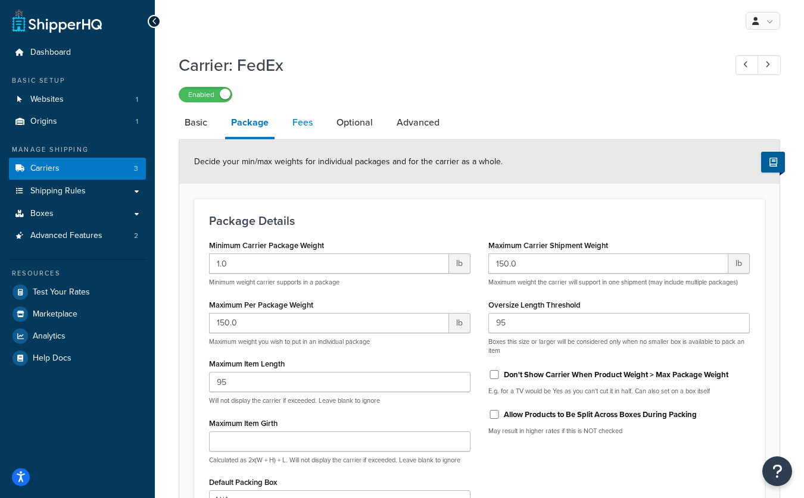
click at [295, 123] on link "Fees" at bounding box center [302, 122] width 32 height 29
select select "item"
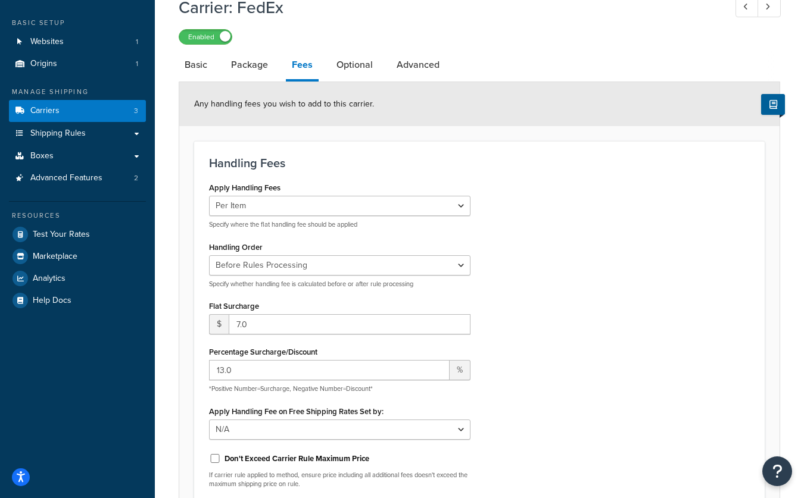
scroll to position [76, 0]
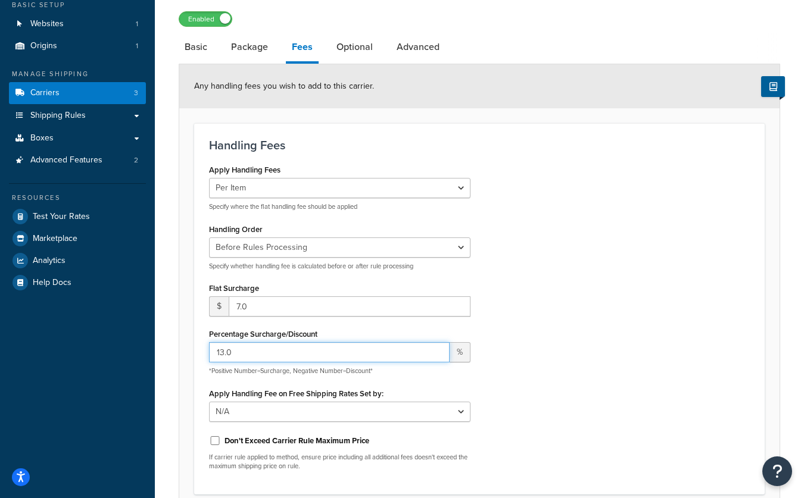
click at [333, 357] on input "13.0" at bounding box center [329, 352] width 240 height 20
type input "5"
click at [643, 337] on div "Apply Handling Fees Per Order Per Item Per Package Specify where the flat handl…" at bounding box center [479, 320] width 558 height 318
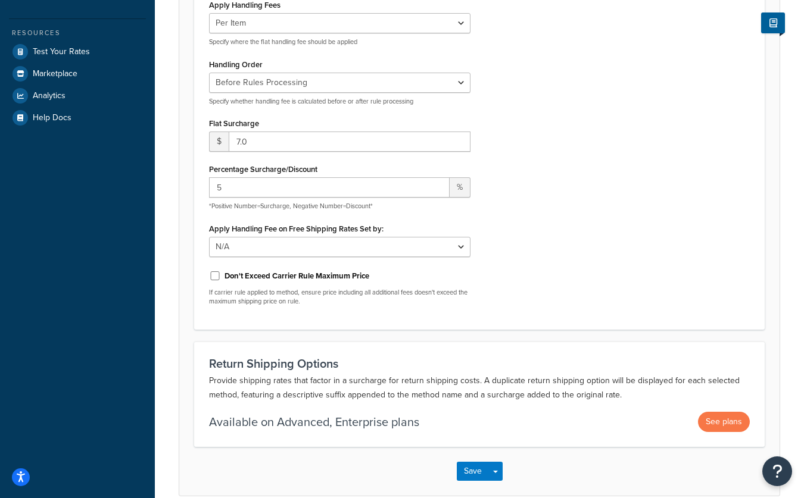
scroll to position [269, 0]
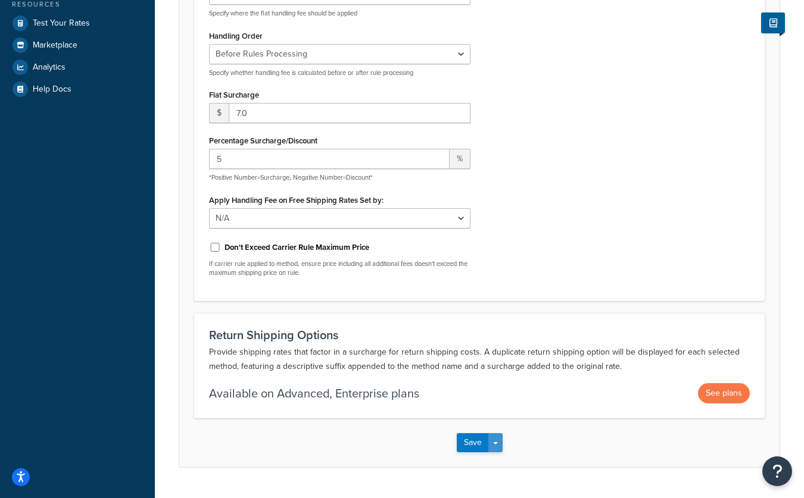
click at [495, 447] on button "Save Dropdown" at bounding box center [495, 442] width 14 height 19
click at [503, 468] on button "Save and Edit" at bounding box center [500, 464] width 87 height 25
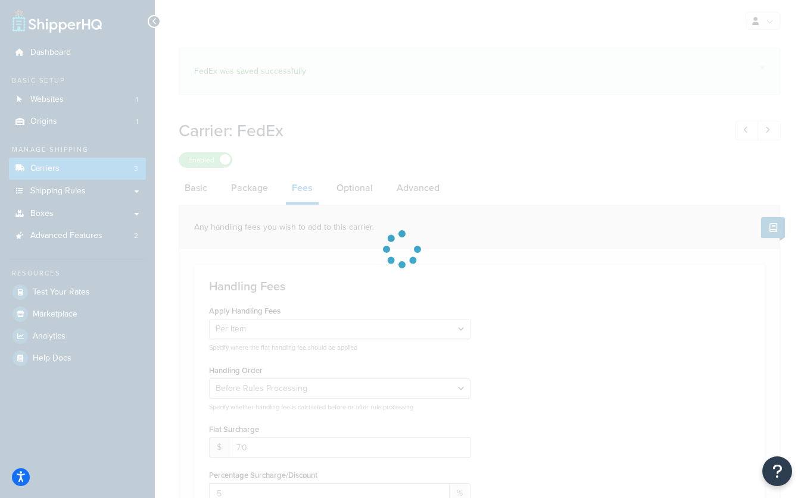
select select "item"
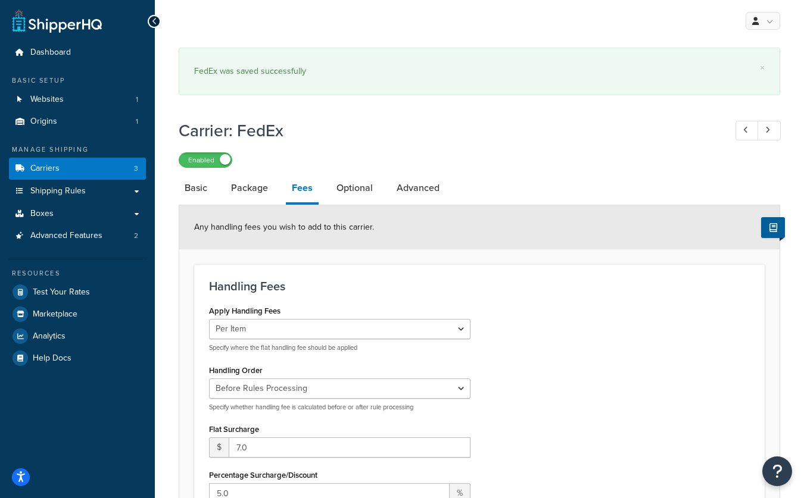
scroll to position [79, 0]
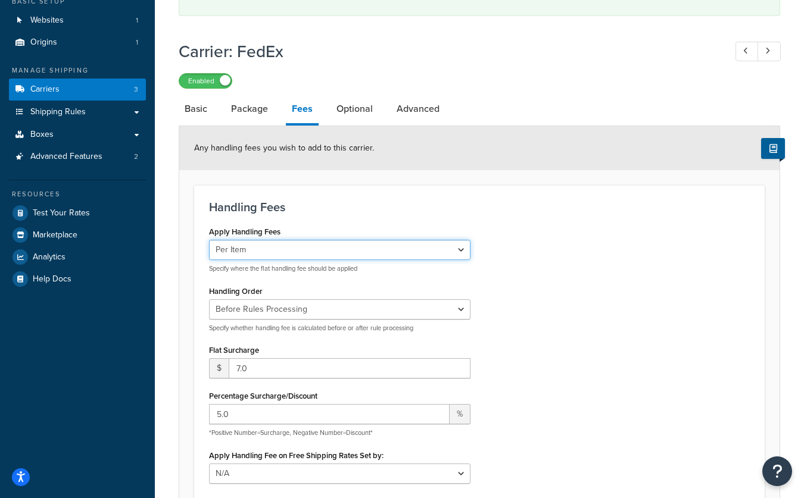
click at [458, 251] on select "Per Order Per Item Per Package" at bounding box center [339, 250] width 261 height 20
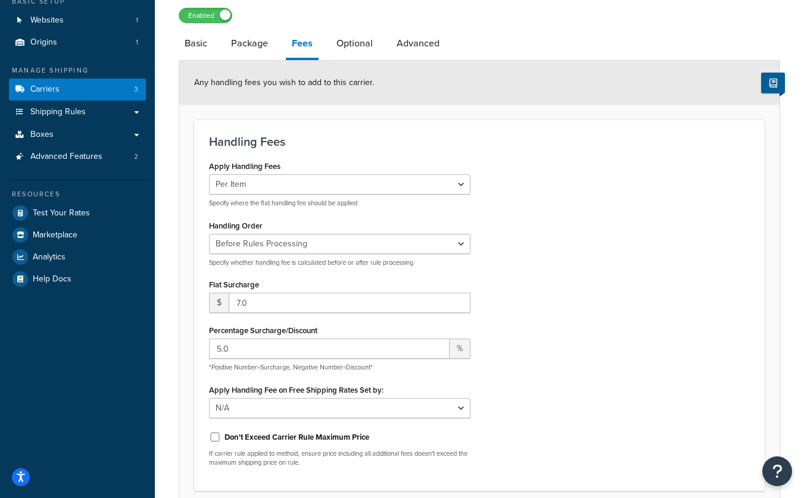
click at [552, 263] on div "Apply Handling Fees Per Order Per Item Per Package Specify where the flat handl…" at bounding box center [479, 317] width 558 height 318
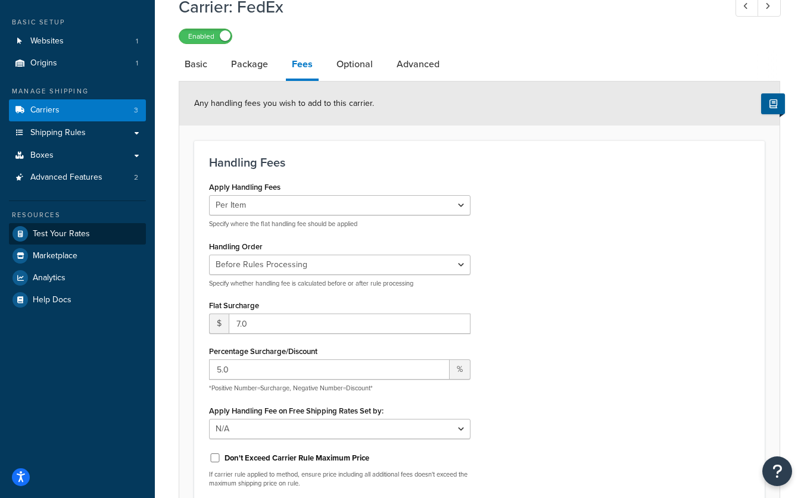
scroll to position [52, 0]
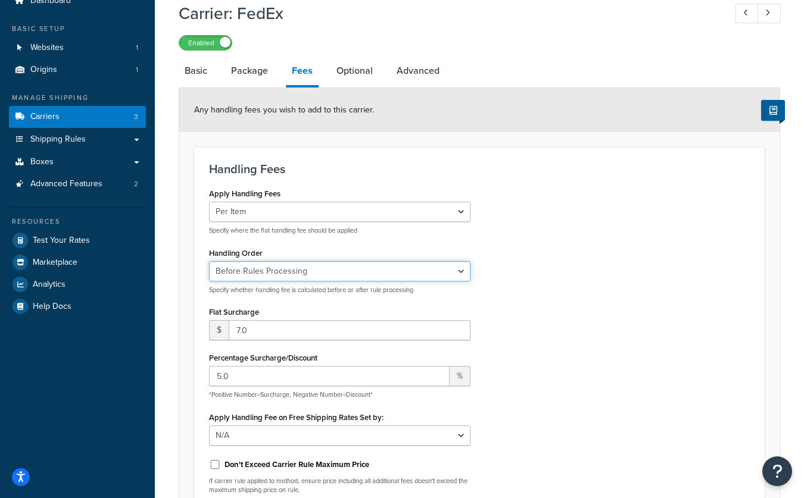
click at [427, 270] on select "Before Rules Processing After Rules Processing" at bounding box center [339, 271] width 261 height 20
click at [209, 261] on select "Before Rules Processing After Rules Processing" at bounding box center [339, 271] width 261 height 20
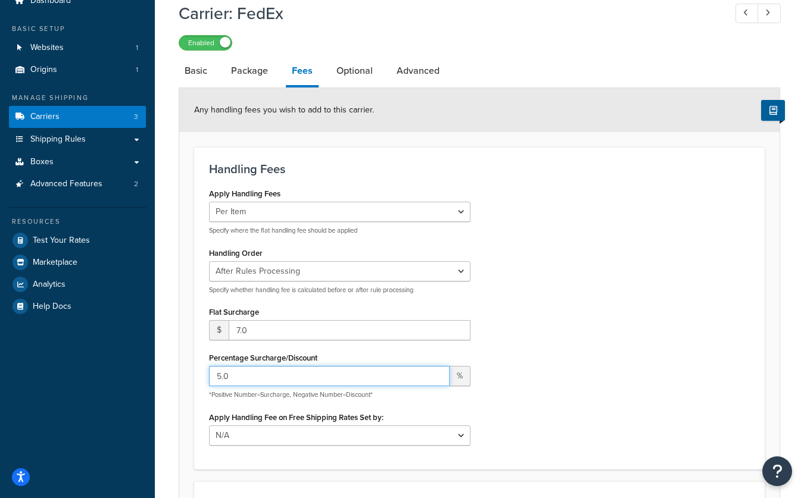
click at [258, 379] on input "5.0" at bounding box center [329, 376] width 240 height 20
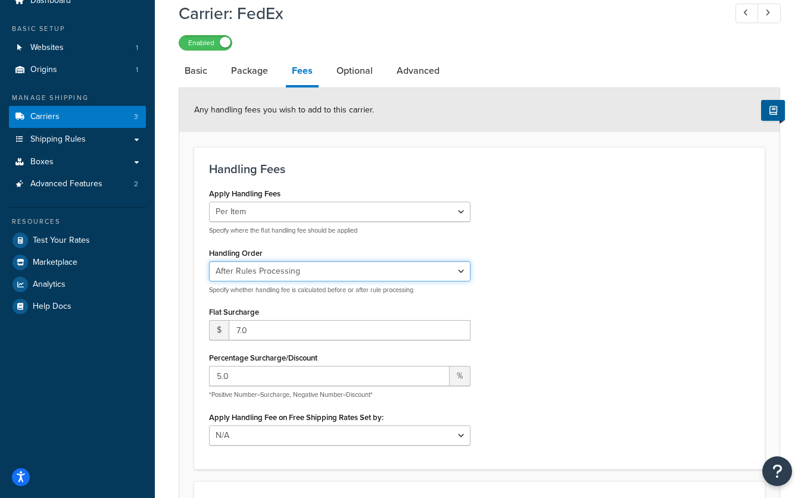
click at [299, 272] on select "Before Rules Processing After Rules Processing" at bounding box center [339, 271] width 261 height 20
click at [209, 261] on select "Before Rules Processing After Rules Processing" at bounding box center [339, 271] width 261 height 20
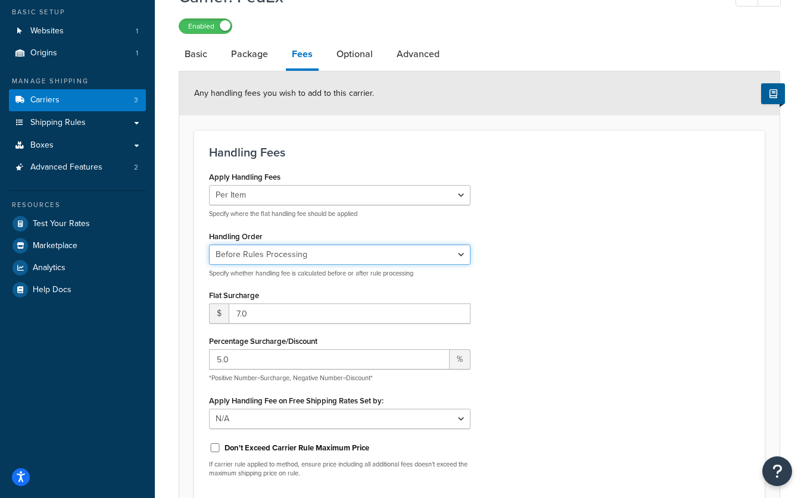
scroll to position [72, 0]
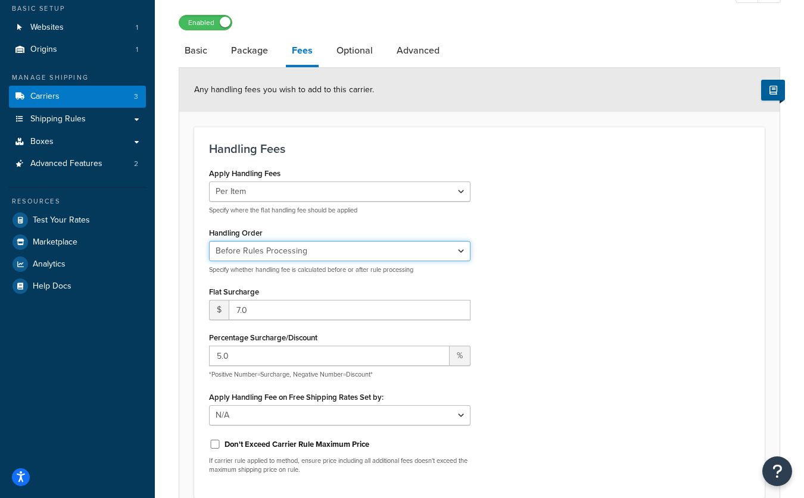
click at [309, 255] on select "Before Rules Processing After Rules Processing" at bounding box center [339, 251] width 261 height 20
select select "AFTER"
click at [209, 241] on select "Before Rules Processing After Rules Processing" at bounding box center [339, 251] width 261 height 20
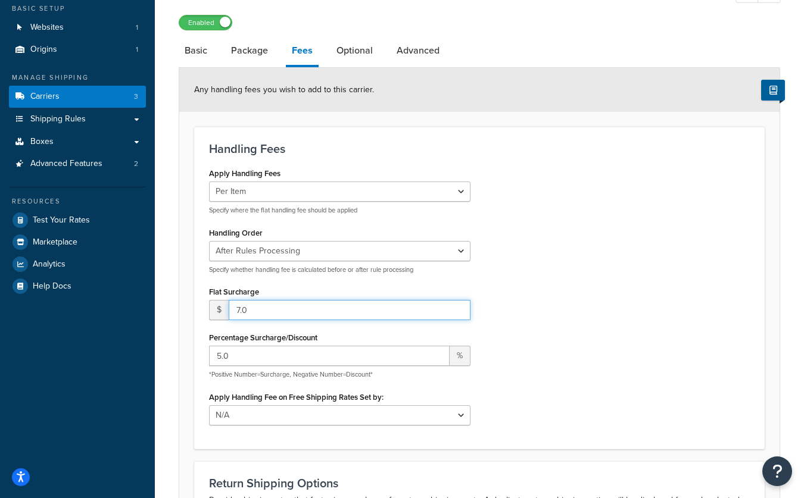
click at [279, 312] on input "7.0" at bounding box center [350, 310] width 242 height 20
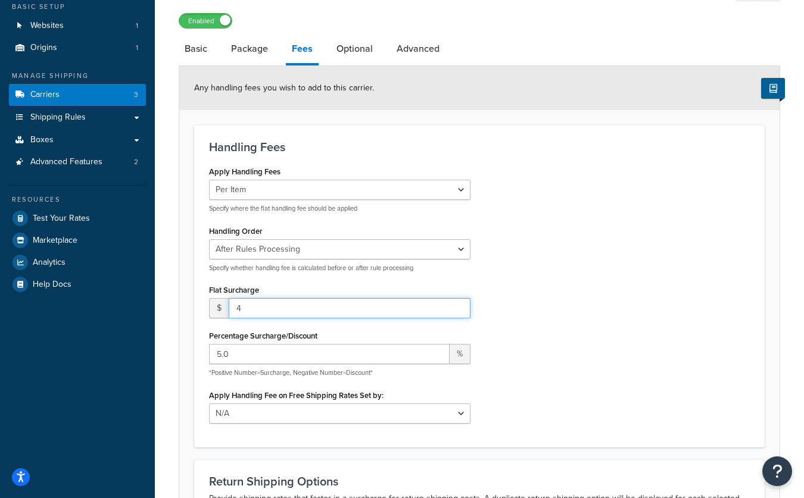
click at [278, 312] on input "4" at bounding box center [350, 308] width 242 height 20
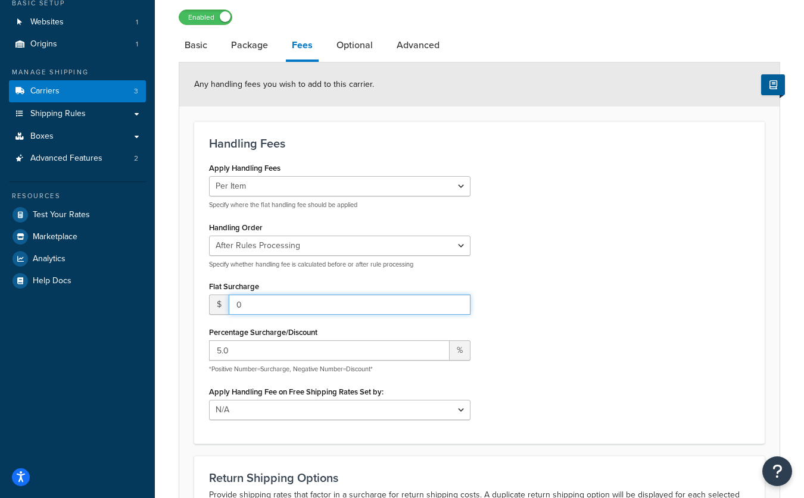
drag, startPoint x: 257, startPoint y: 307, endPoint x: 232, endPoint y: 307, distance: 25.0
click at [232, 307] on input "0" at bounding box center [350, 305] width 242 height 20
click at [590, 313] on div "Apply Handling Fees Per Order Per Item Per Package Specify where the flat handl…" at bounding box center [479, 294] width 558 height 269
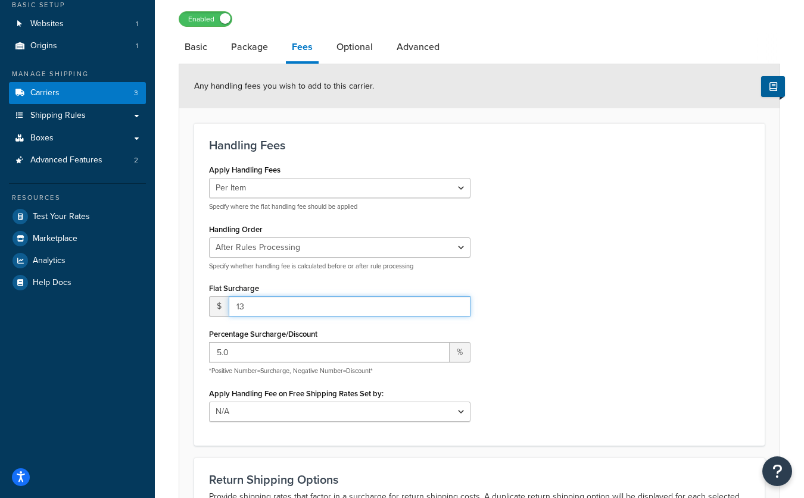
drag, startPoint x: 350, startPoint y: 309, endPoint x: 160, endPoint y: 300, distance: 190.7
click at [160, 300] on div "Carrier: FedEx Enabled Basic Package Fees Optional Advanced Any handling fees y…" at bounding box center [479, 307] width 649 height 670
type input "7"
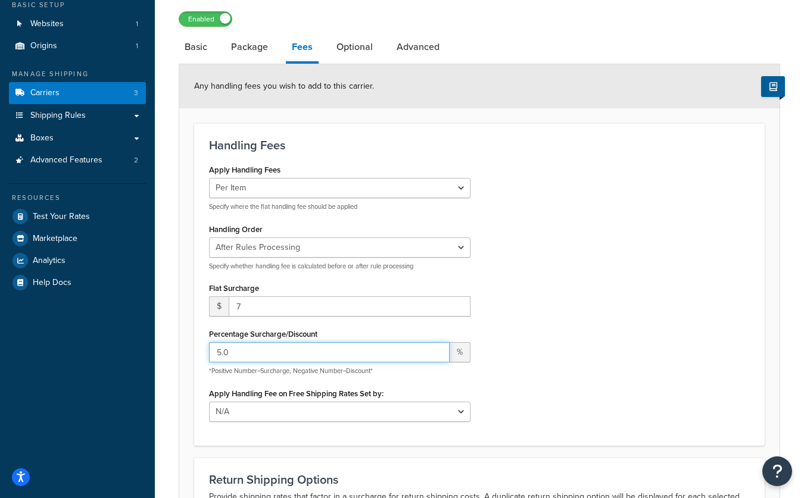
drag, startPoint x: 208, startPoint y: 354, endPoint x: 201, endPoint y: 354, distance: 7.7
click at [201, 354] on div "Apply Handling Fees Per Order Per Item Per Package Specify where the flat handl…" at bounding box center [339, 295] width 279 height 269
type input "13"
drag, startPoint x: 632, startPoint y: 343, endPoint x: 630, endPoint y: 378, distance: 35.1
click at [632, 343] on div "Apply Handling Fees Per Order Per Item Per Package Specify where the flat handl…" at bounding box center [479, 295] width 558 height 269
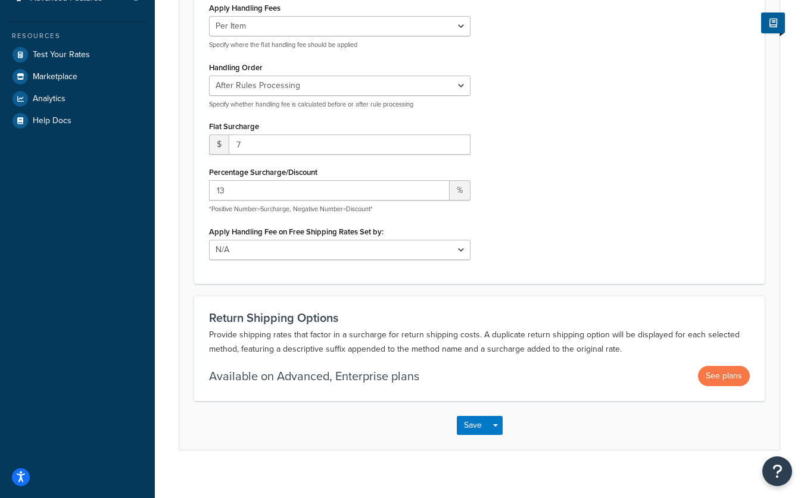
scroll to position [250, 0]
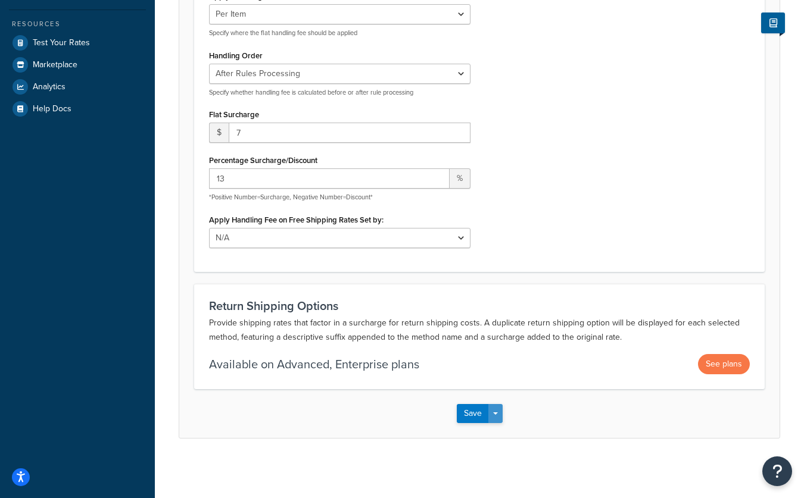
click at [498, 413] on button "Save Dropdown" at bounding box center [495, 413] width 14 height 19
click at [510, 439] on button "Save and Edit" at bounding box center [500, 435] width 87 height 25
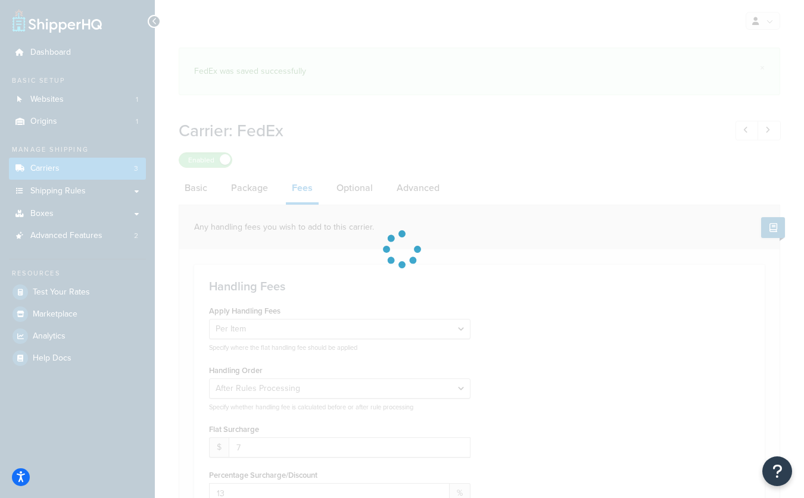
select select "item"
select select "AFTER"
